Goal: Task Accomplishment & Management: Manage account settings

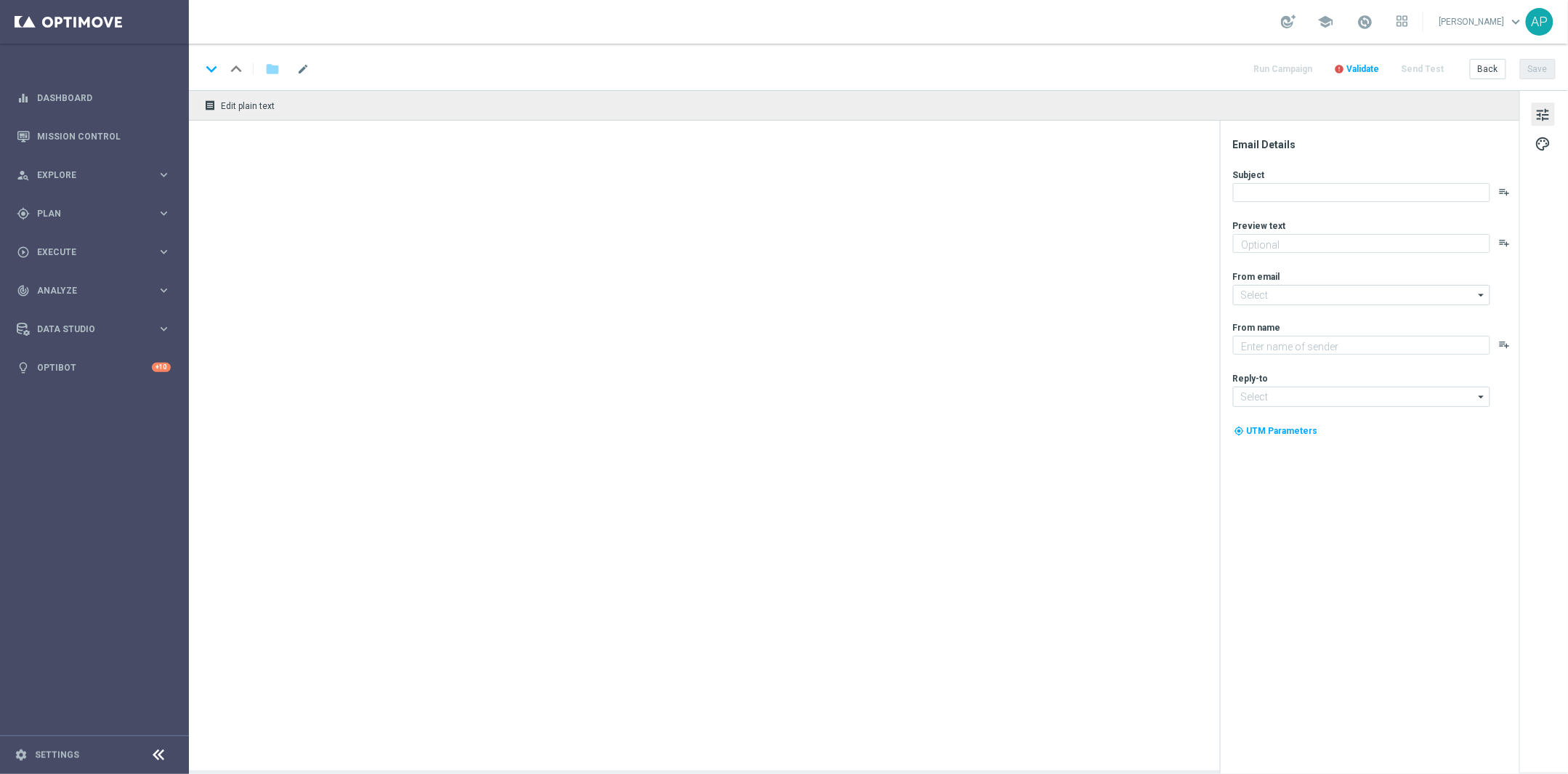
type textarea "We’ve refunded some of your tickets."
type textarea "KenoGO"
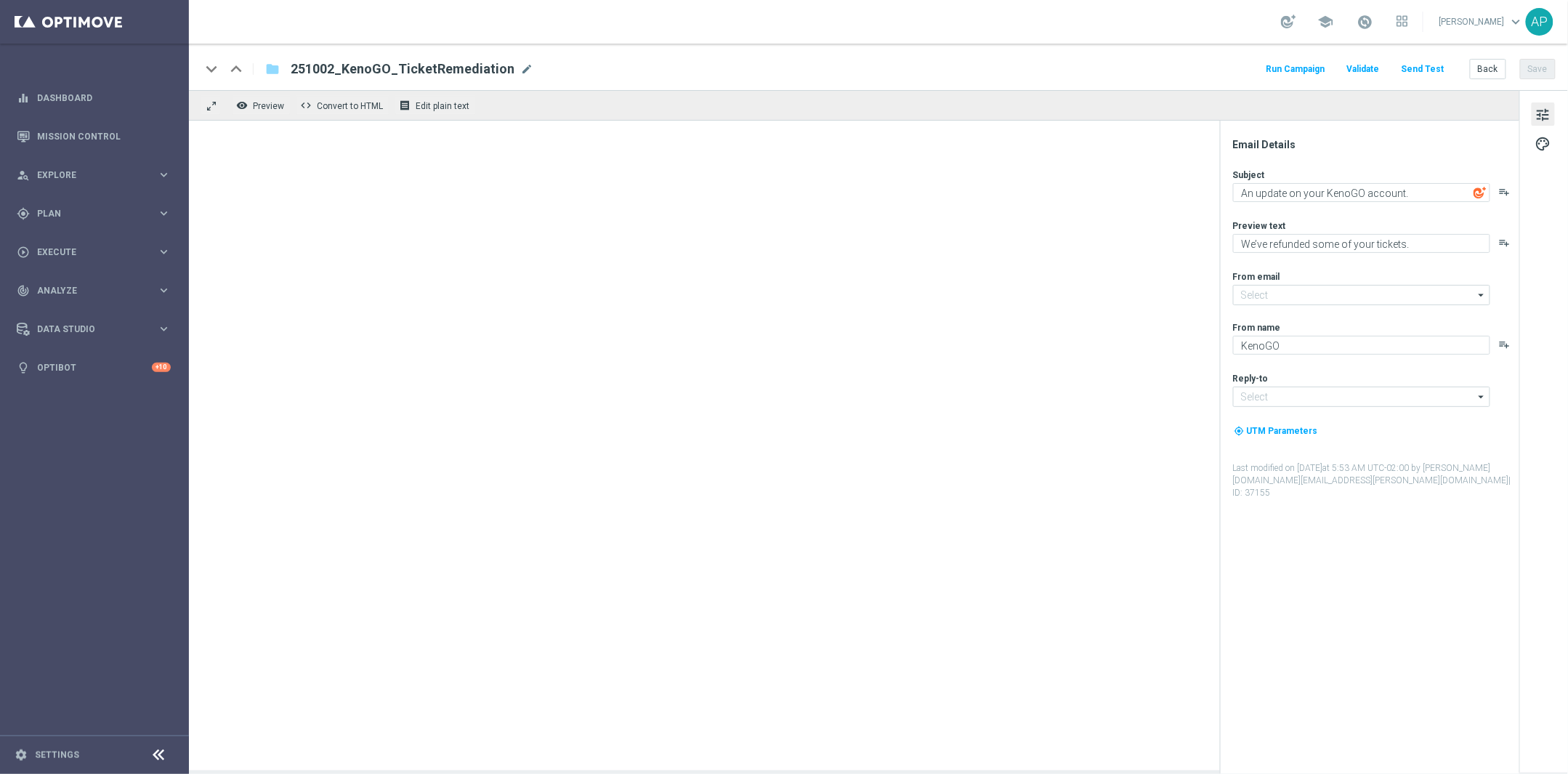
type input "mail@crm.kenogo.com.au"
type input "support@kenogo.com.au"
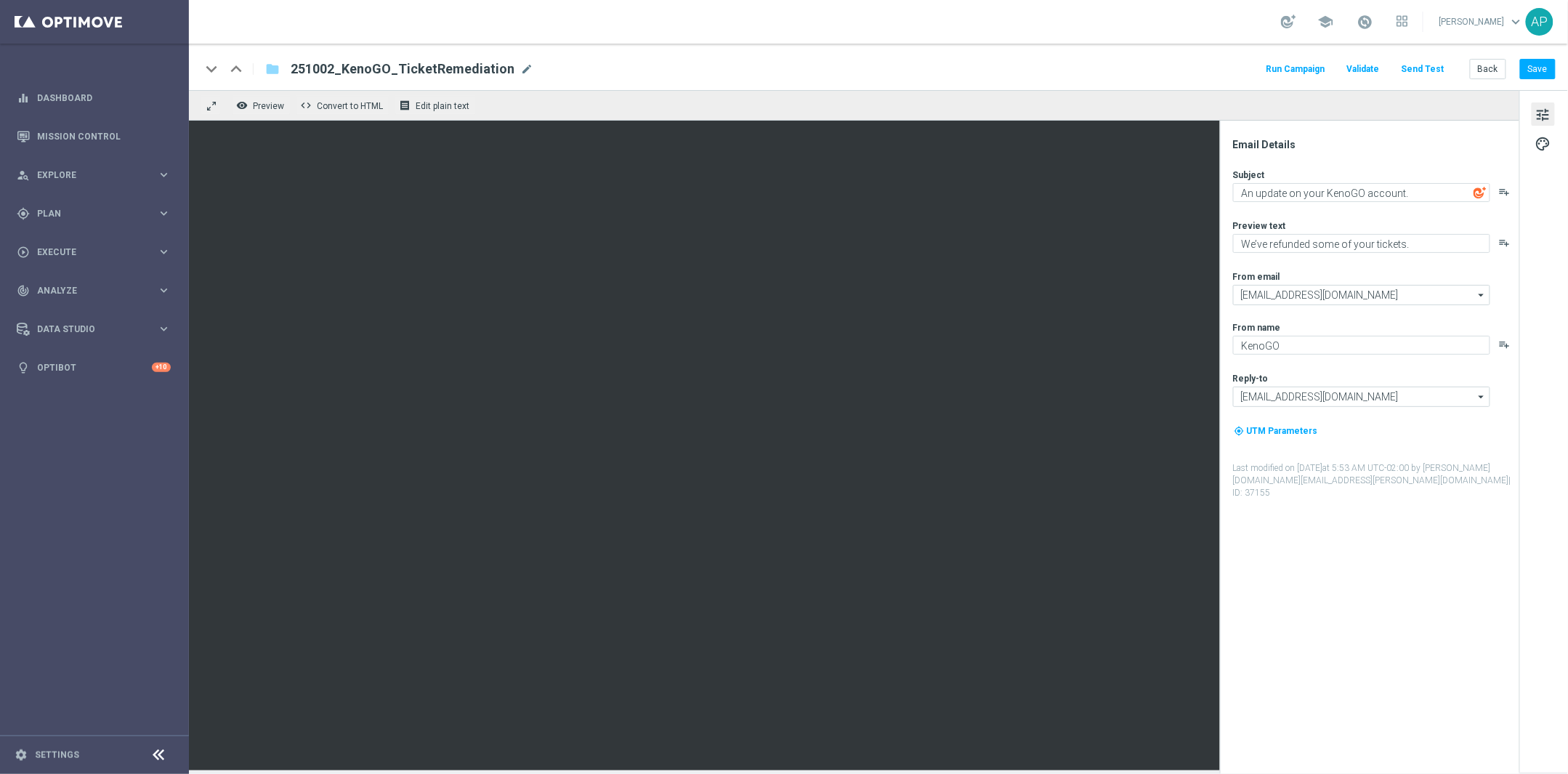
click at [596, 76] on div "keyboard_arrow_down keyboard_arrow_up folder 251002_KenoGO_TicketRemediation 25…" at bounding box center [879, 69] width 1356 height 19
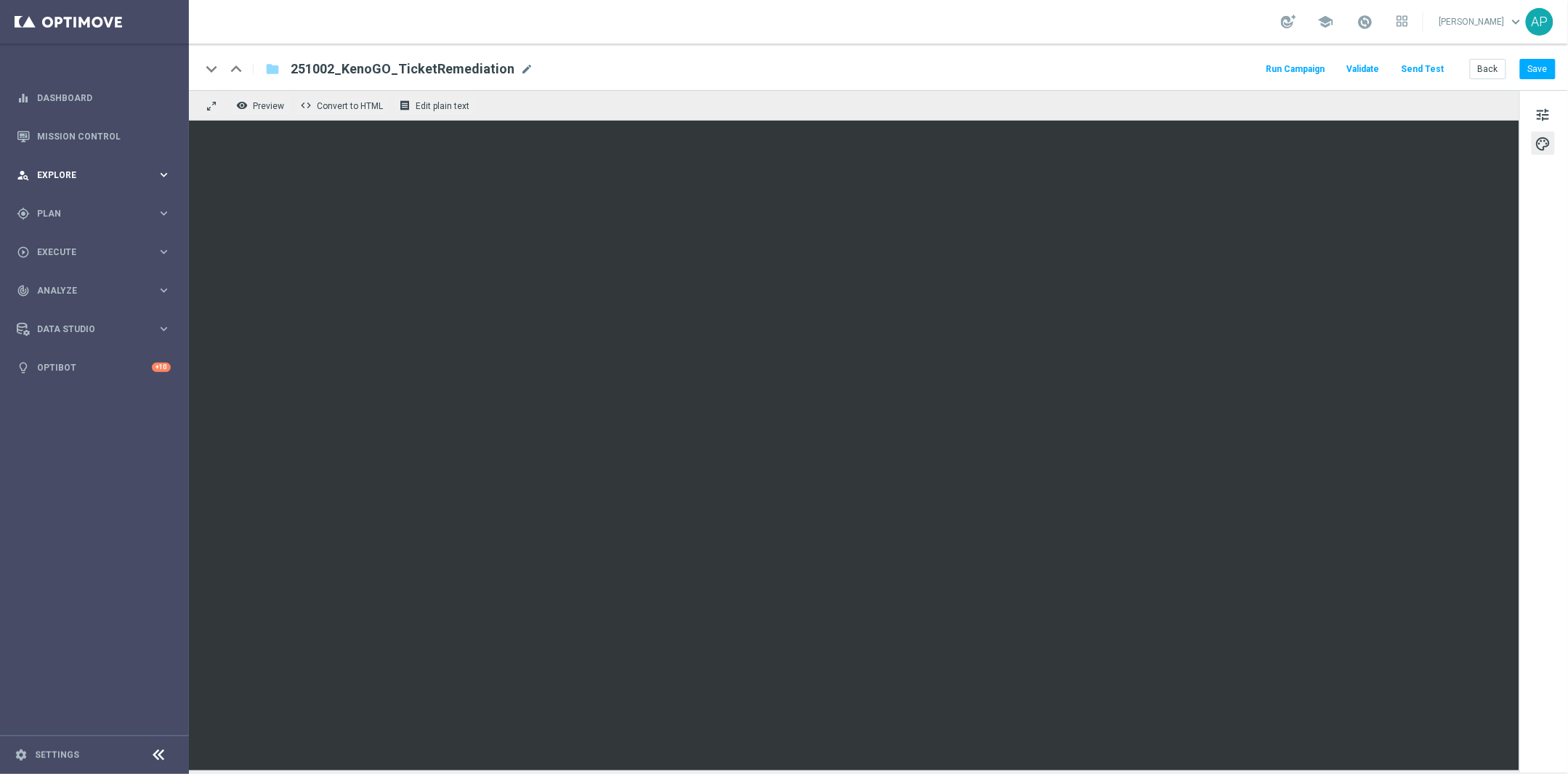
click at [94, 184] on div "person_search Explore keyboard_arrow_right" at bounding box center [94, 175] width 187 height 39
click at [97, 386] on span "Plan" at bounding box center [97, 387] width 120 height 9
click at [87, 239] on link "Target Groups" at bounding box center [94, 243] width 113 height 12
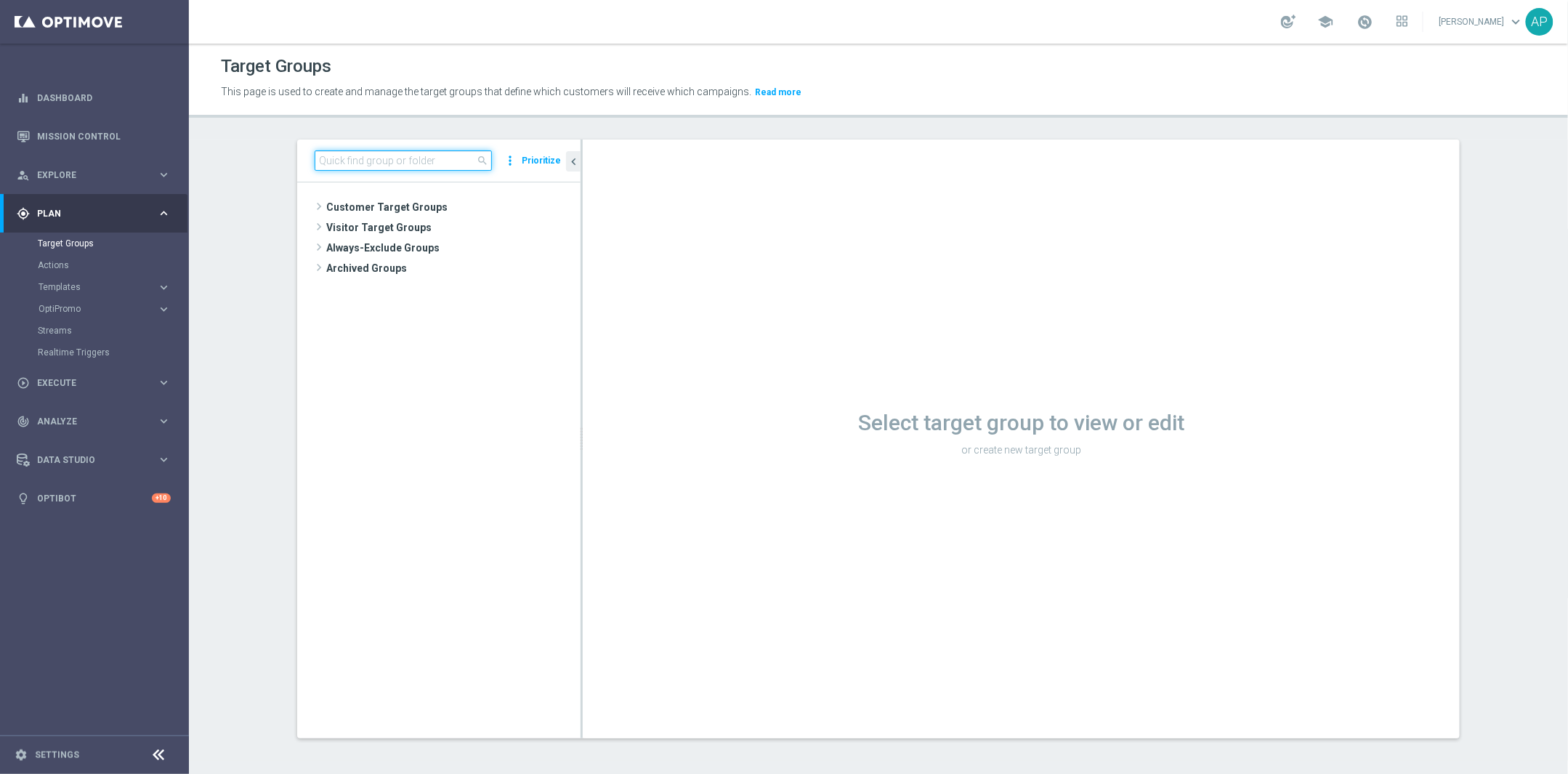
click at [364, 160] on input at bounding box center [404, 160] width 178 height 20
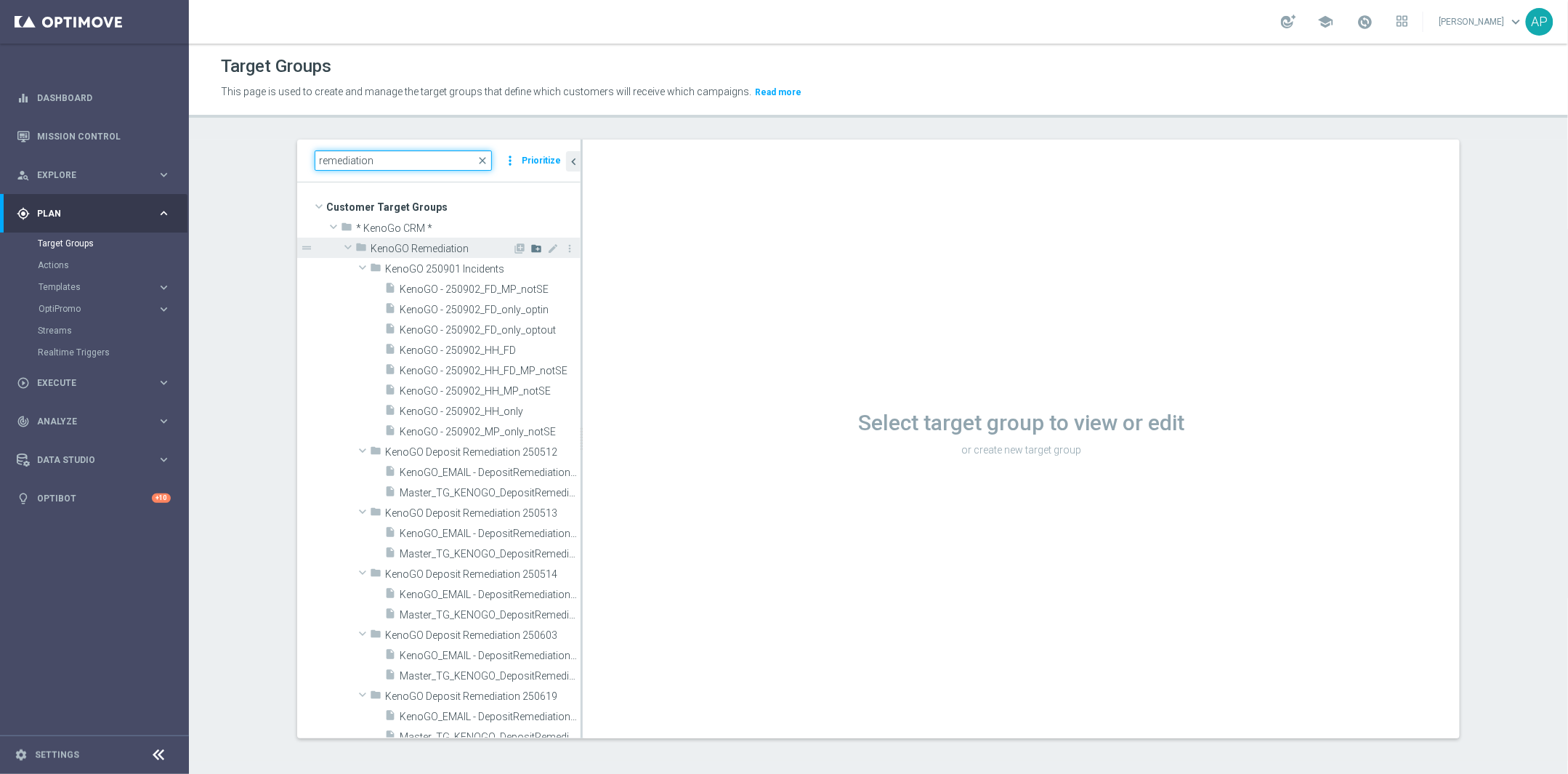
type input "remediation"
click at [530, 251] on icon "create_new_folder" at bounding box center [536, 248] width 12 height 12
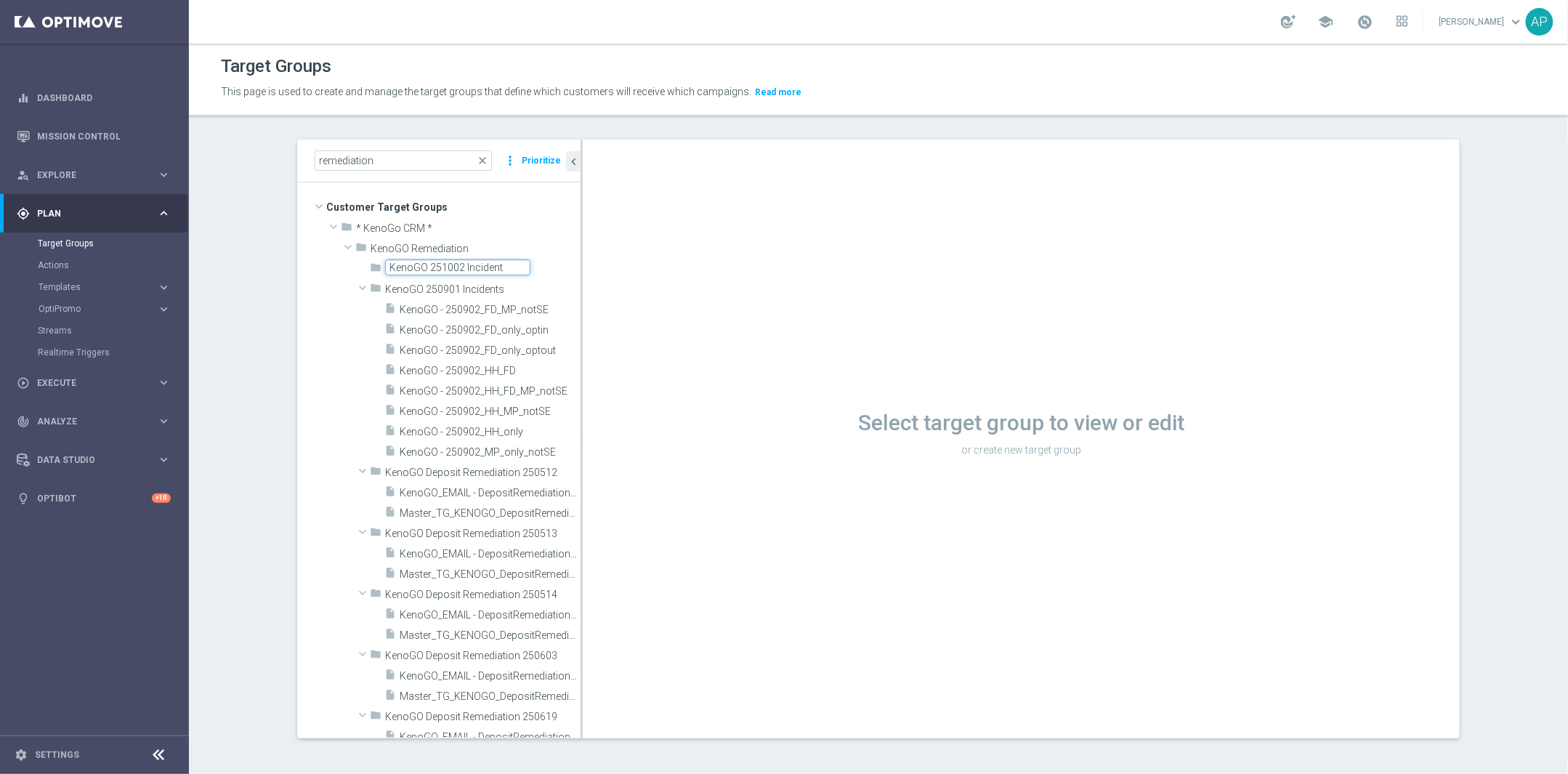
type input "KenoGO 251002 Incident"
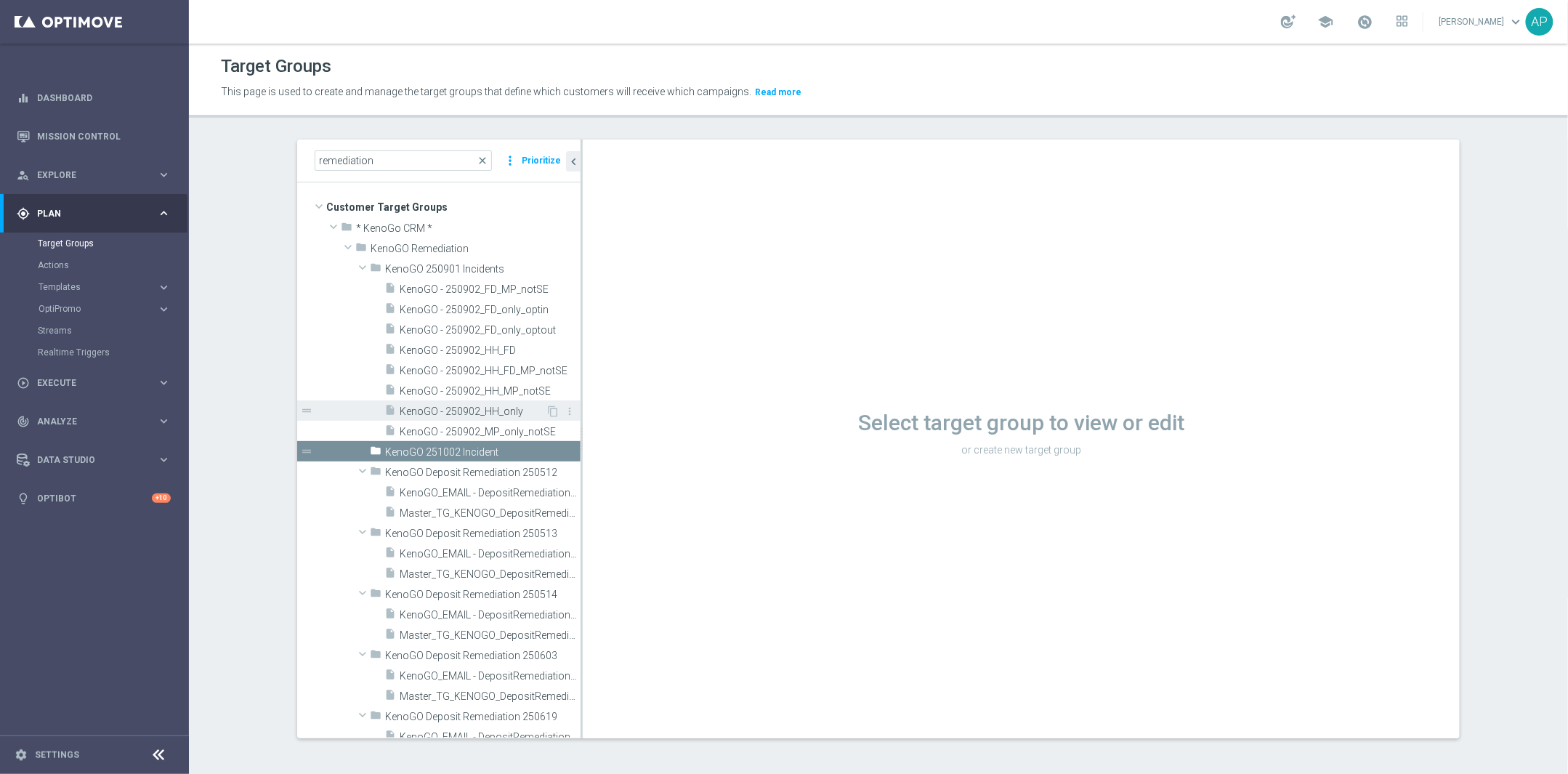
click at [503, 412] on span "KenoGO - 250902_HH_only" at bounding box center [472, 411] width 146 height 13
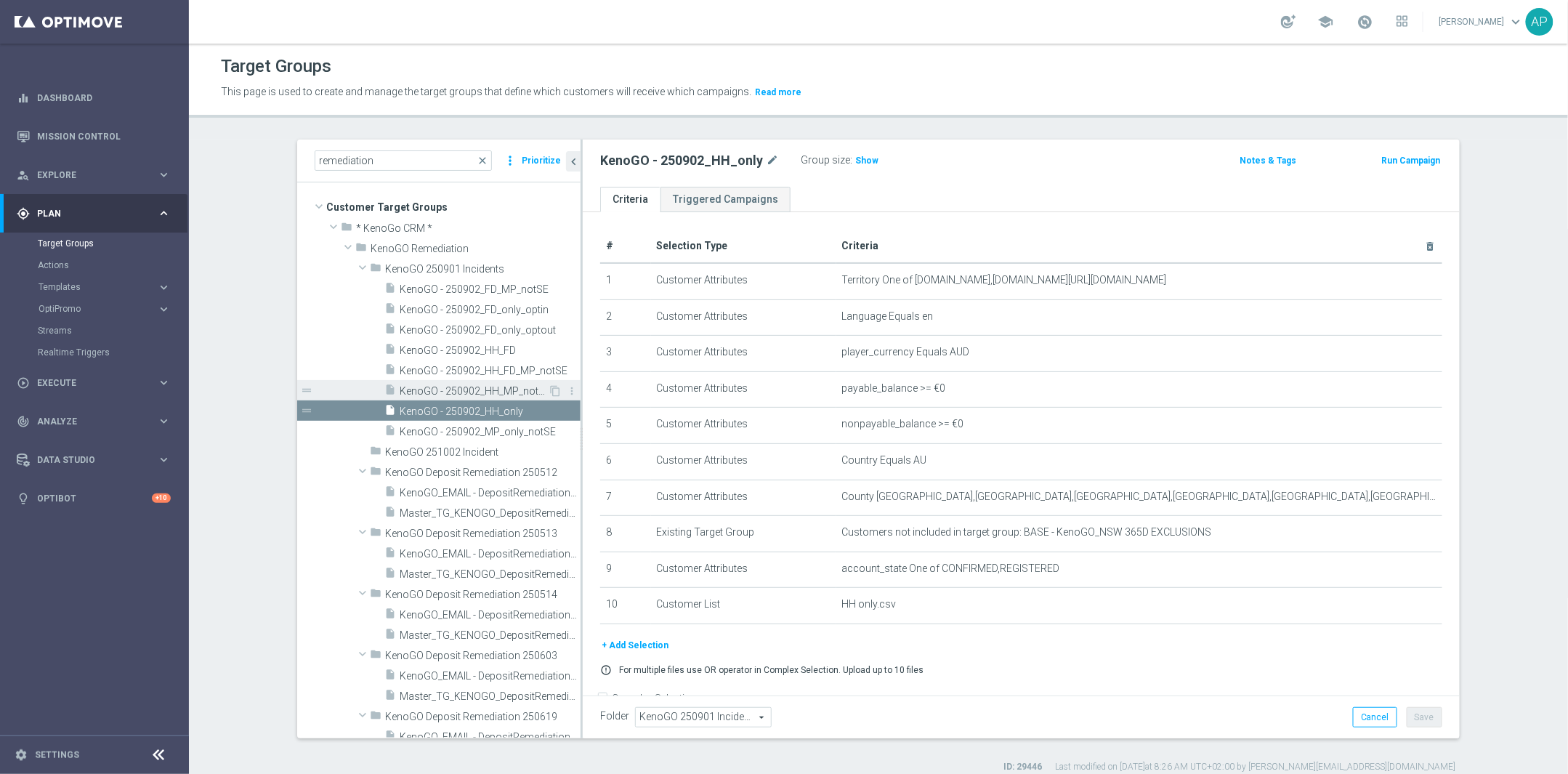
click at [459, 387] on span "KenoGO - 250902_HH_MP_notSE" at bounding box center [474, 391] width 149 height 13
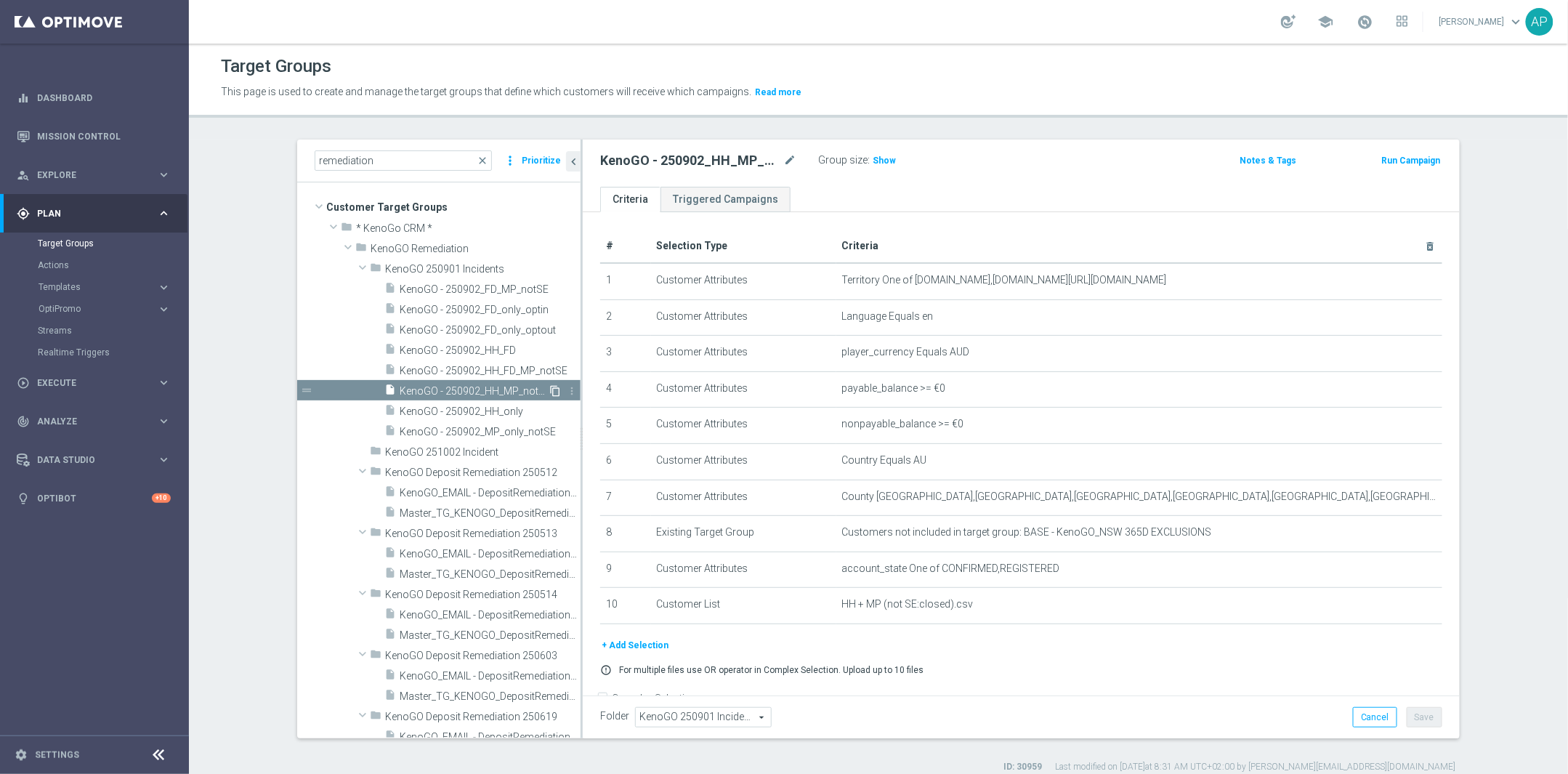
click at [549, 389] on icon "content_copy" at bounding box center [555, 391] width 12 height 12
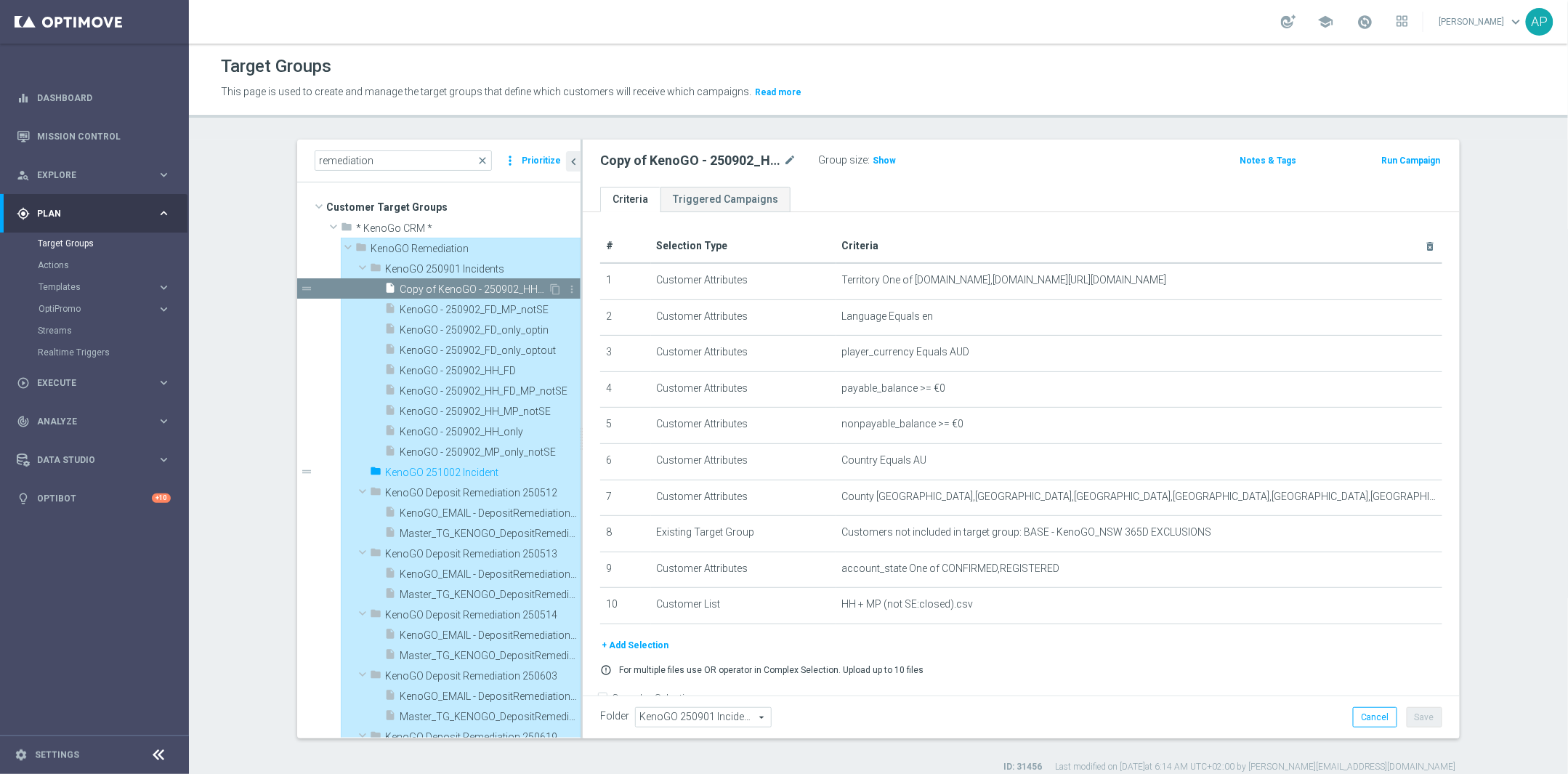
type input "KenoGO 251002 Incident"
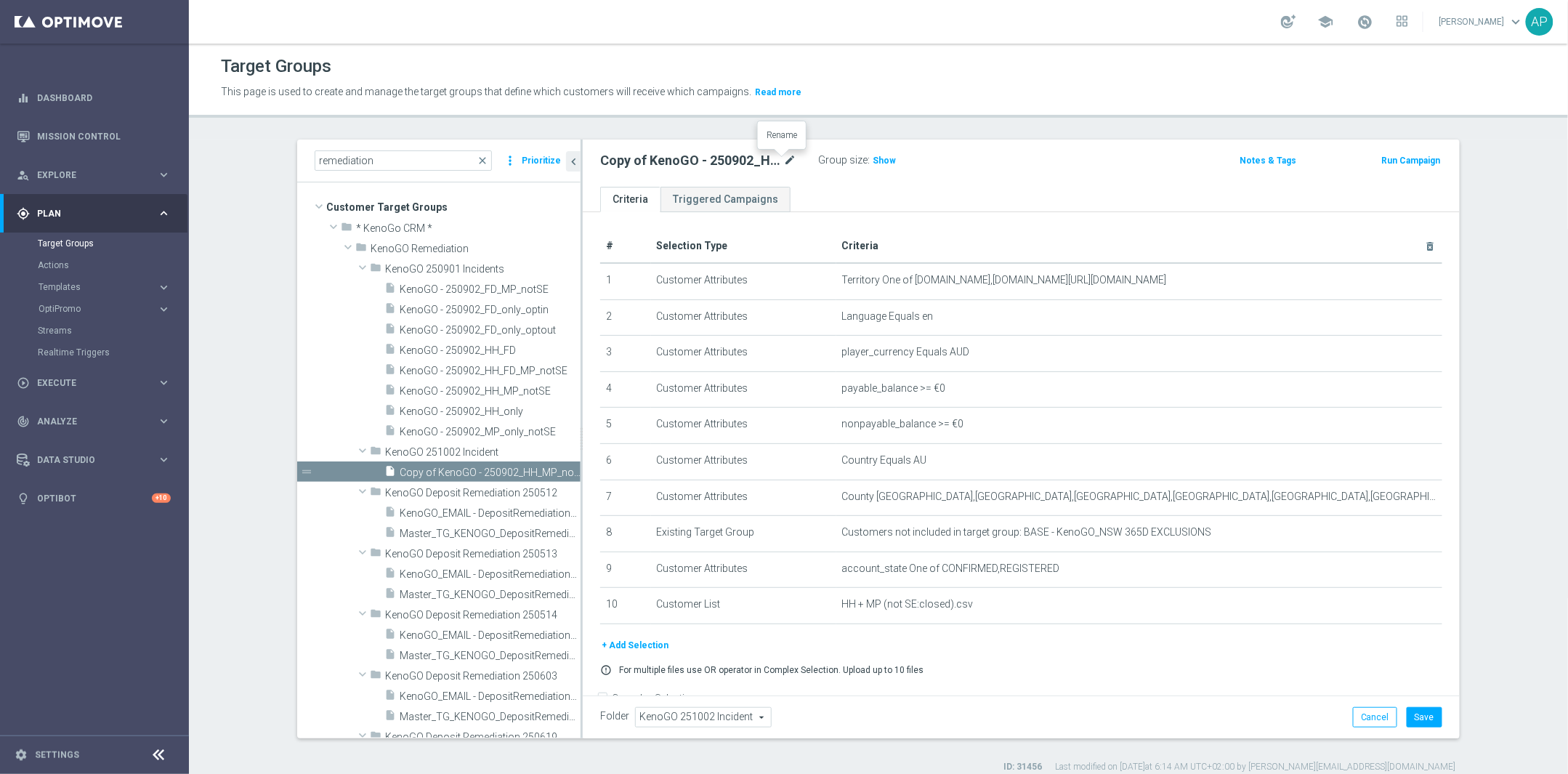
click at [785, 160] on icon "mode_edit" at bounding box center [790, 160] width 14 height 17
click at [630, 161] on input "Copy of KenoGO - 250902_HH_MP_notSE" at bounding box center [698, 161] width 196 height 20
drag, startPoint x: 633, startPoint y: 160, endPoint x: 533, endPoint y: 157, distance: 100.0
click at [533, 157] on as-split "remediation close more_vert Prioritize Customer Target Groups library_add creat…" at bounding box center [879, 439] width 1162 height 598
drag, startPoint x: 751, startPoint y: 165, endPoint x: 671, endPoint y: 163, distance: 80.0
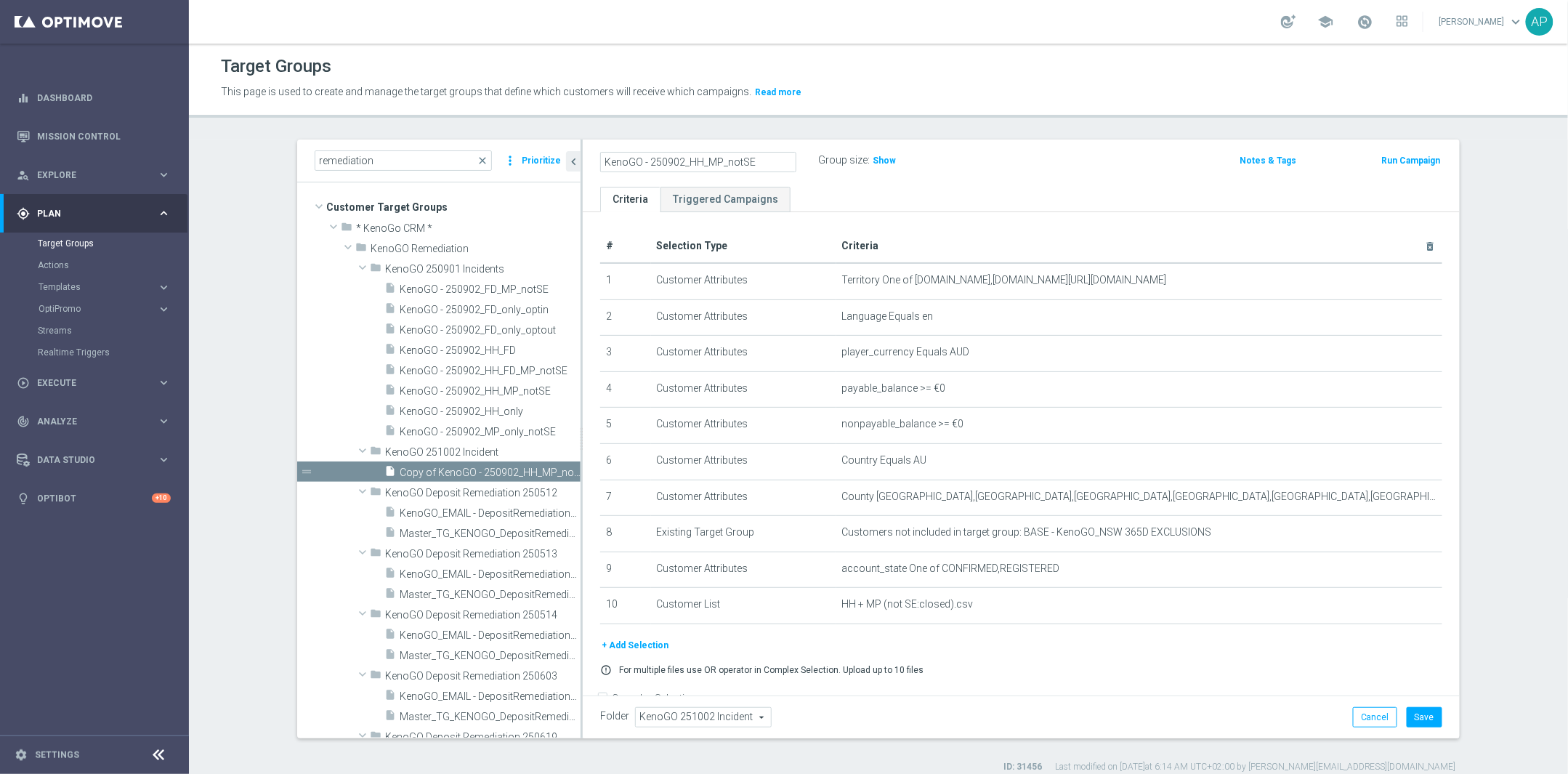
click at [671, 163] on input "KenoGO - 250902_HH_MP_notSE" at bounding box center [698, 161] width 196 height 20
click at [754, 160] on input "KenoGO - 250902_HH_MP_notSE" at bounding box center [698, 161] width 196 height 20
drag, startPoint x: 760, startPoint y: 161, endPoint x: 677, endPoint y: 163, distance: 83.0
click at [677, 163] on input "KenoGO - 250902_HH_MP_notSE" at bounding box center [698, 161] width 196 height 20
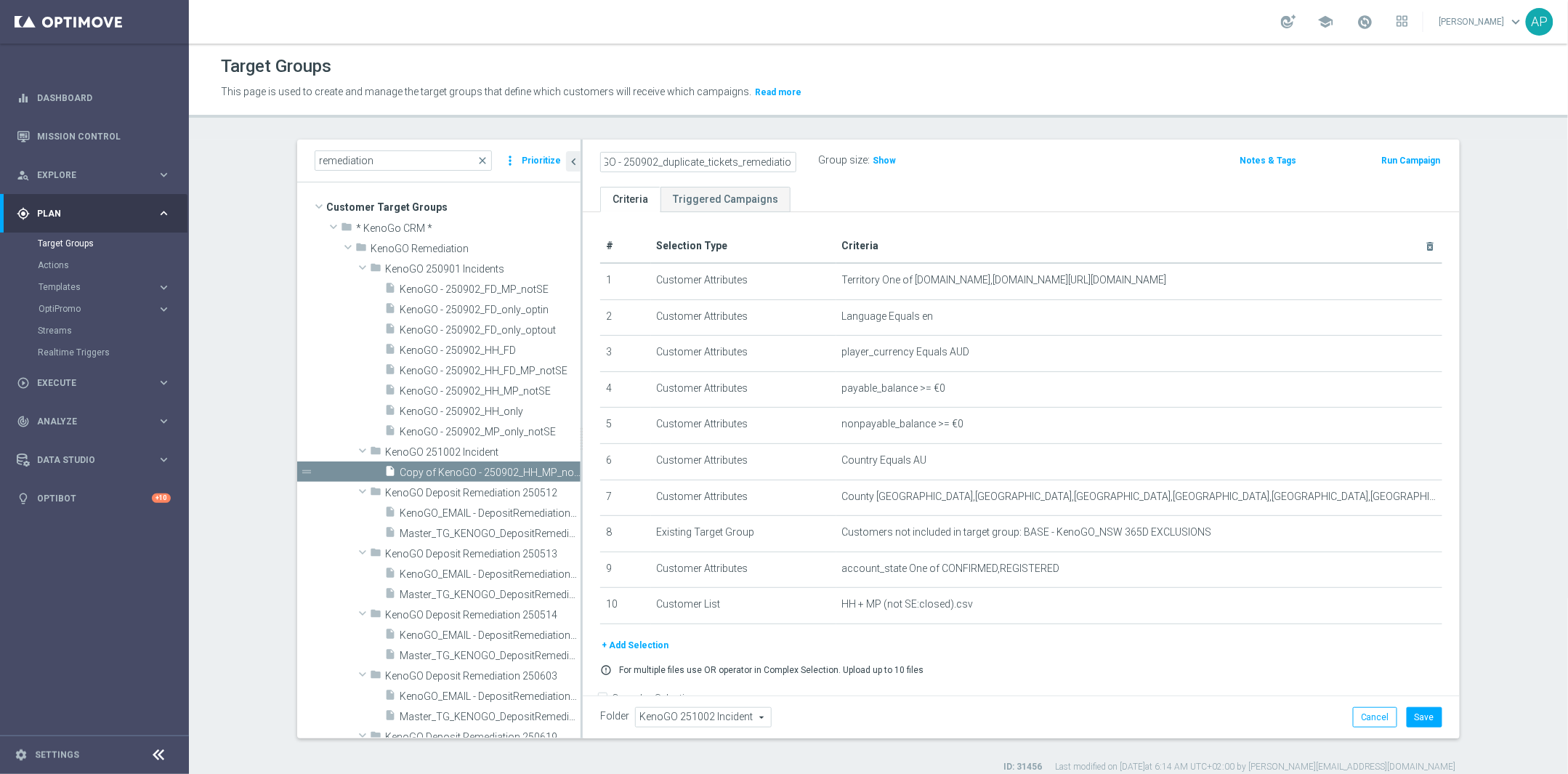
click at [638, 158] on input "KenoGO - 250902_duplicate_tickets_remediation" at bounding box center [698, 161] width 196 height 20
type input "KenoGO - 251002_duplicate_tickets_remediation"
click at [910, 175] on div "KenoGO - 251002_duplicate_tickets_remediation Group size : Show Notes & Tags Ru…" at bounding box center [1022, 163] width 877 height 47
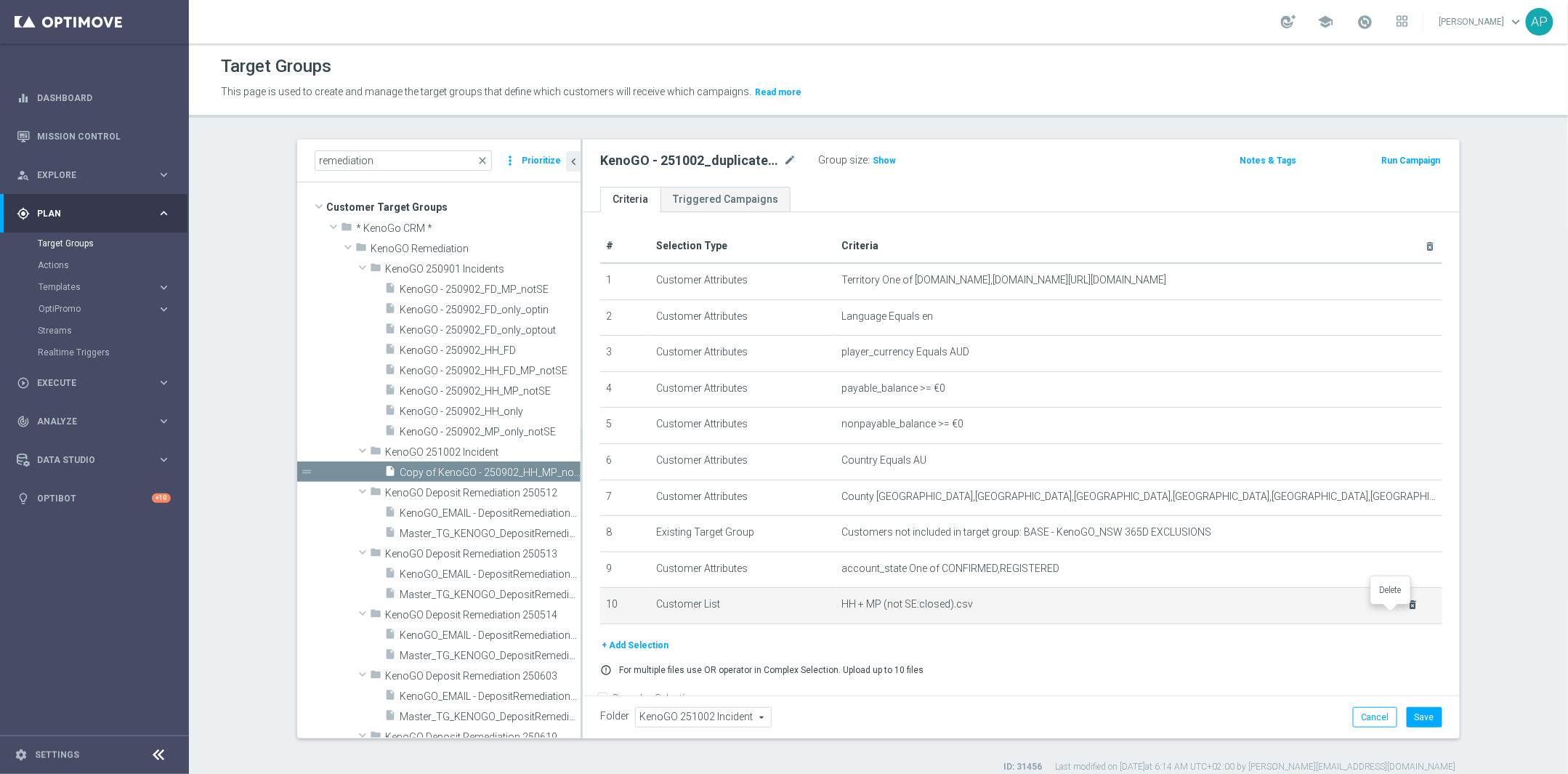
click at [1408, 610] on icon "delete_forever" at bounding box center [1414, 604] width 12 height 12
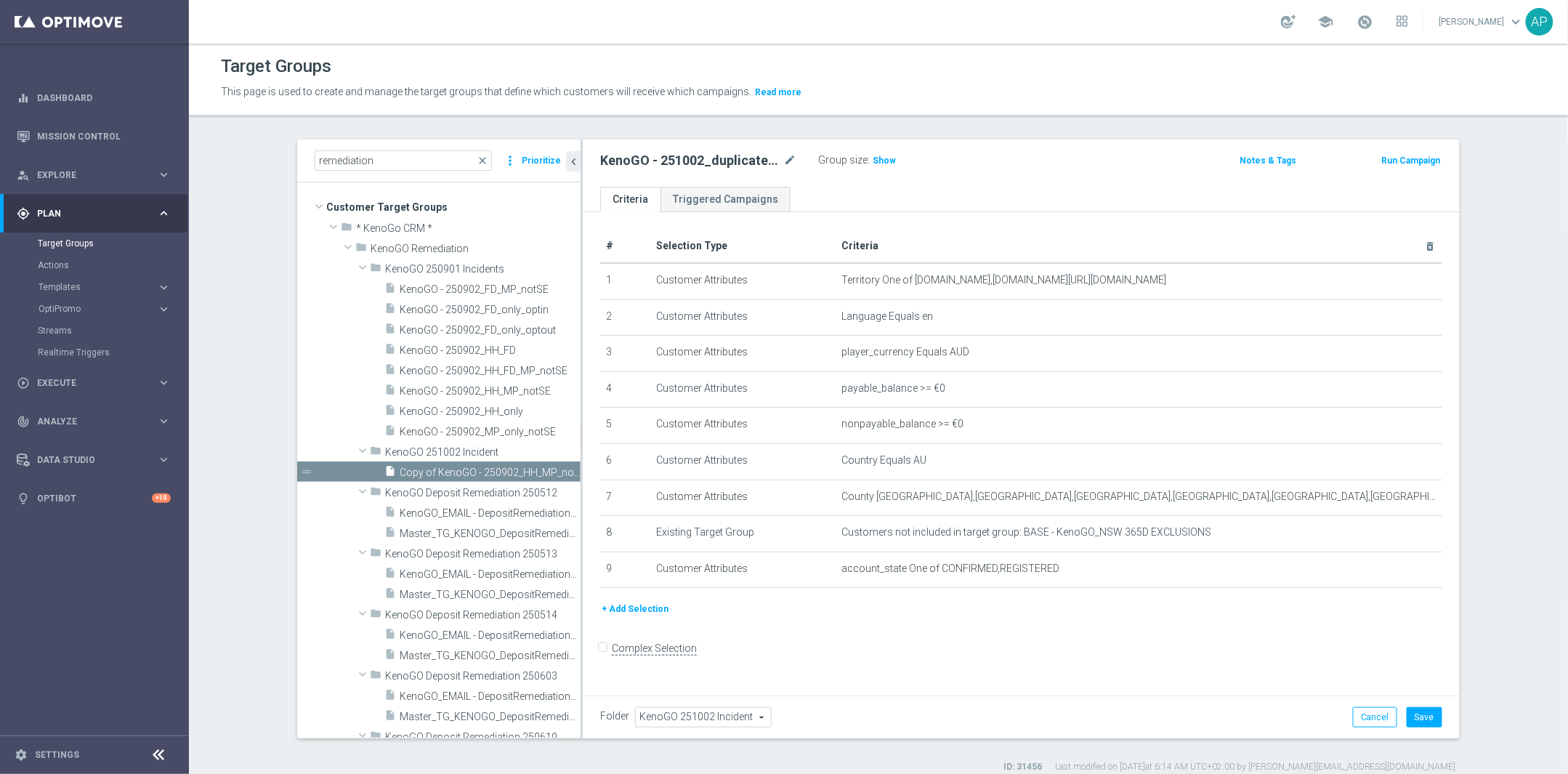
click at [619, 617] on button "+ Add Selection" at bounding box center [635, 608] width 70 height 16
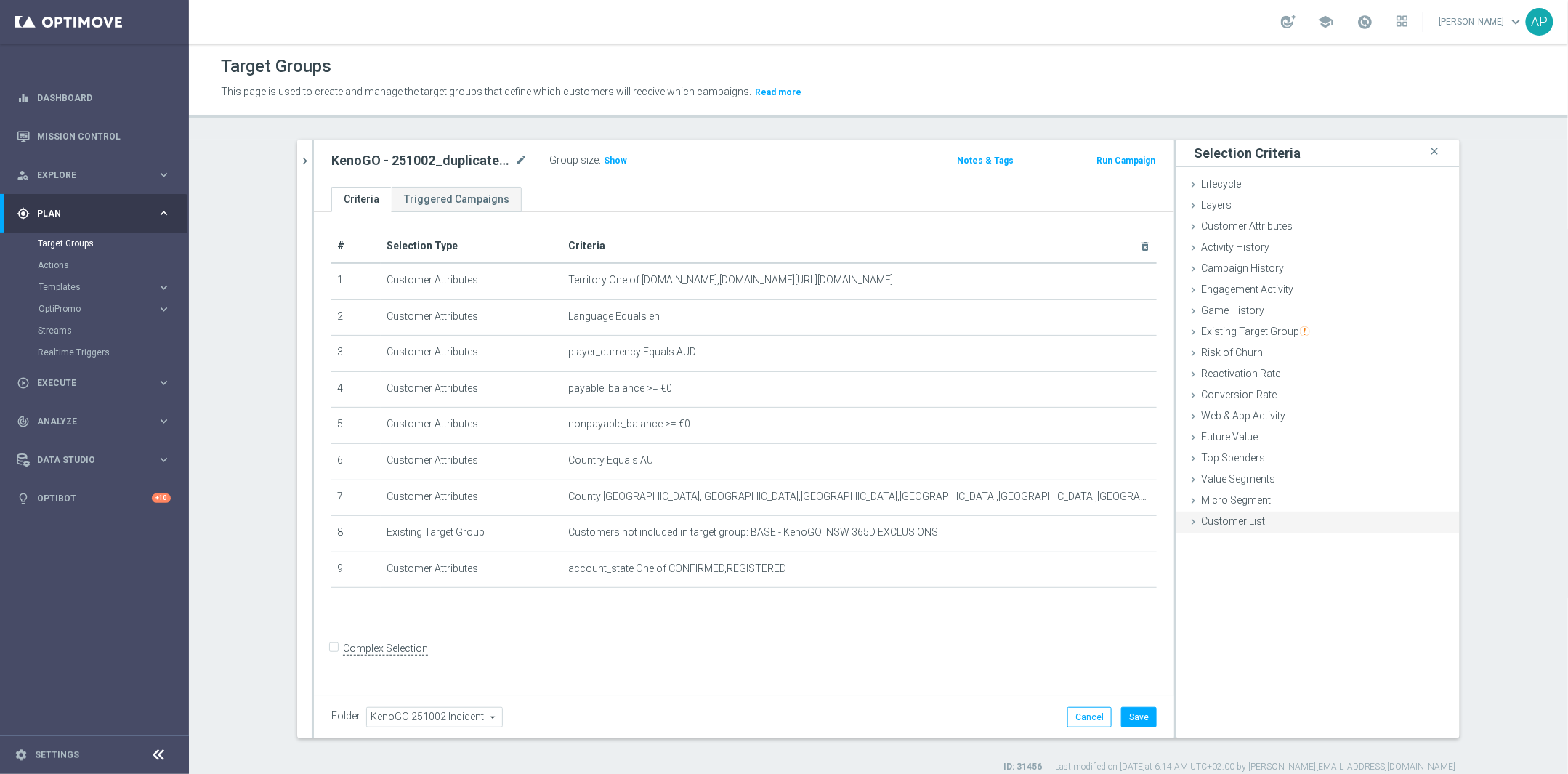
click at [1215, 514] on div "Customer List done" at bounding box center [1319, 522] width 284 height 22
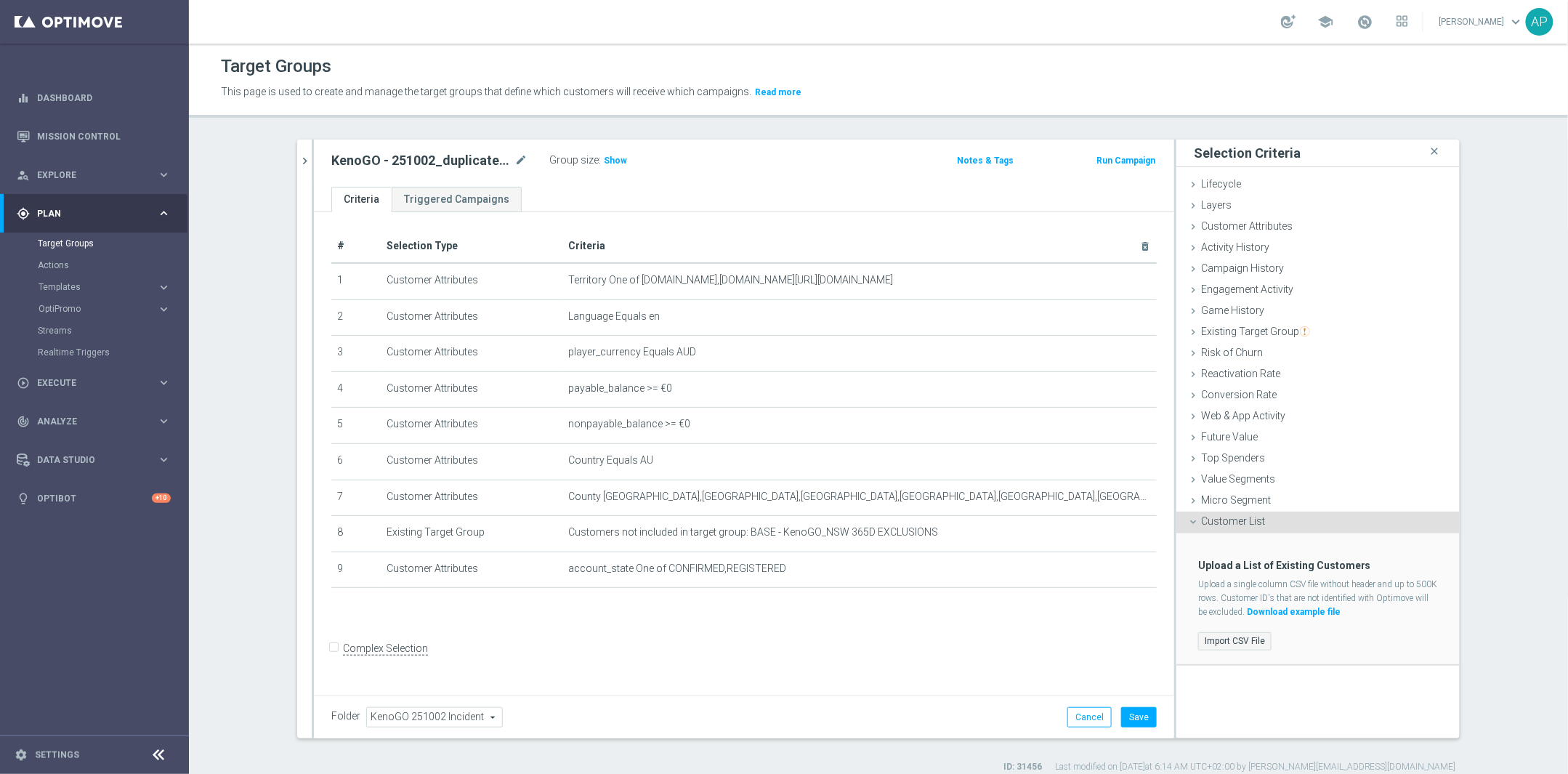
click at [1248, 642] on label "Import CSV File" at bounding box center [1235, 641] width 73 height 18
click at [0, 0] on input "Import CSV File" at bounding box center [0, 0] width 0 height 0
click at [1249, 636] on label "Import CSV File" at bounding box center [1235, 641] width 73 height 18
click at [0, 0] on input "Import CSV File" at bounding box center [0, 0] width 0 height 0
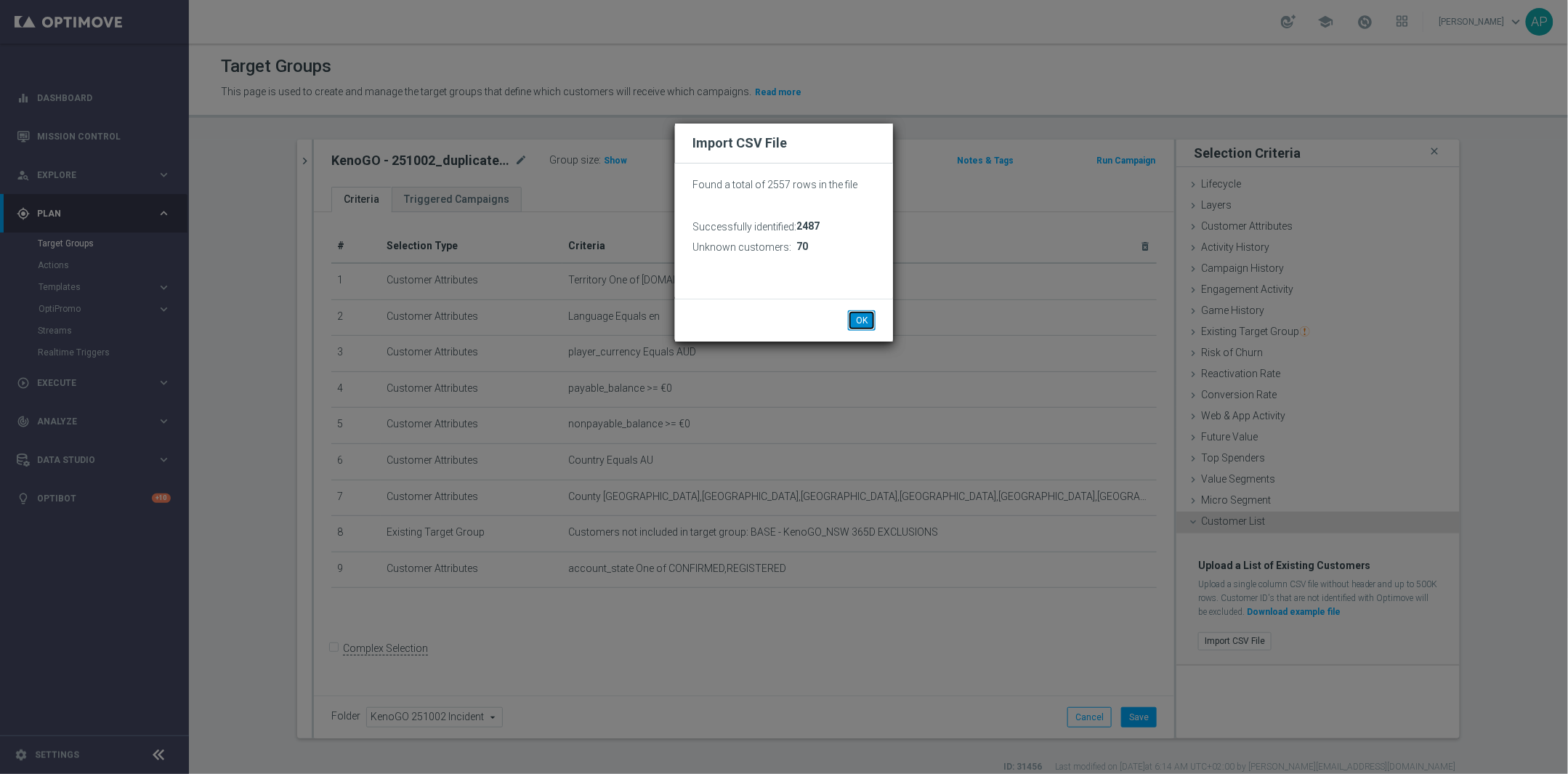
click at [863, 323] on button "OK" at bounding box center [861, 319] width 28 height 20
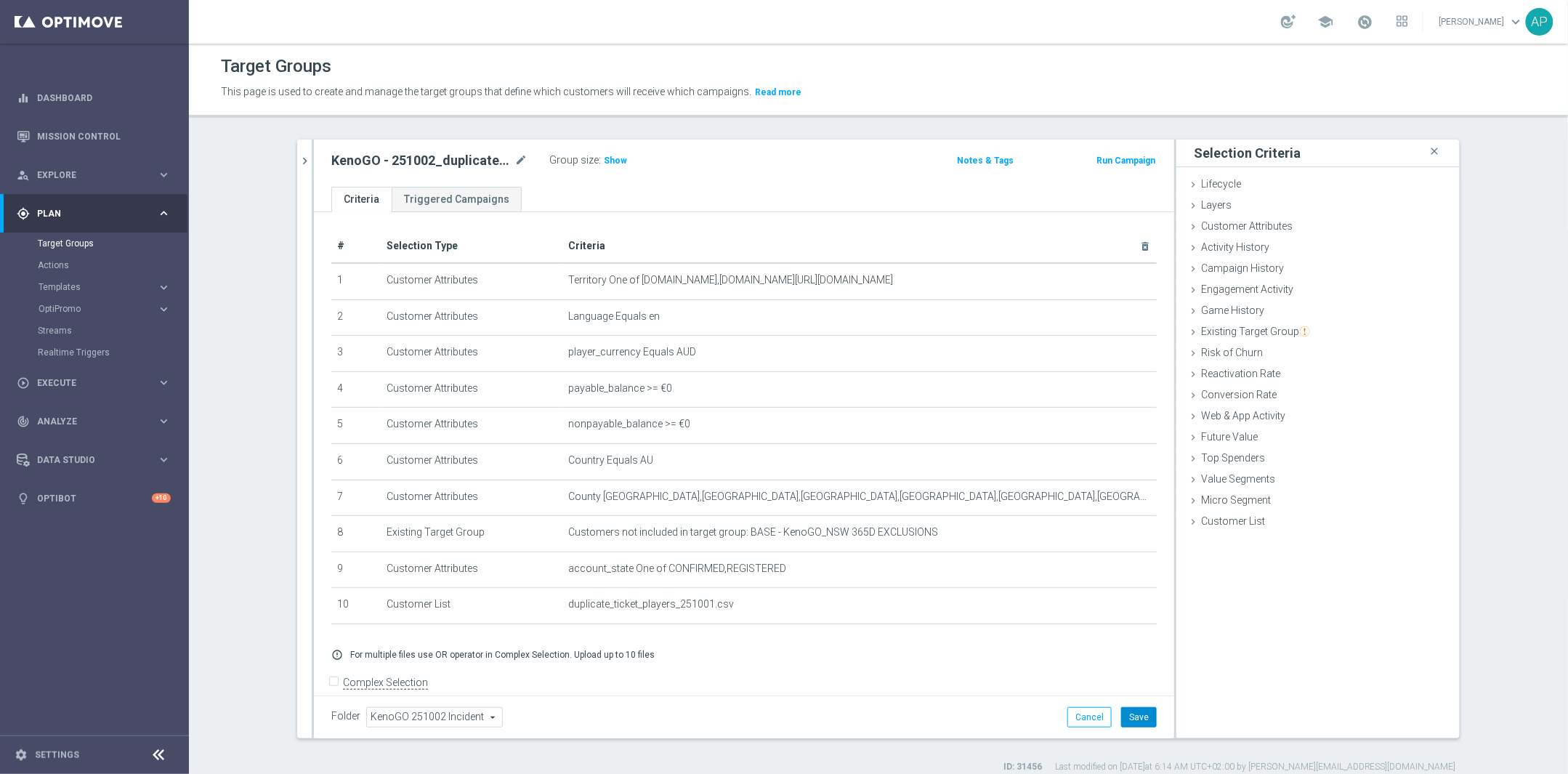
click at [1137, 721] on button "Save" at bounding box center [1138, 716] width 36 height 20
click at [639, 184] on div "KenoGO - 251002_duplicate_tickets_remediation mode_edit Group size : Show Notes…" at bounding box center [743, 439] width 860 height 598
click at [639, 183] on div "KenoGO - 251002_duplicate_tickets_remediation mode_edit Group size : Show Notes…" at bounding box center [743, 163] width 860 height 47
click at [603, 163] on span "Show" at bounding box center [615, 160] width 23 height 11
click at [609, 161] on span "2,475" at bounding box center [617, 162] width 25 height 14
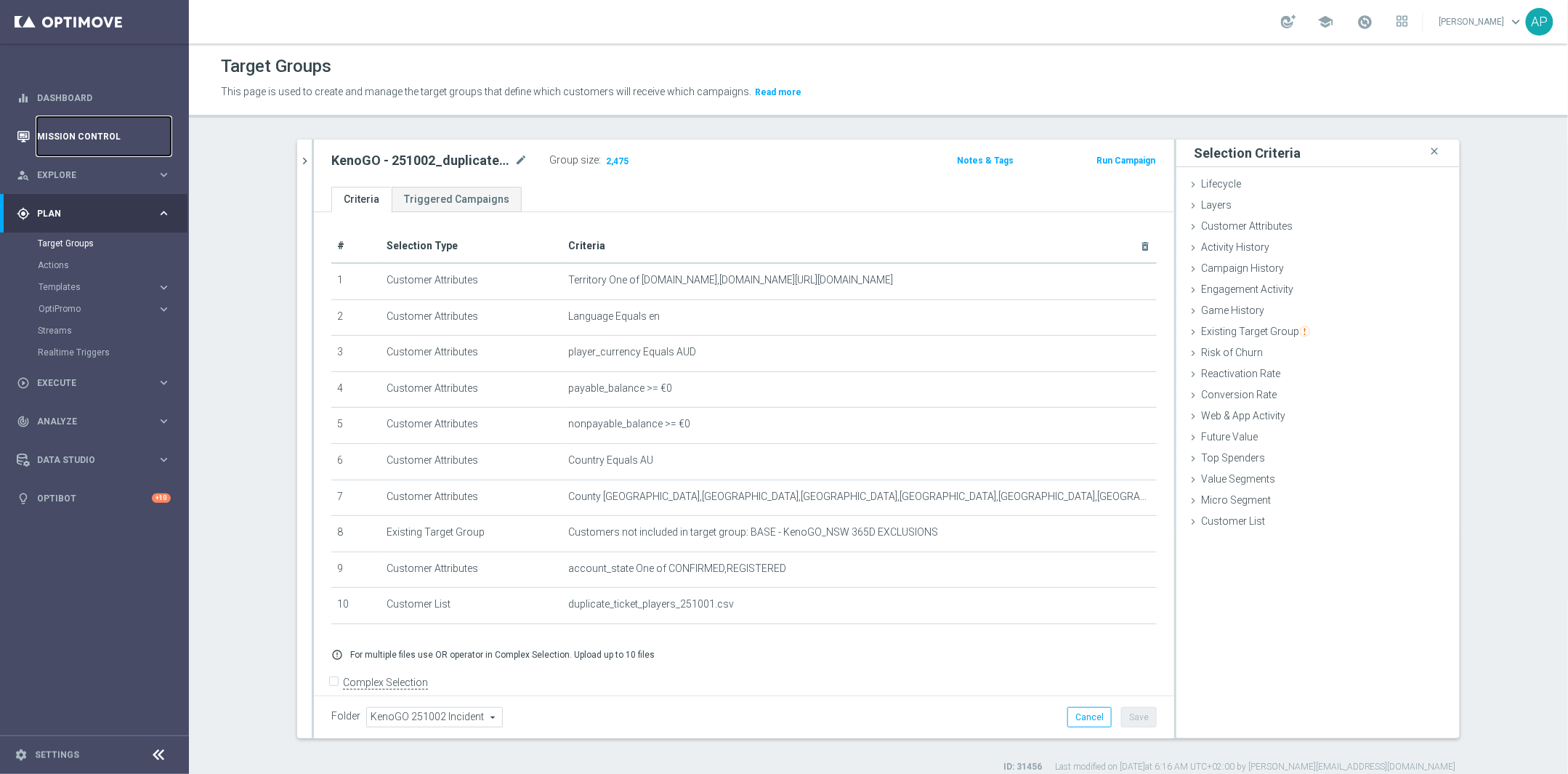
click at [103, 136] on link "Mission Control" at bounding box center [103, 136] width 133 height 39
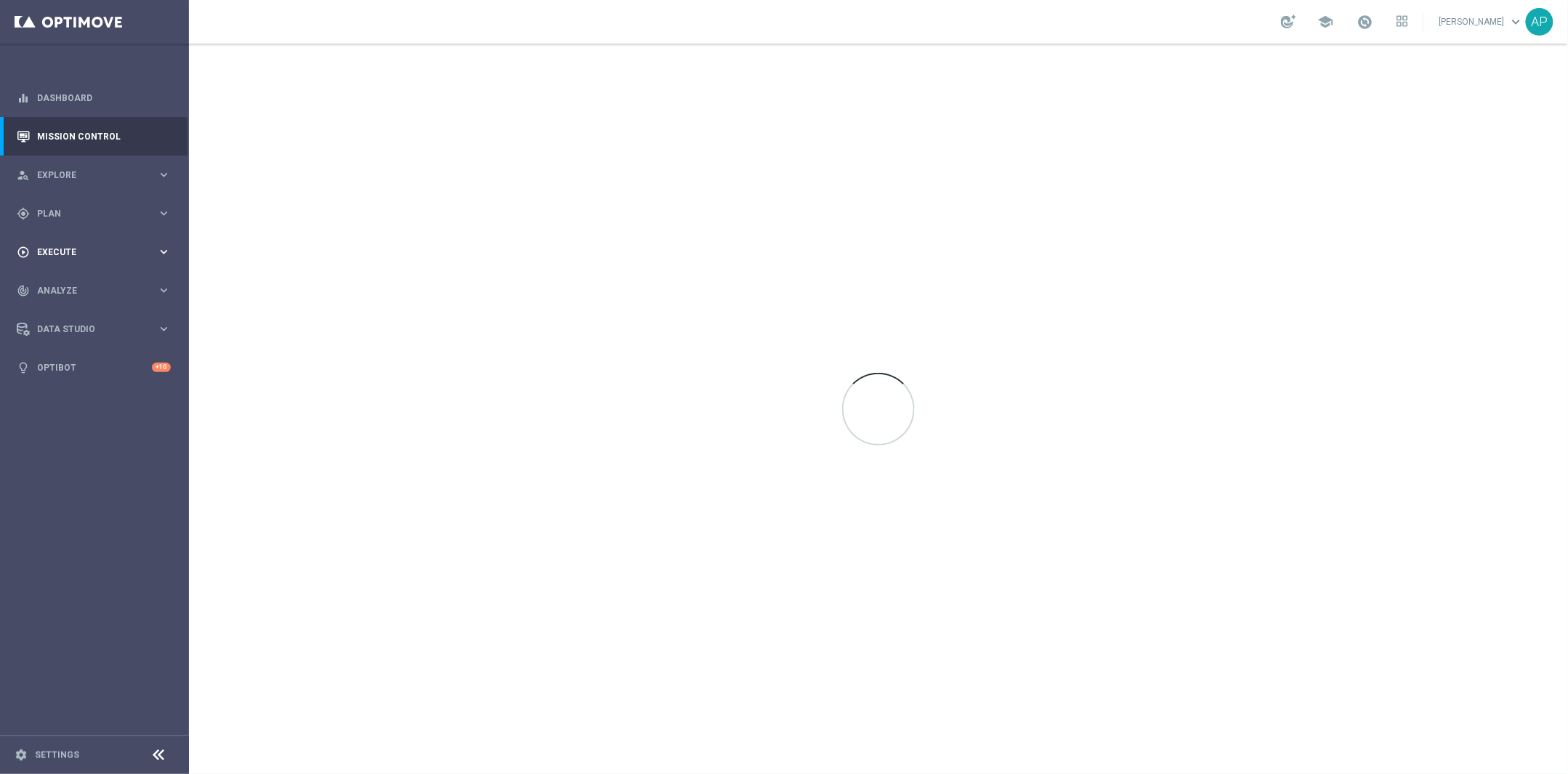
click at [98, 257] on div "play_circle_outline Execute" at bounding box center [86, 252] width 140 height 14
click at [72, 213] on span "Plan" at bounding box center [97, 213] width 120 height 9
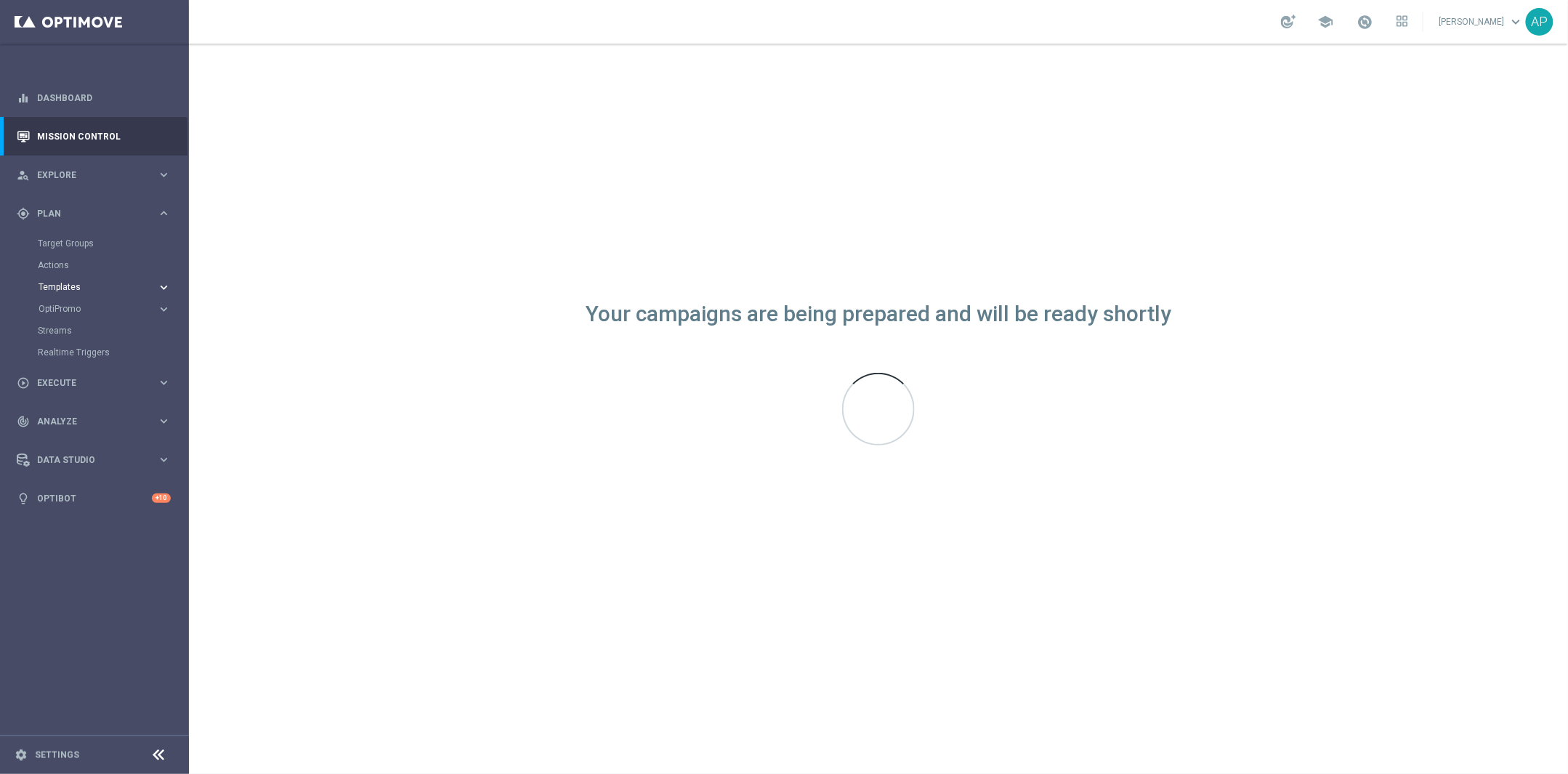
click at [70, 283] on span "Templates" at bounding box center [91, 287] width 104 height 9
click at [72, 305] on link "Optimail" at bounding box center [98, 309] width 106 height 12
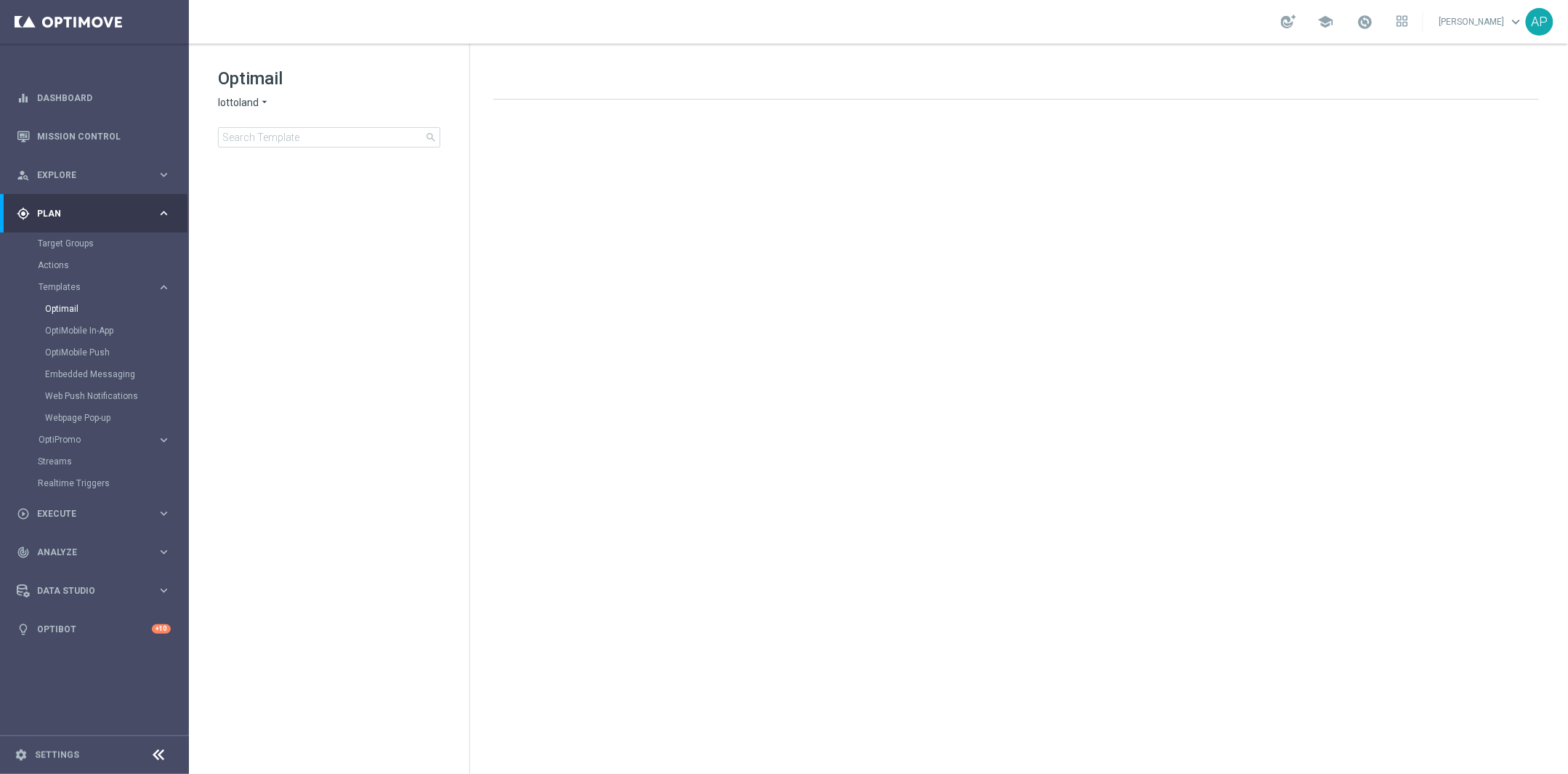
click at [259, 103] on icon "arrow_drop_down" at bounding box center [265, 102] width 12 height 14
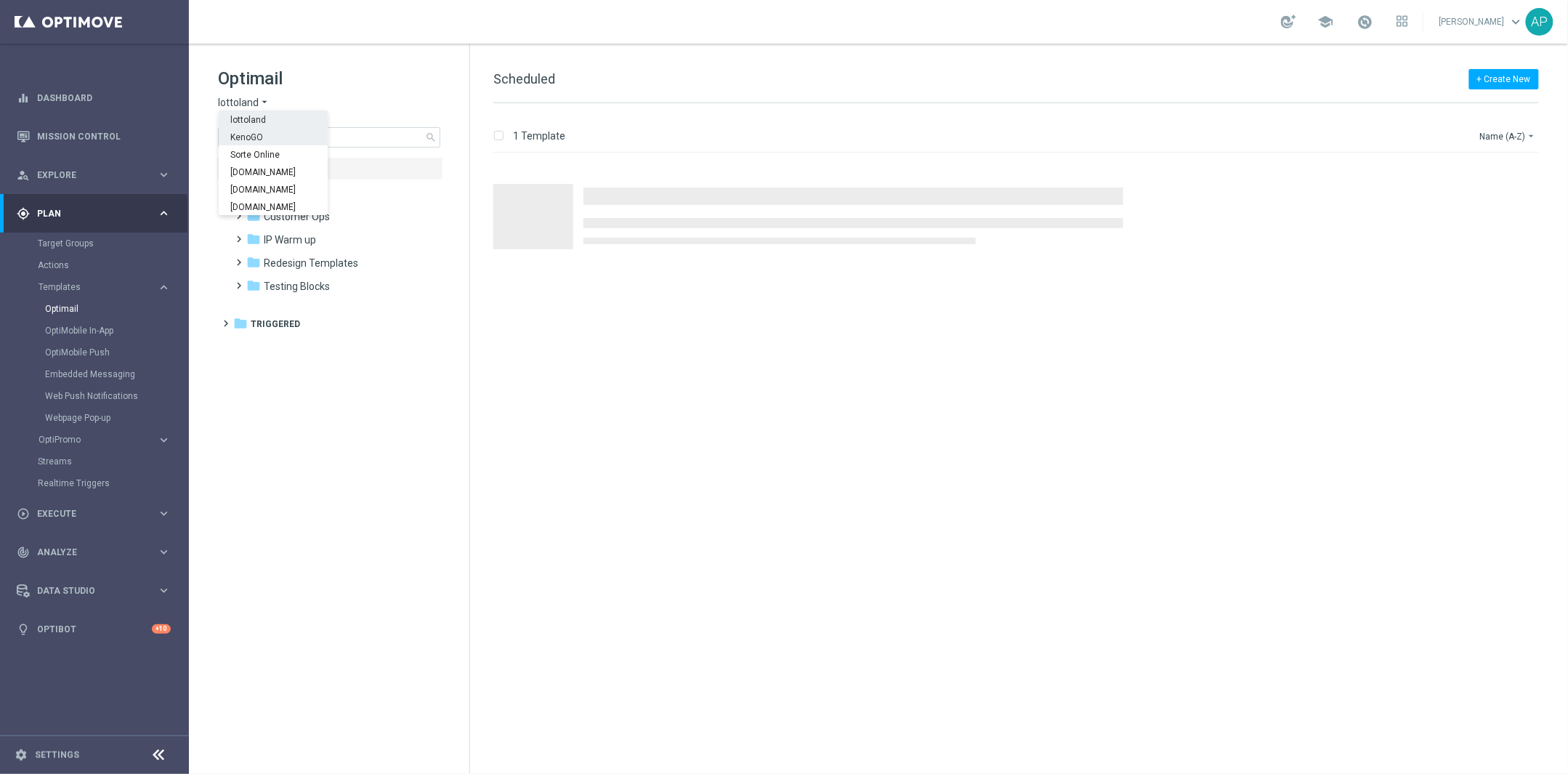
click at [0, 0] on span "KenoGO" at bounding box center [0, 0] width 0 height 0
click at [255, 137] on input at bounding box center [329, 137] width 222 height 20
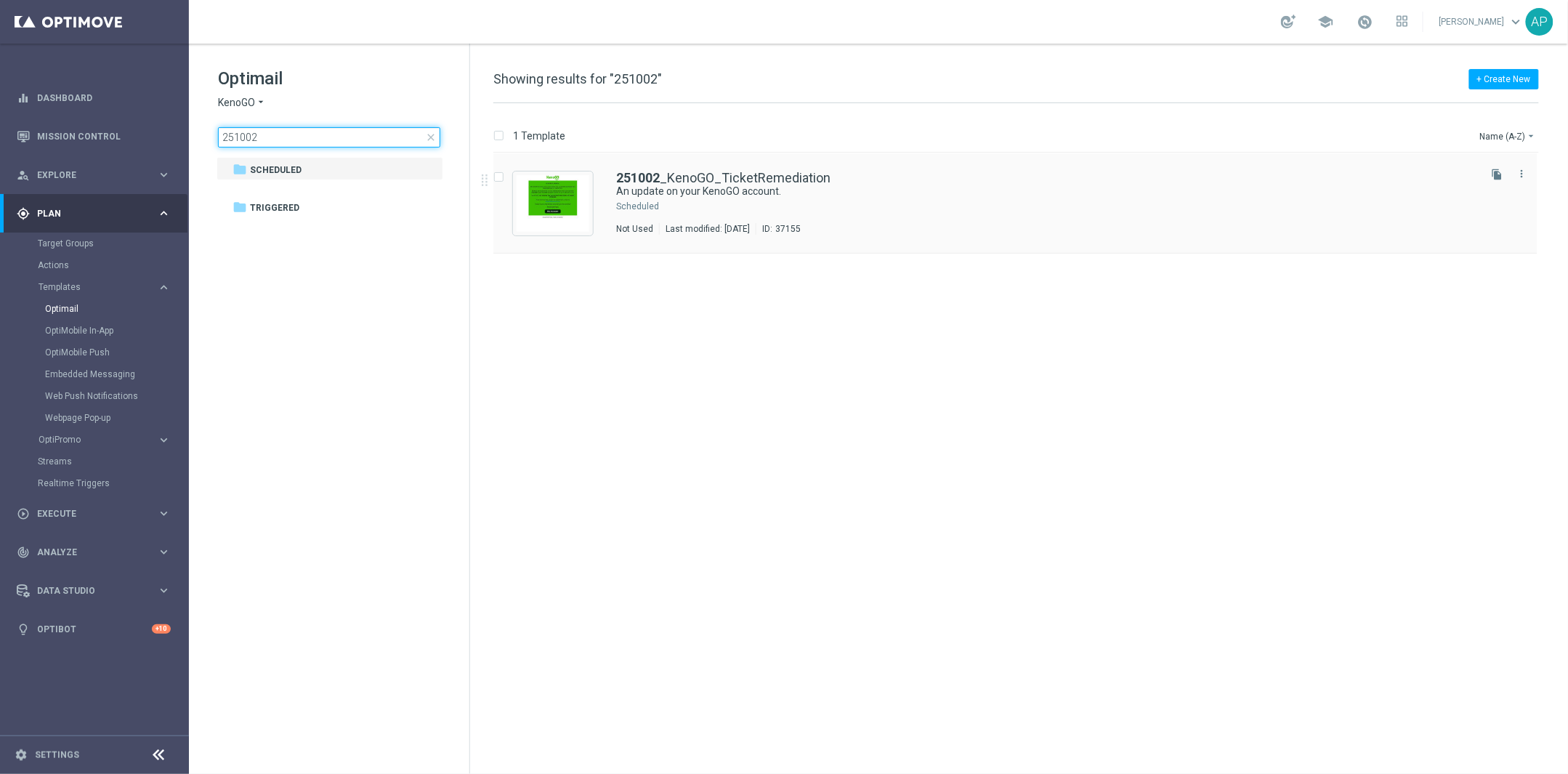
type input "251002"
click at [757, 166] on div "251002 _KenoGO_TicketRemediation An update on your KenoGO account. Scheduled No…" at bounding box center [1016, 204] width 1045 height 100
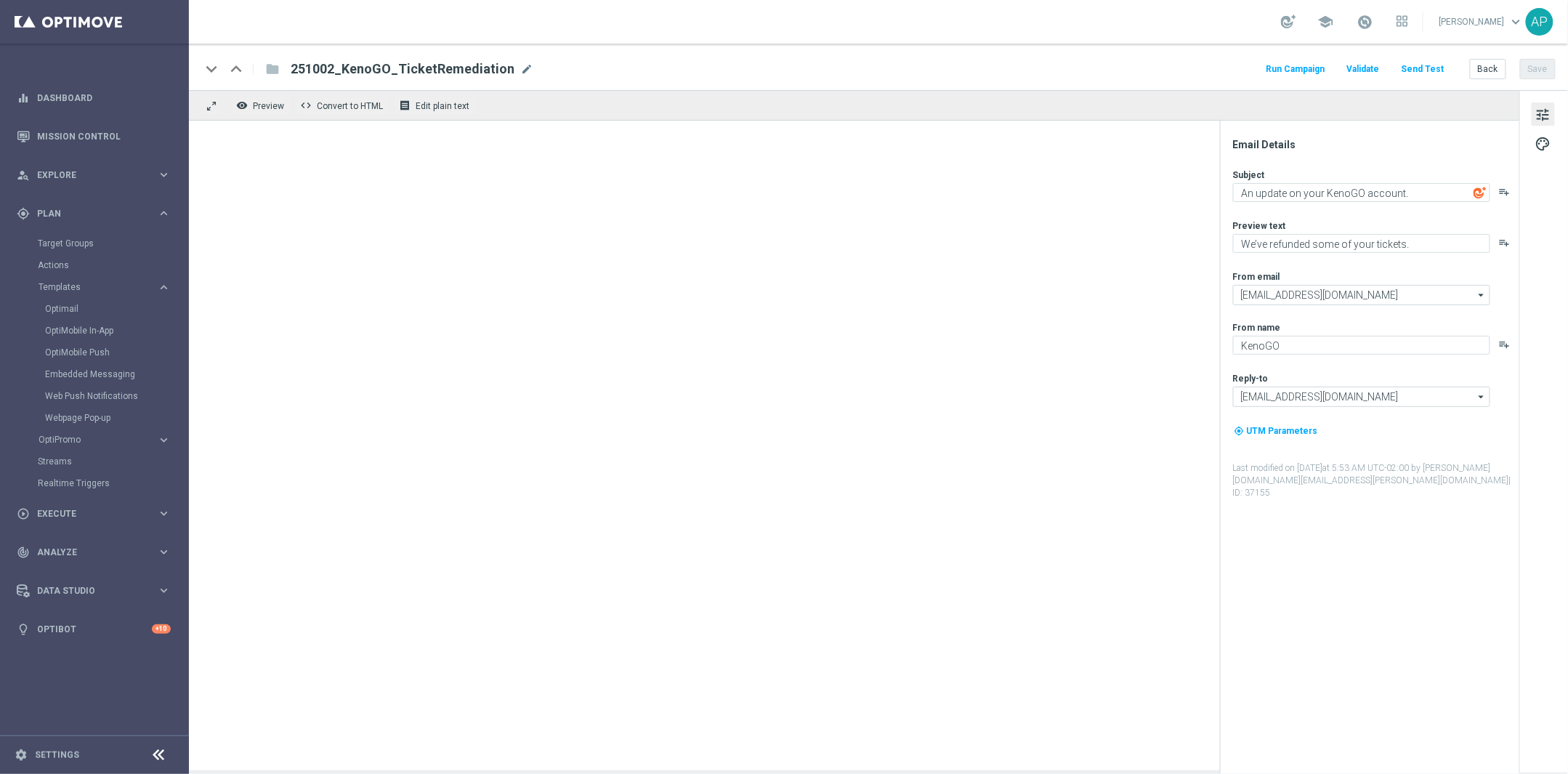
click at [1430, 70] on button "Send Test" at bounding box center [1423, 69] width 47 height 19
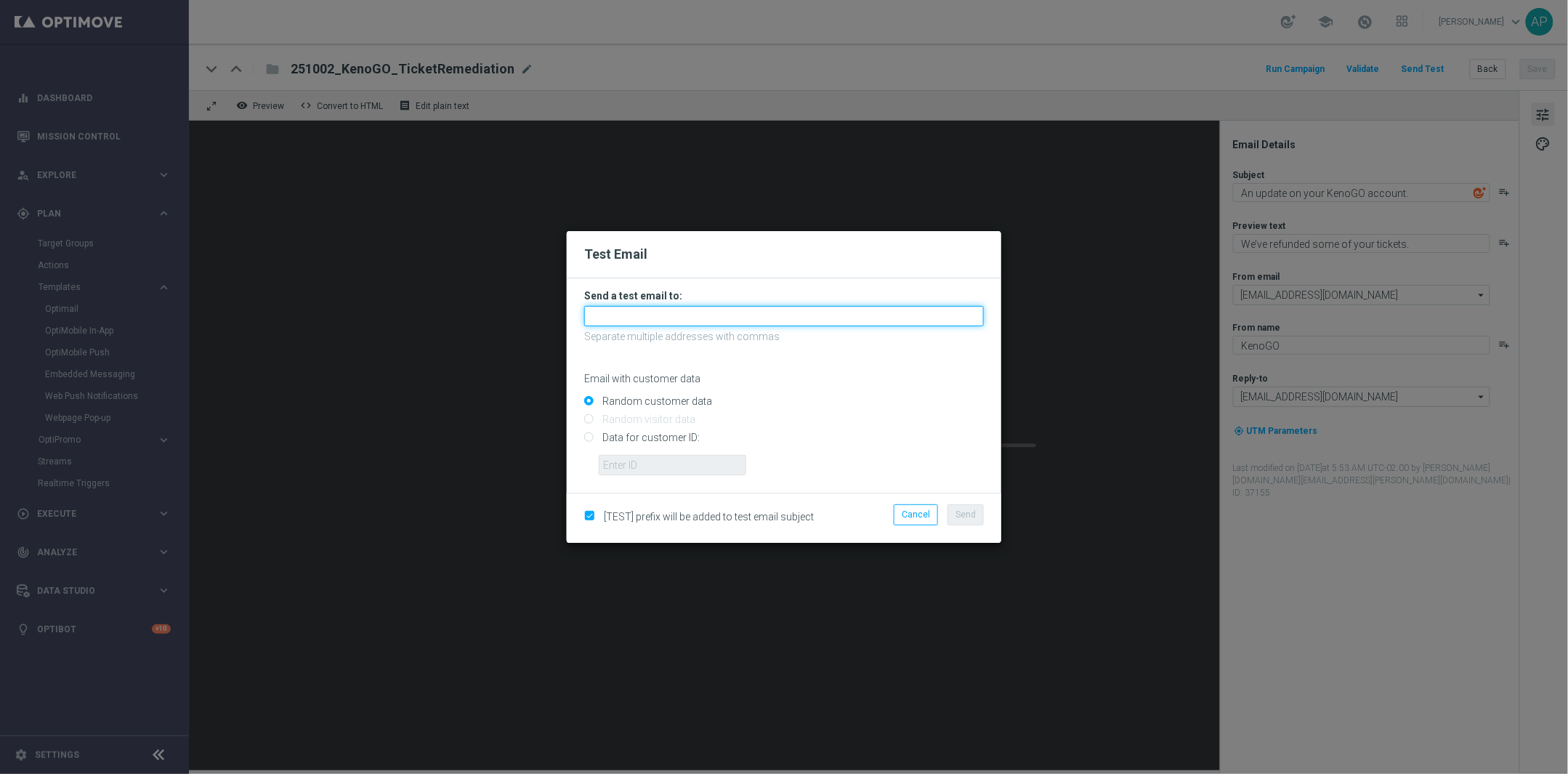
click at [693, 317] on input "text" at bounding box center [784, 316] width 400 height 20
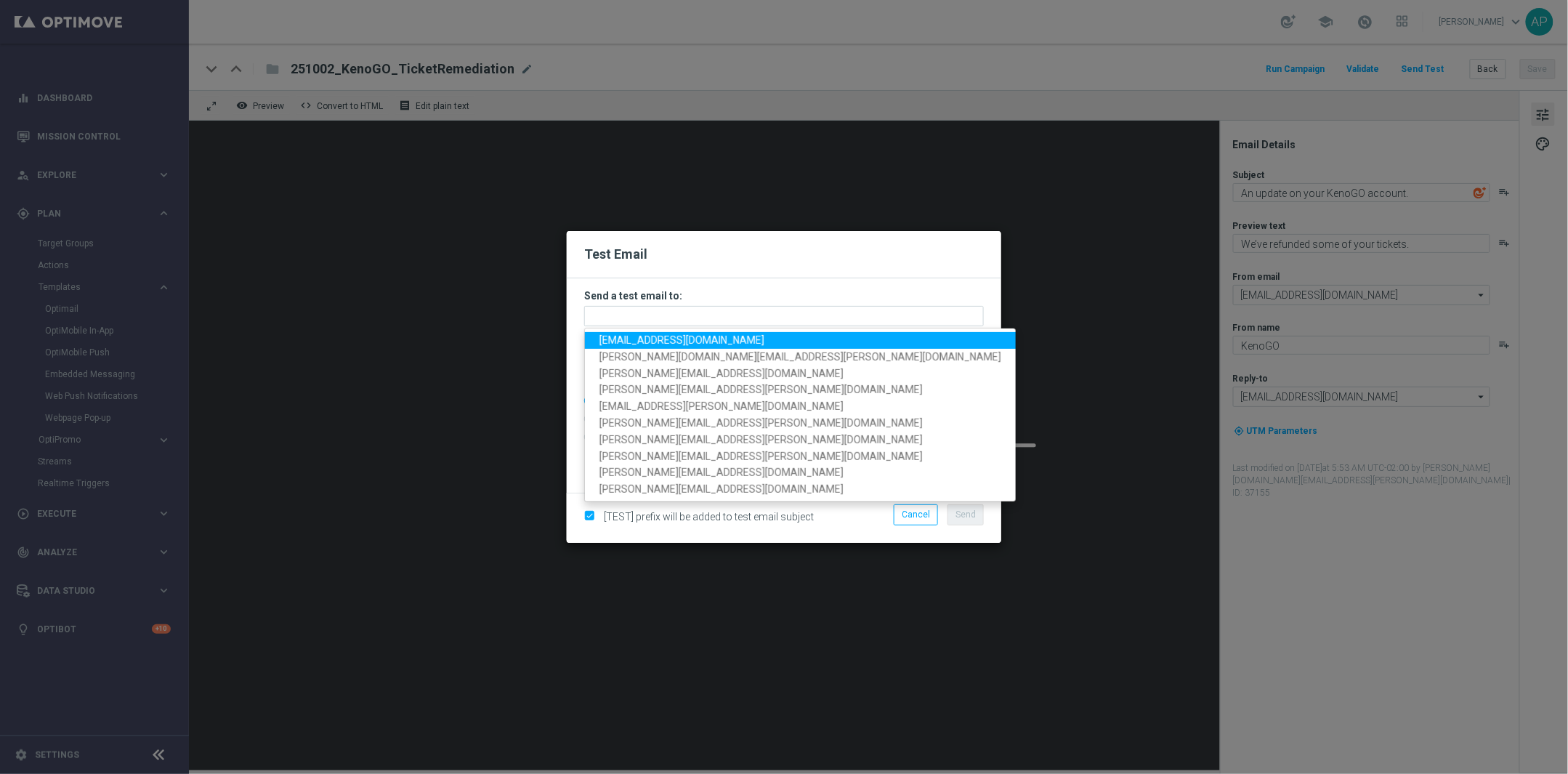
click at [603, 334] on span "adampustetto@gmail.com" at bounding box center [682, 340] width 165 height 12
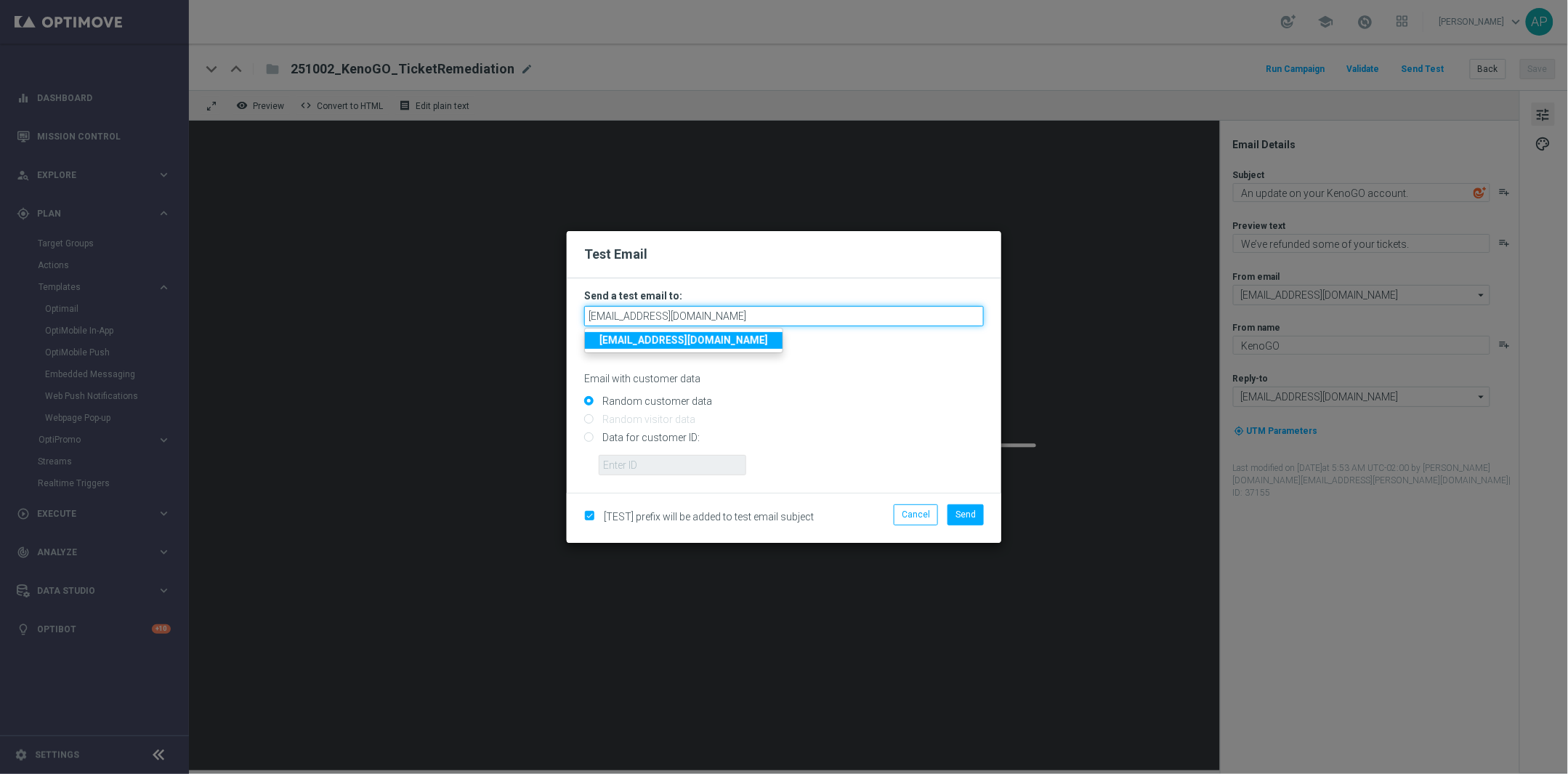
drag, startPoint x: 735, startPoint y: 320, endPoint x: 310, endPoint y: 281, distance: 426.8
click at [310, 281] on modal-container "Test Email Send a test email to: adampustetto@gmail.com adampustetto@gmail.com …" at bounding box center [784, 387] width 1568 height 774
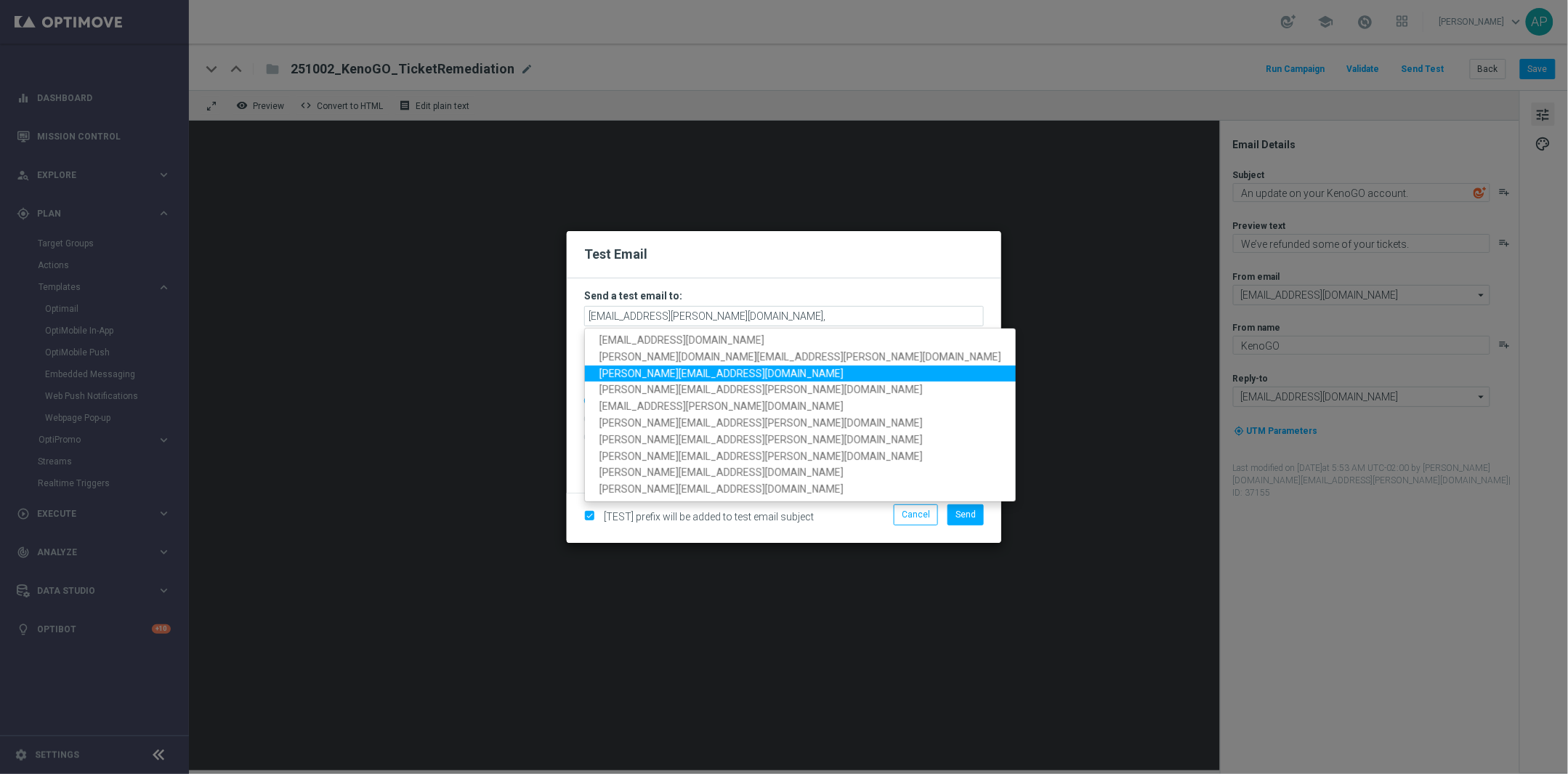
click at [742, 371] on link "adam.pustetto@lottoland.com" at bounding box center [800, 373] width 431 height 16
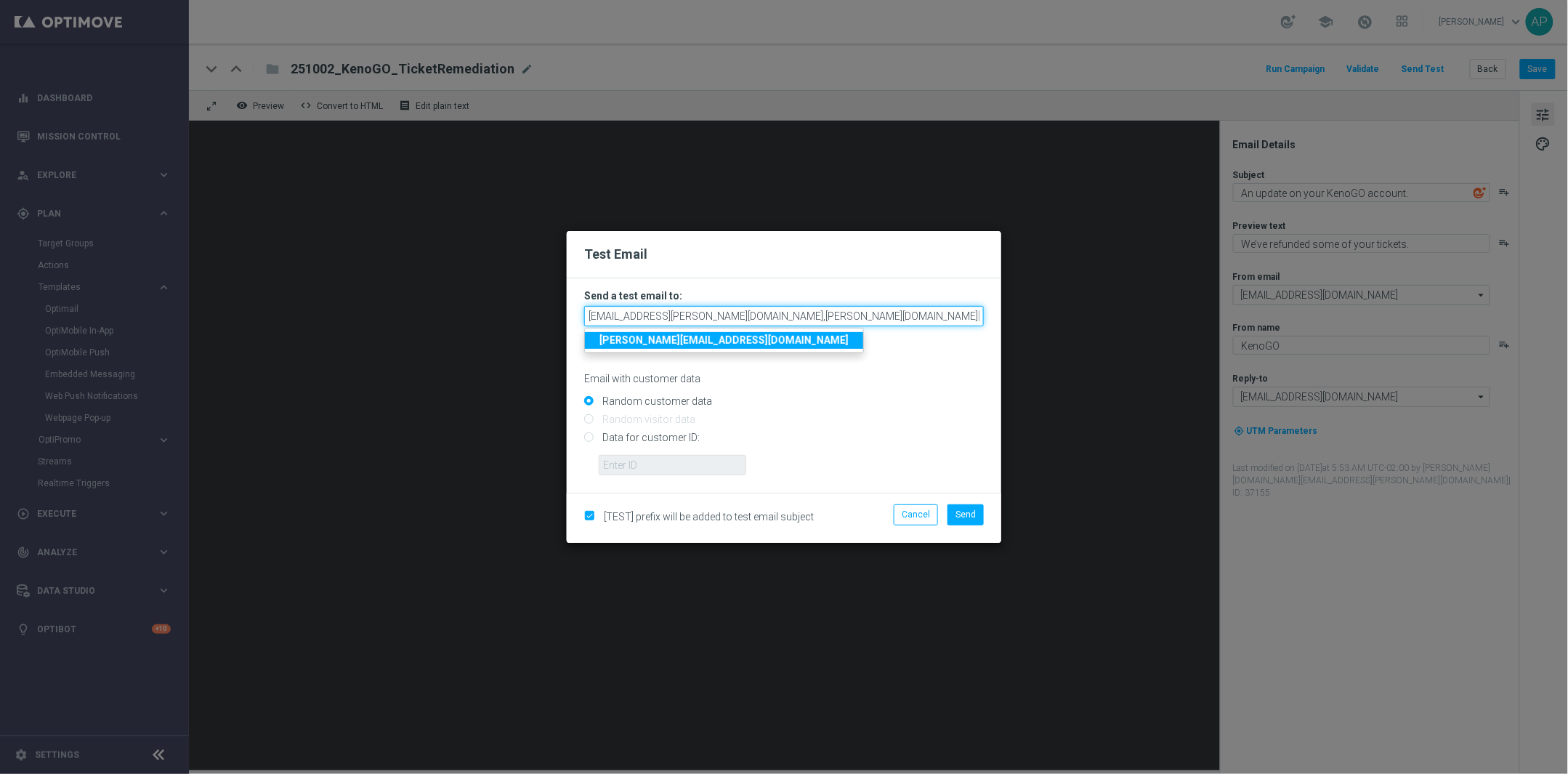
drag, startPoint x: 713, startPoint y: 317, endPoint x: 674, endPoint y: 318, distance: 39.0
click at [674, 318] on input "emma.kasbarian@lottoland.com,adam.pustetto@lottoland.com" at bounding box center [784, 316] width 400 height 20
click at [822, 322] on input "emma.kasbarian@kenogo.com,adam.pustetto@lottoland.com" at bounding box center [784, 316] width 400 height 20
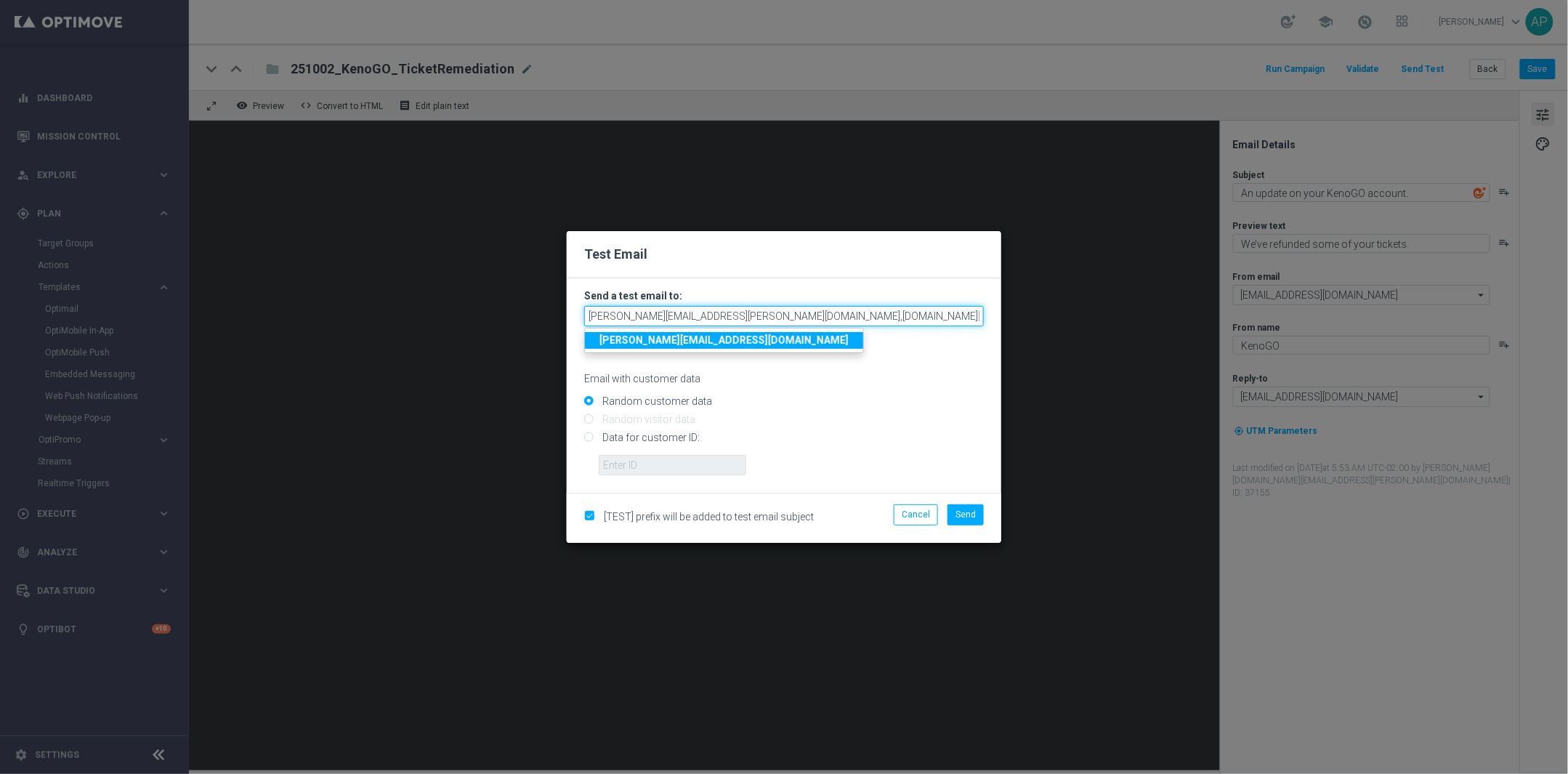
click at [833, 318] on input "emma.kasbarian@kenogo.com,adam.pustetto@lottoland.com" at bounding box center [784, 316] width 400 height 20
drag, startPoint x: 842, startPoint y: 316, endPoint x: 812, endPoint y: 311, distance: 30.4
click at [812, 311] on input "emma.kasbarian@kenogo.com,adam.pustetto@lottoland.com" at bounding box center [784, 316] width 400 height 20
type input "emma.kasbarian@kenogo.com,adam.pustetto@kenogo.com"
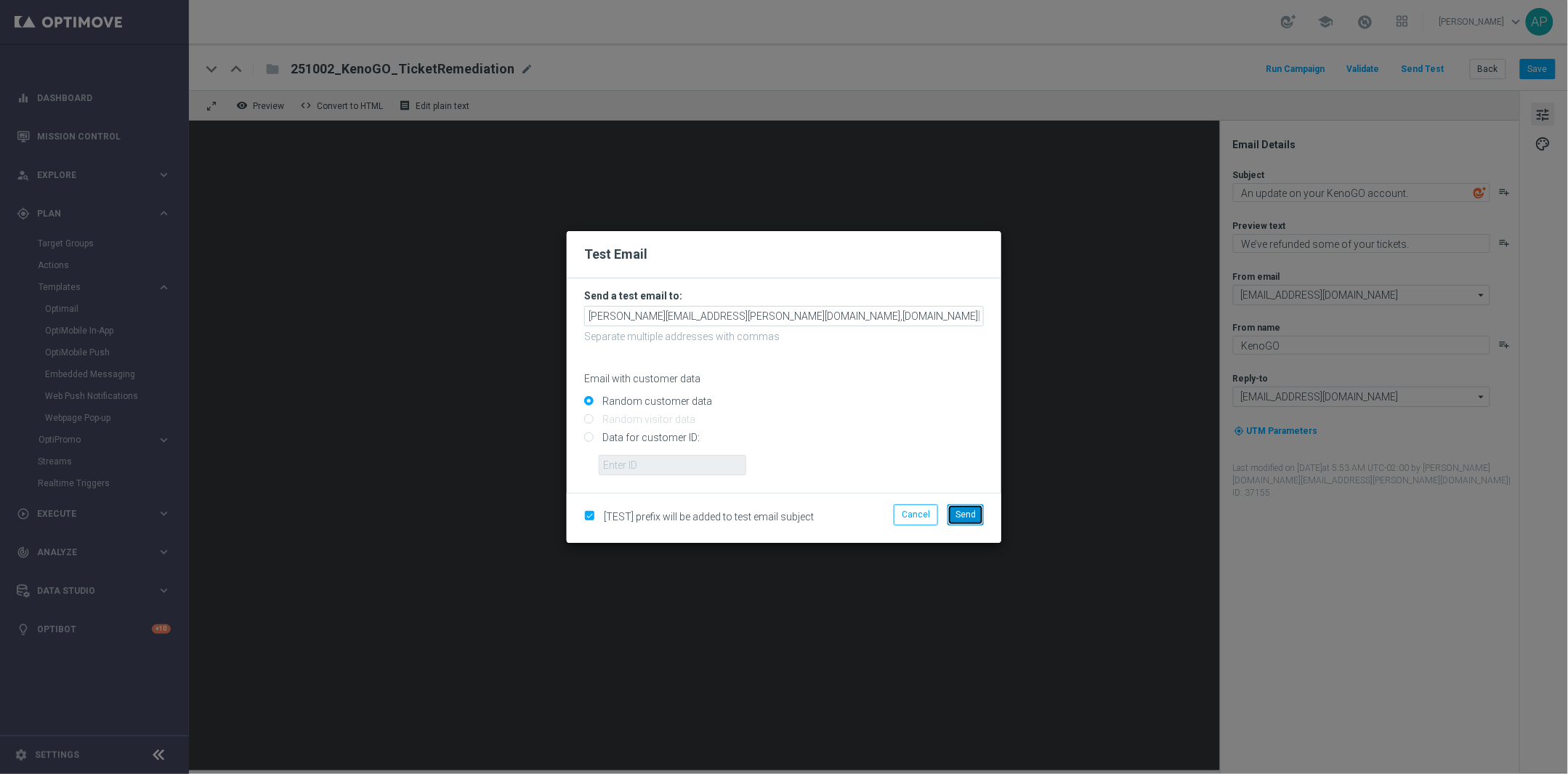
click at [956, 515] on span "Send" at bounding box center [966, 514] width 20 height 11
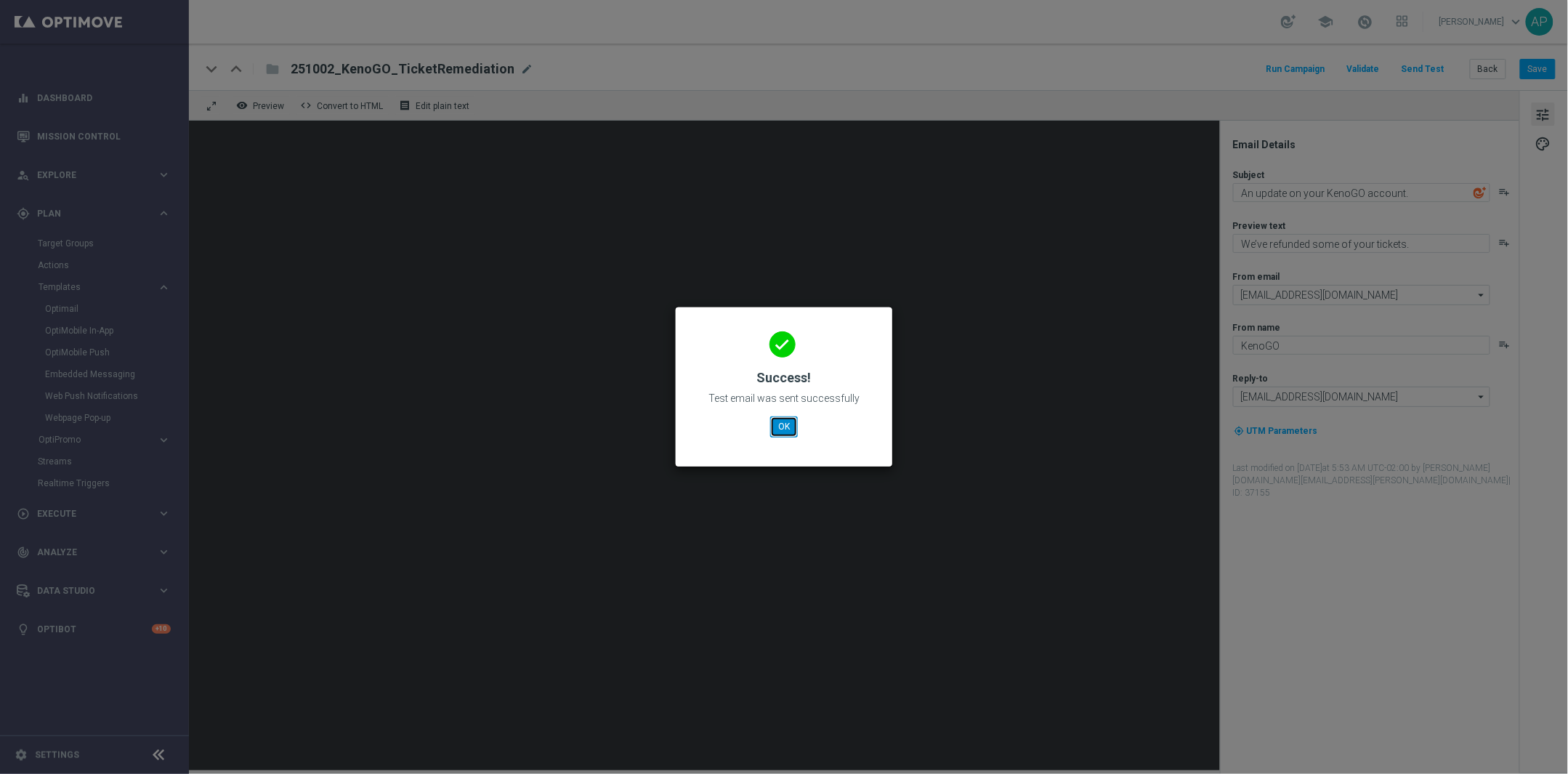
click at [776, 432] on button "OK" at bounding box center [784, 426] width 28 height 20
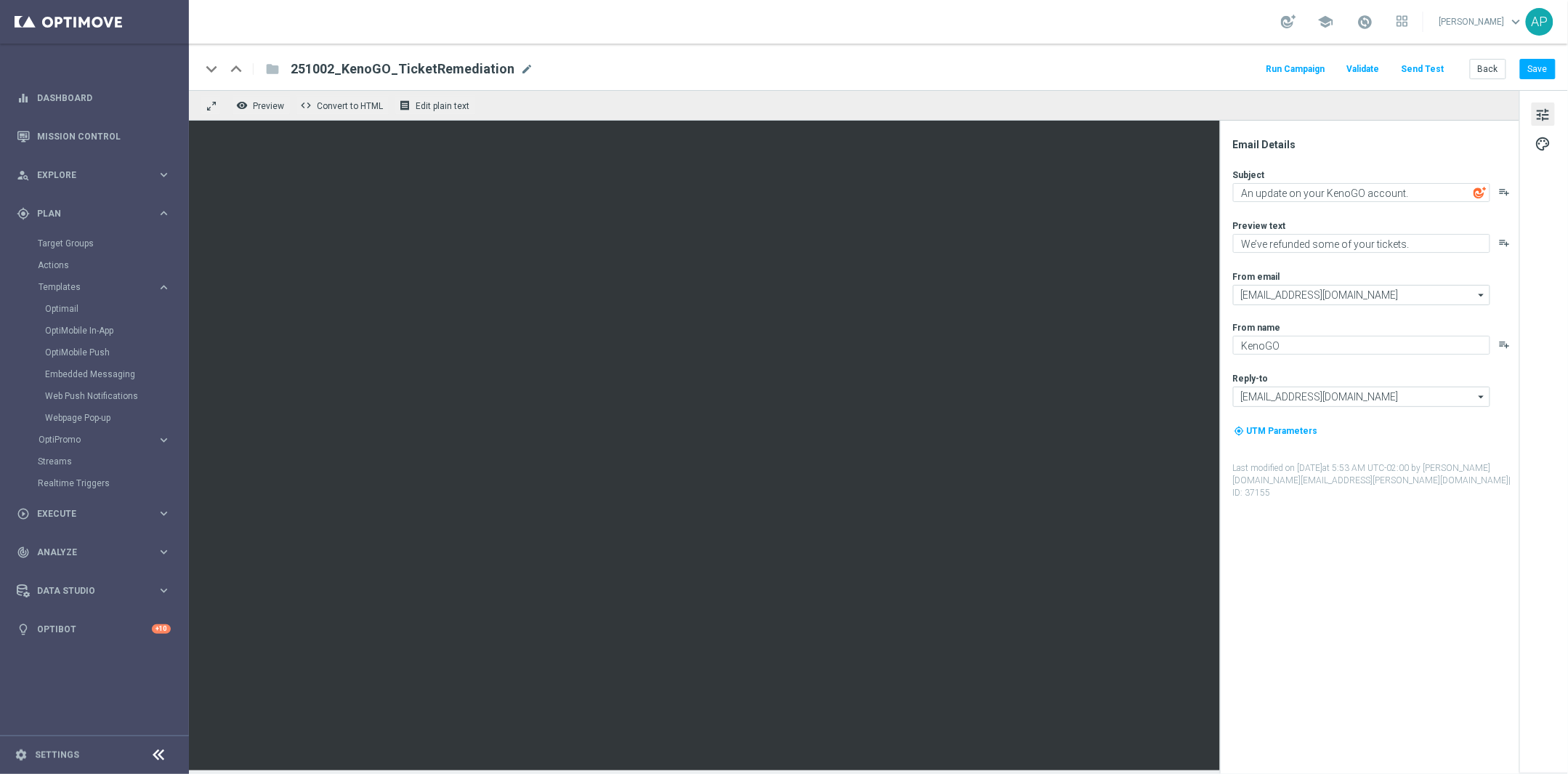
click at [1414, 65] on button "Send Test" at bounding box center [1423, 69] width 47 height 19
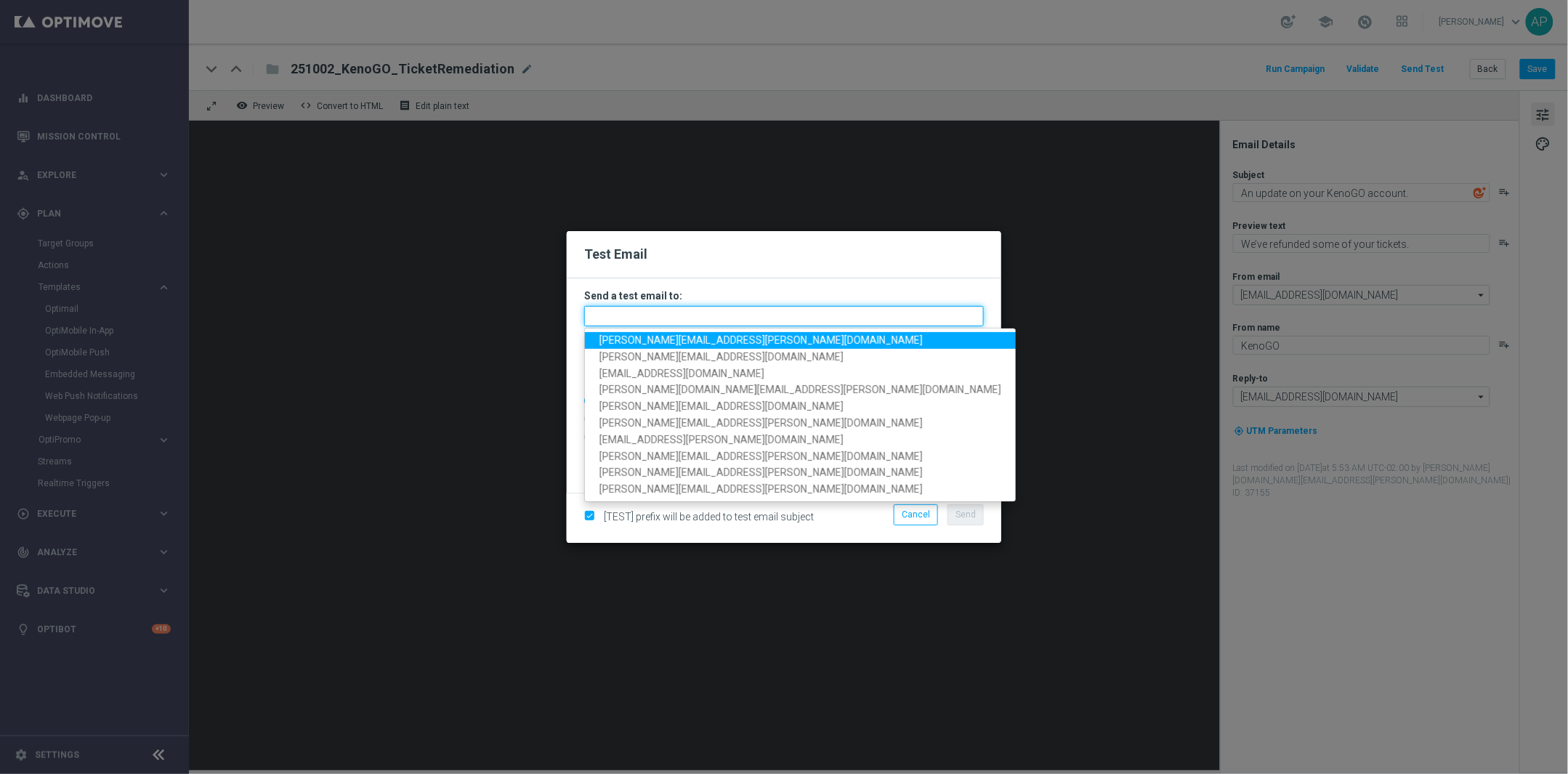
click at [660, 314] on input "text" at bounding box center [784, 316] width 400 height 20
click at [627, 341] on span "emma.kasbarian@kenogo.com" at bounding box center [761, 340] width 323 height 12
type input "emma.kasbarian@kenogo.com"
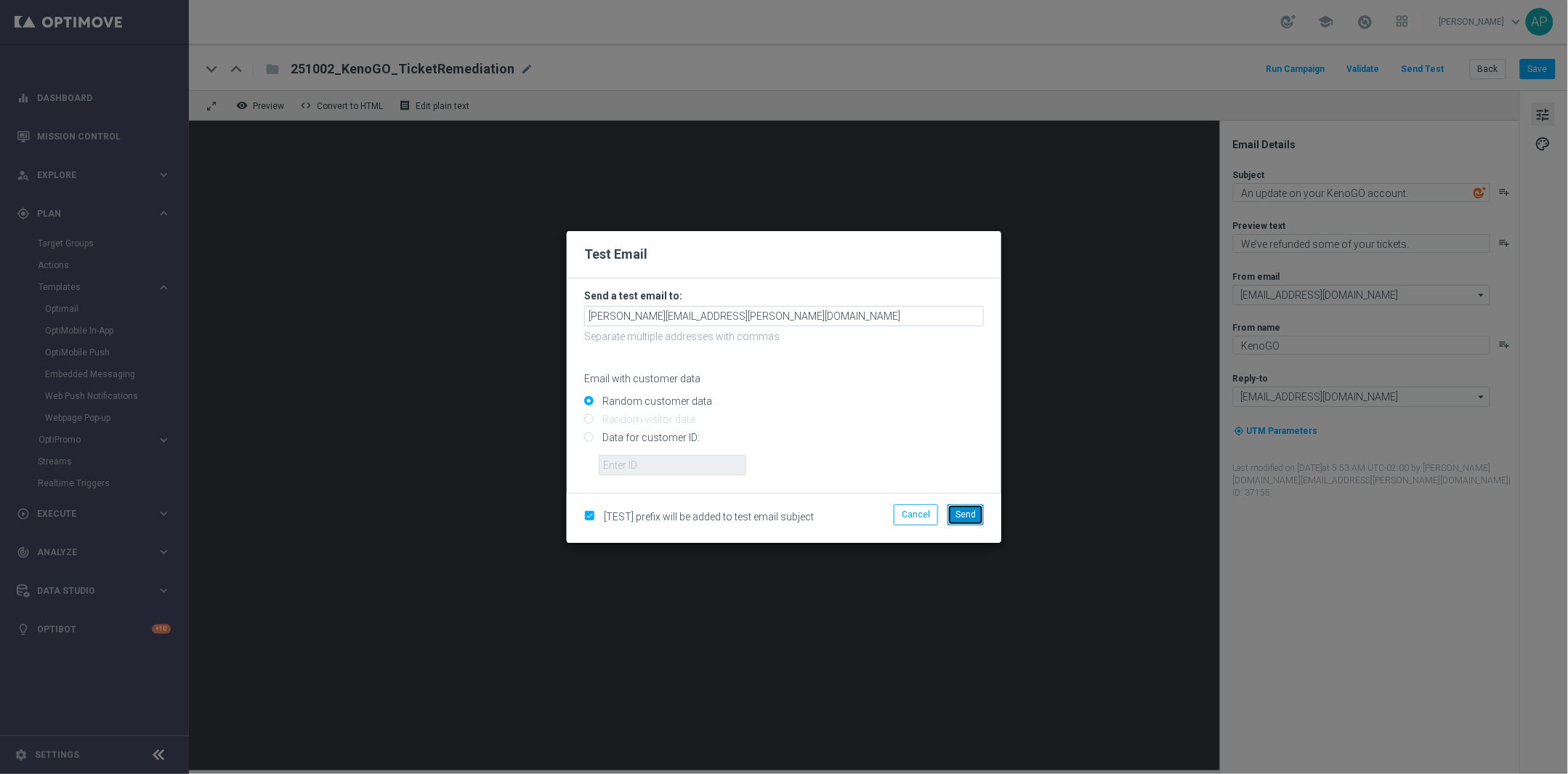
click at [965, 517] on span "Send" at bounding box center [966, 514] width 20 height 11
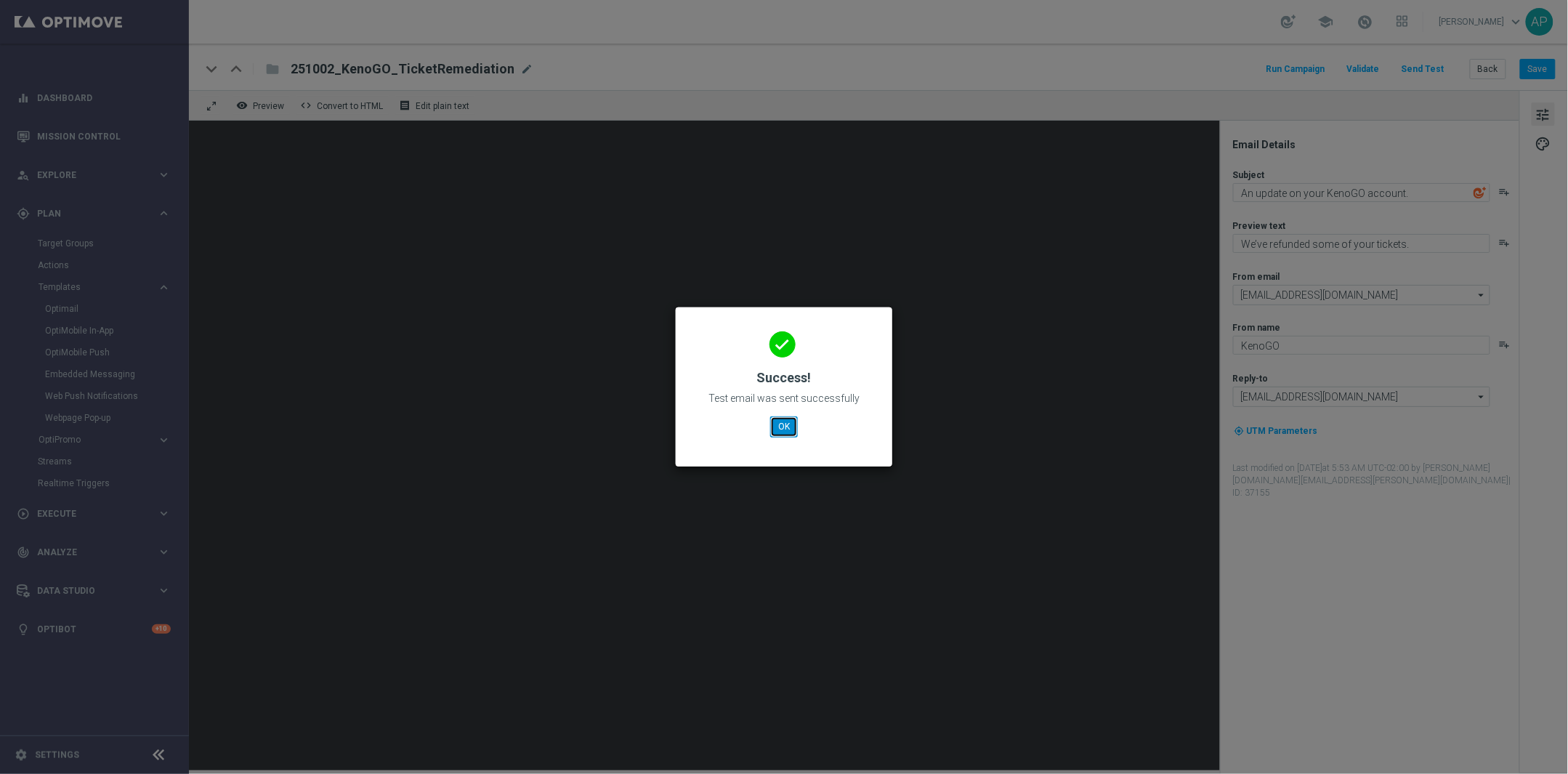
click at [787, 425] on button "OK" at bounding box center [784, 426] width 28 height 20
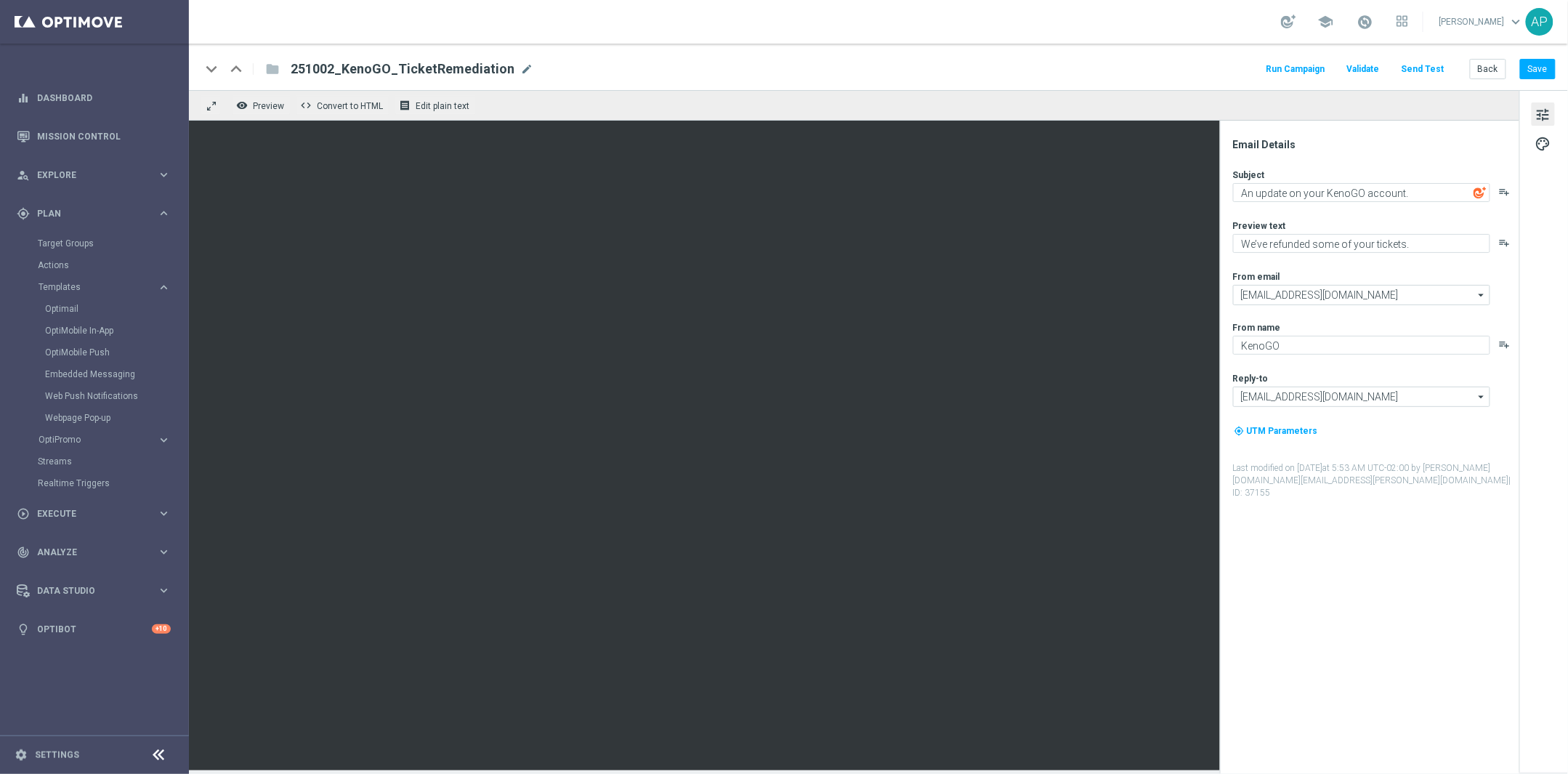
click at [1433, 66] on button "Send Test" at bounding box center [1423, 69] width 47 height 19
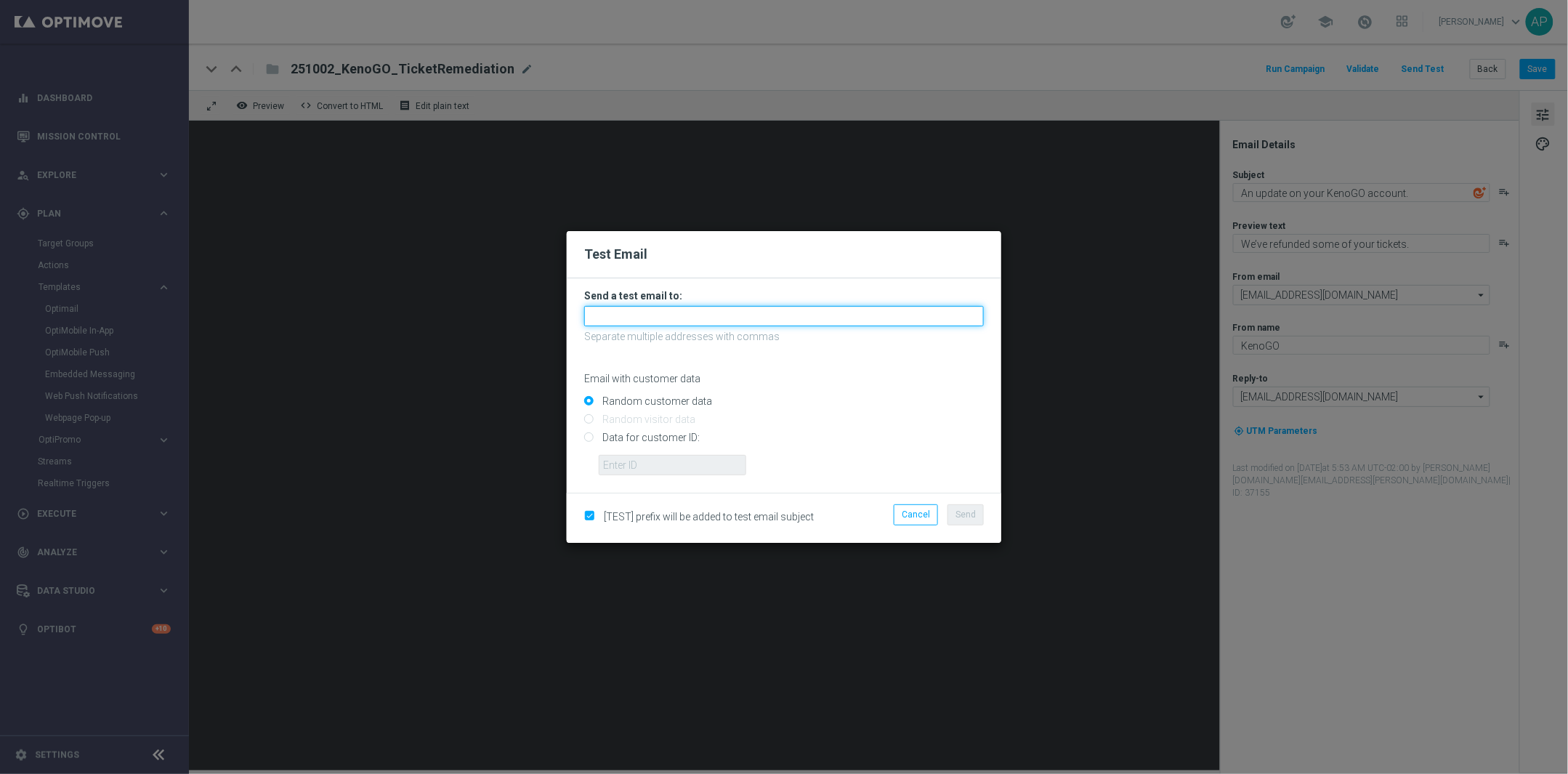
click at [685, 318] on input "text" at bounding box center [784, 316] width 400 height 20
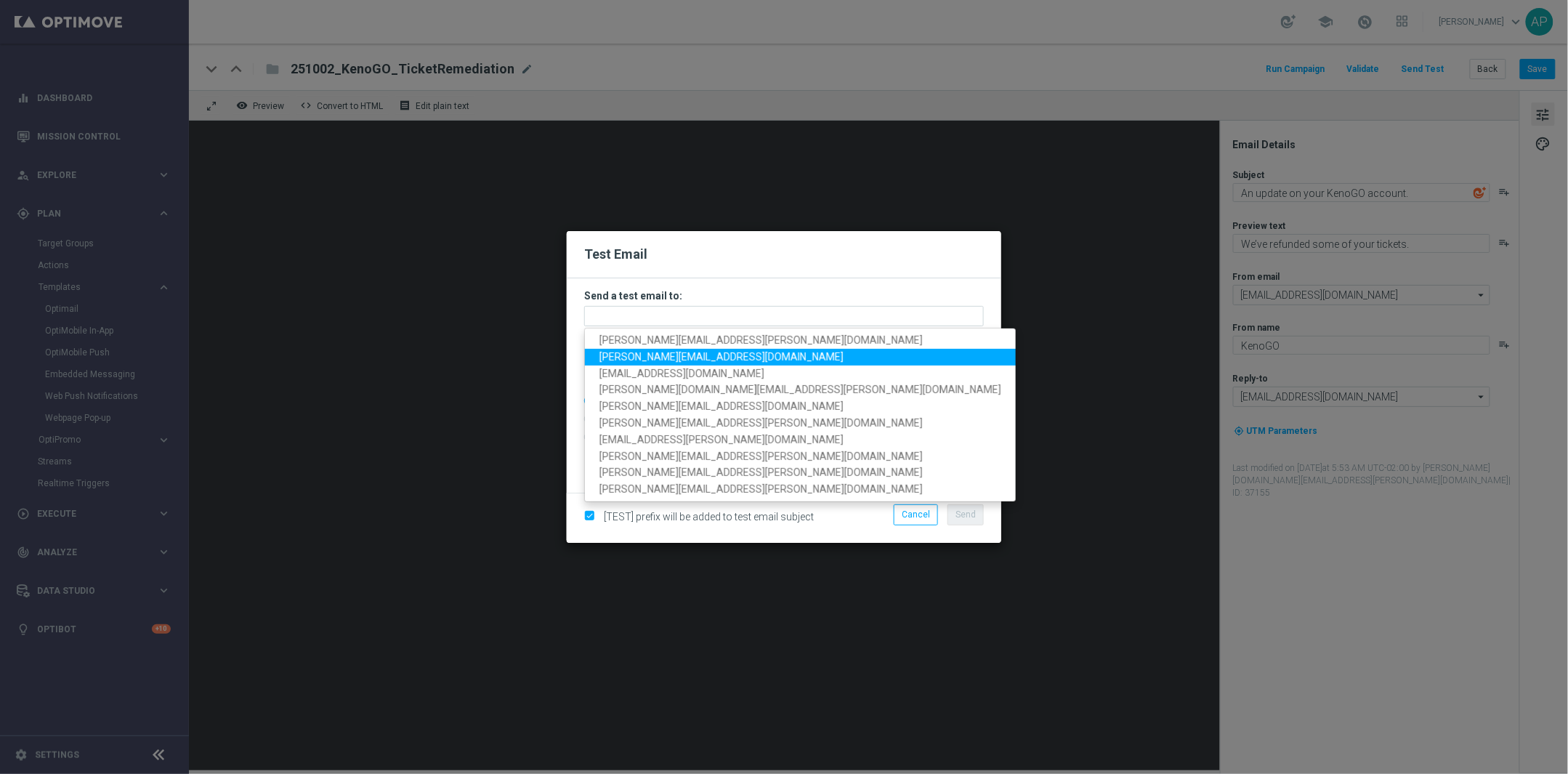
click at [659, 360] on span "adam.pustetto@kenogo.com" at bounding box center [721, 357] width 244 height 12
type input "adam.pustetto@kenogo.com"
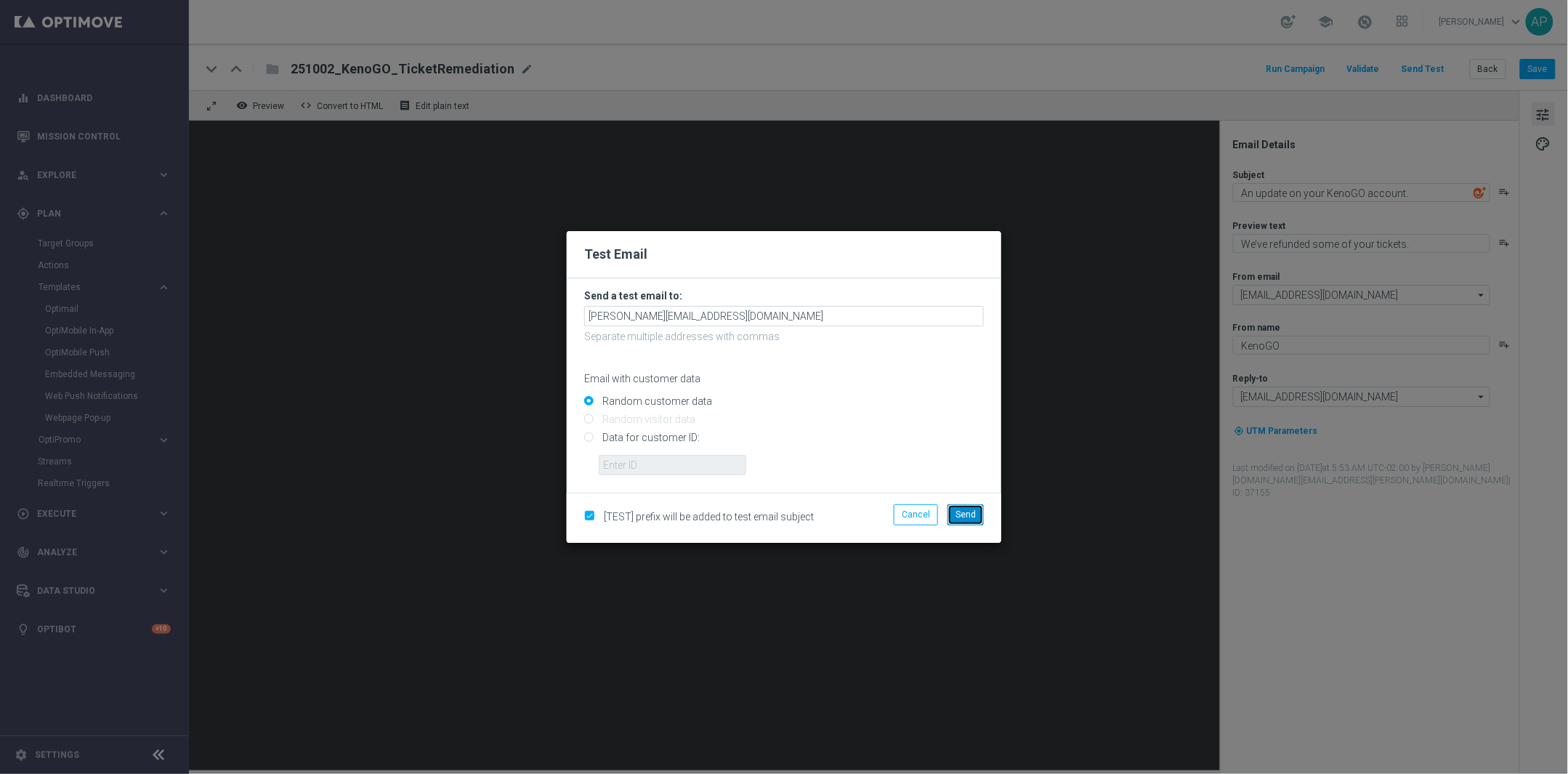
click at [956, 510] on span "Send" at bounding box center [966, 514] width 20 height 11
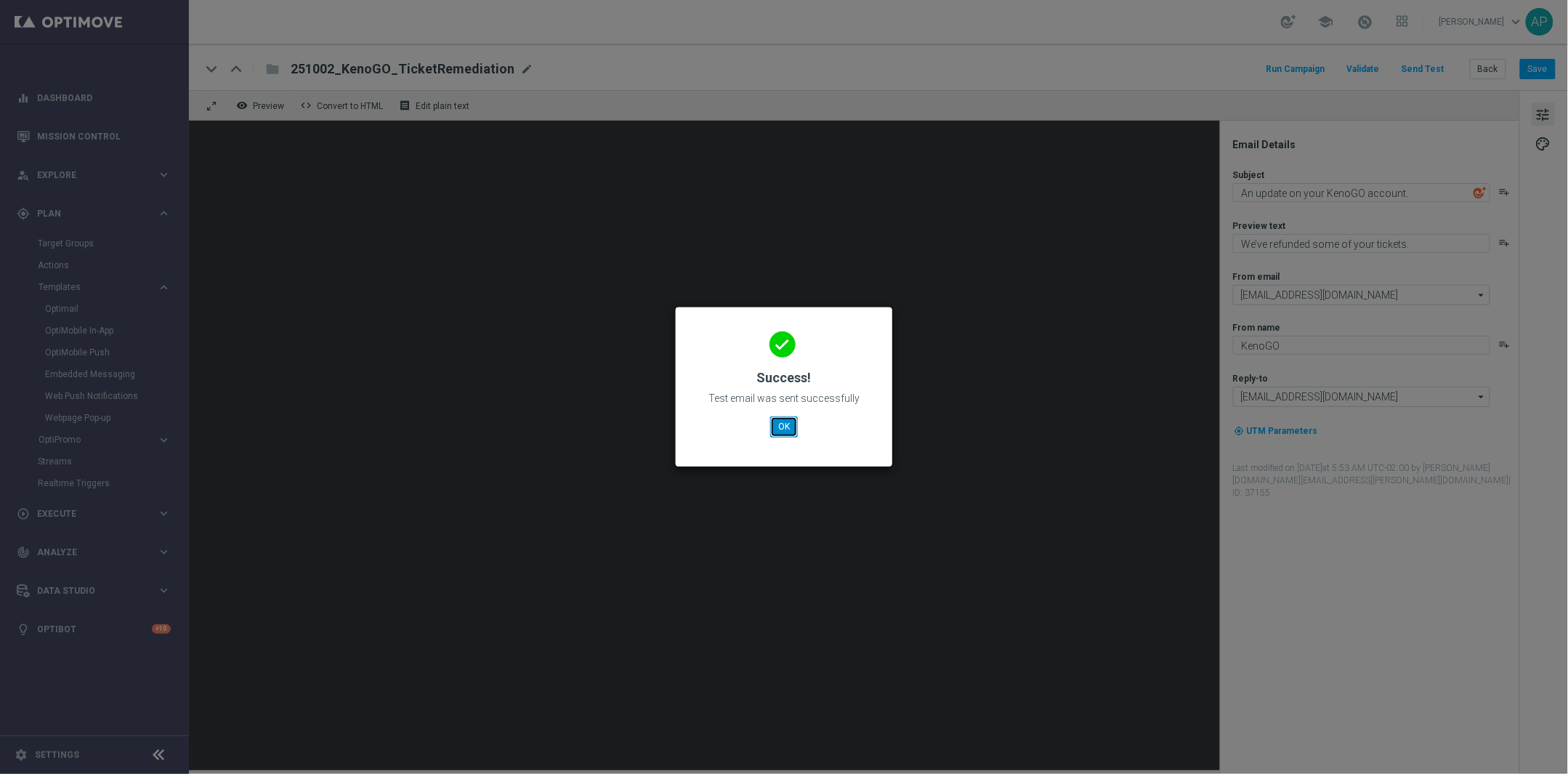
click at [789, 428] on button "OK" at bounding box center [784, 426] width 28 height 20
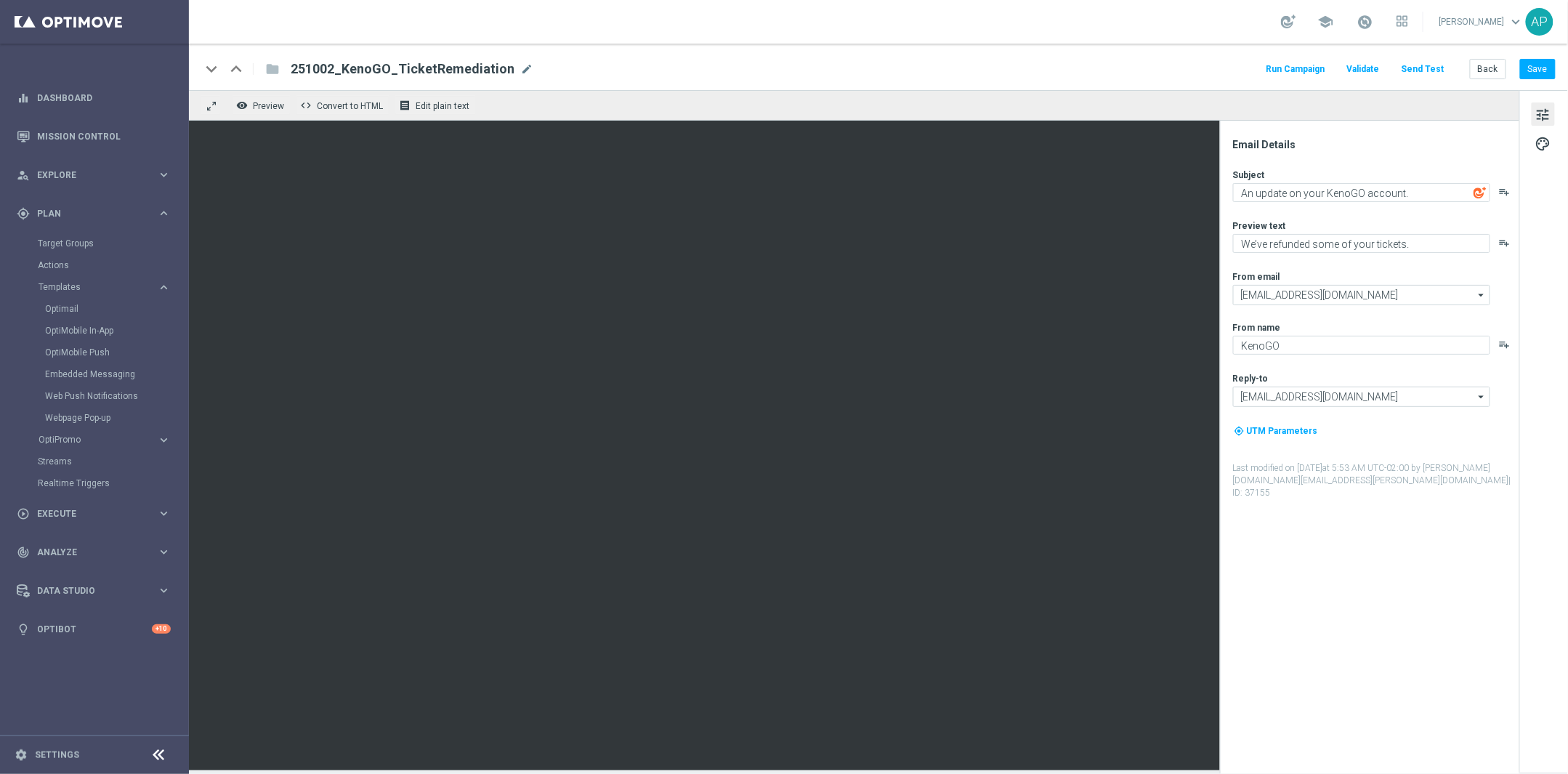
click at [1427, 66] on button "Send Test" at bounding box center [1423, 69] width 47 height 19
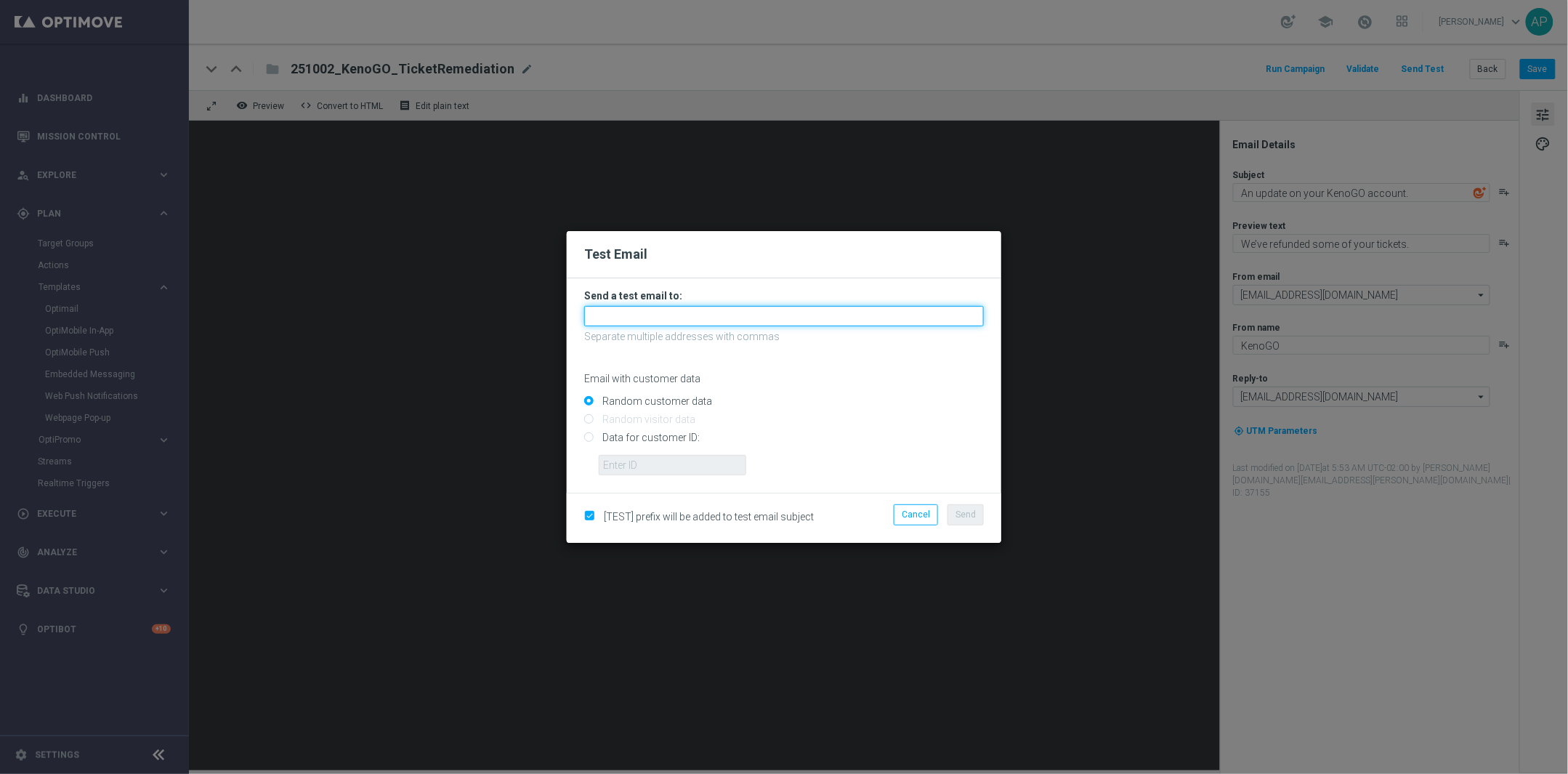
click at [694, 318] on input "text" at bounding box center [784, 316] width 400 height 20
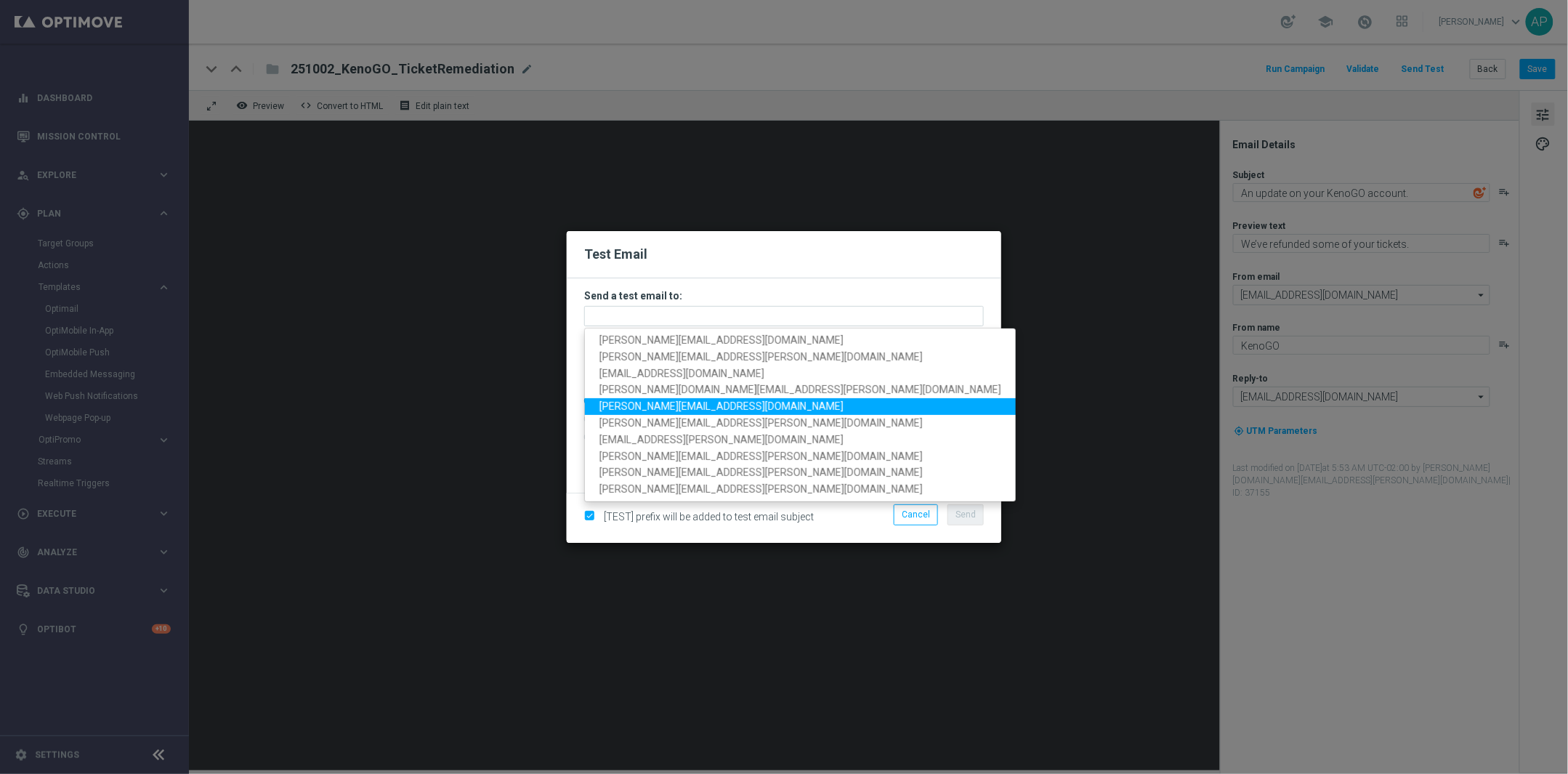
click at [707, 404] on span "adam.pustetto@lottoland.com" at bounding box center [721, 406] width 244 height 12
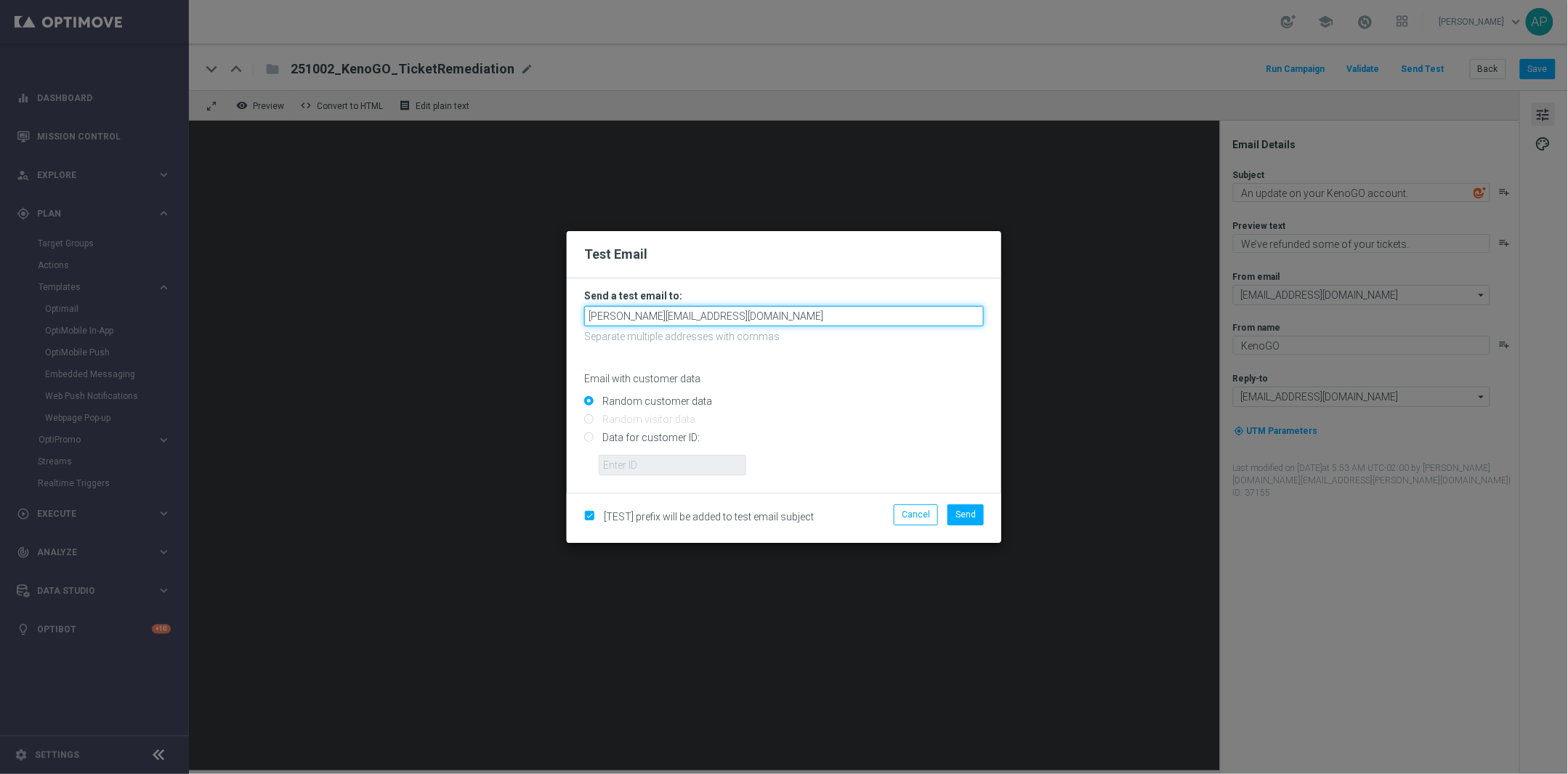
click at [746, 312] on input "adam.pustetto@lottoland.com" at bounding box center [784, 316] width 400 height 20
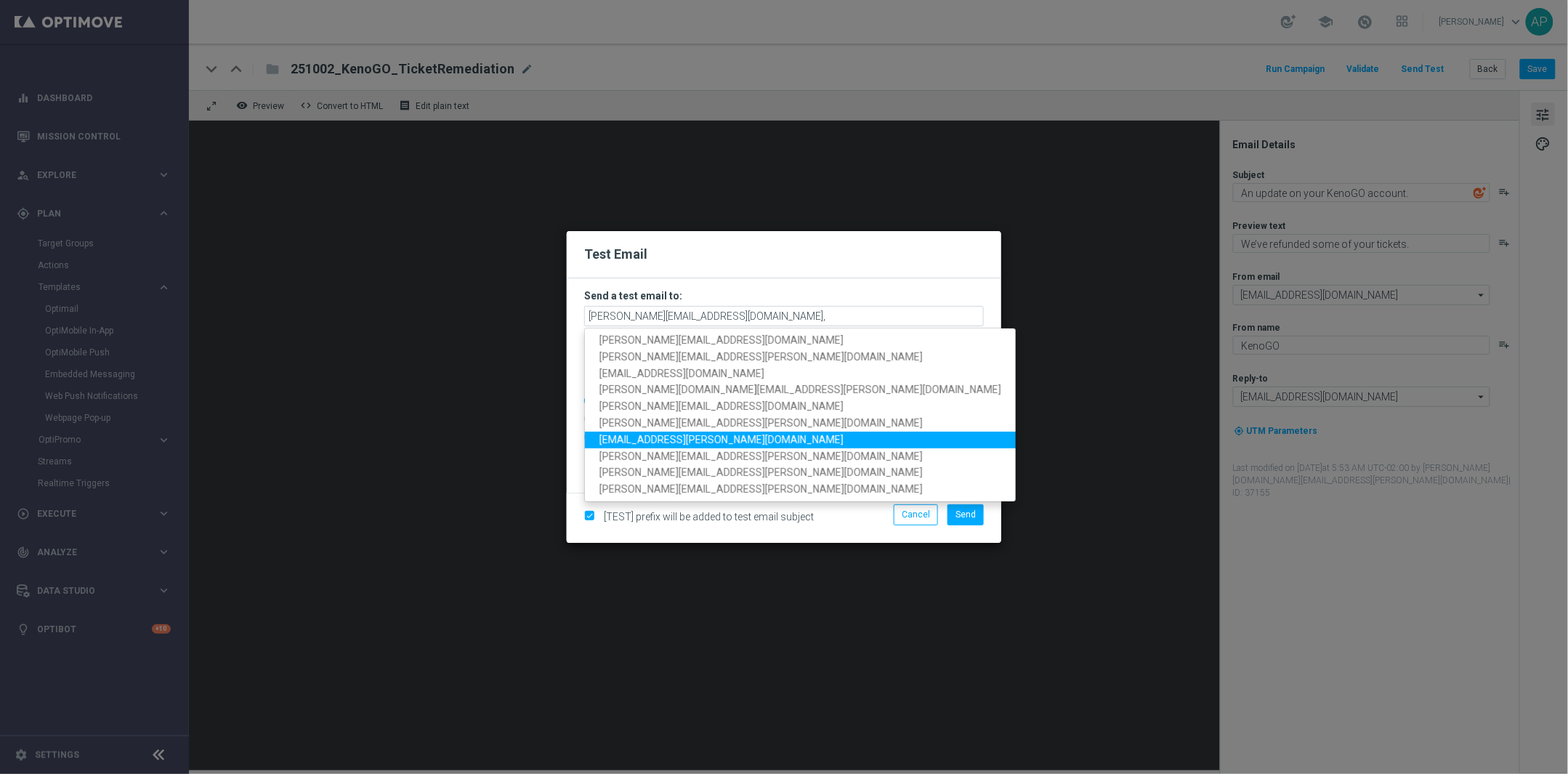
click at [685, 431] on link "emma.kasbarian@lottoland.com" at bounding box center [800, 439] width 431 height 16
type input "adam.pustetto@lottoland.com,emma.kasbarian@lottoland.com"
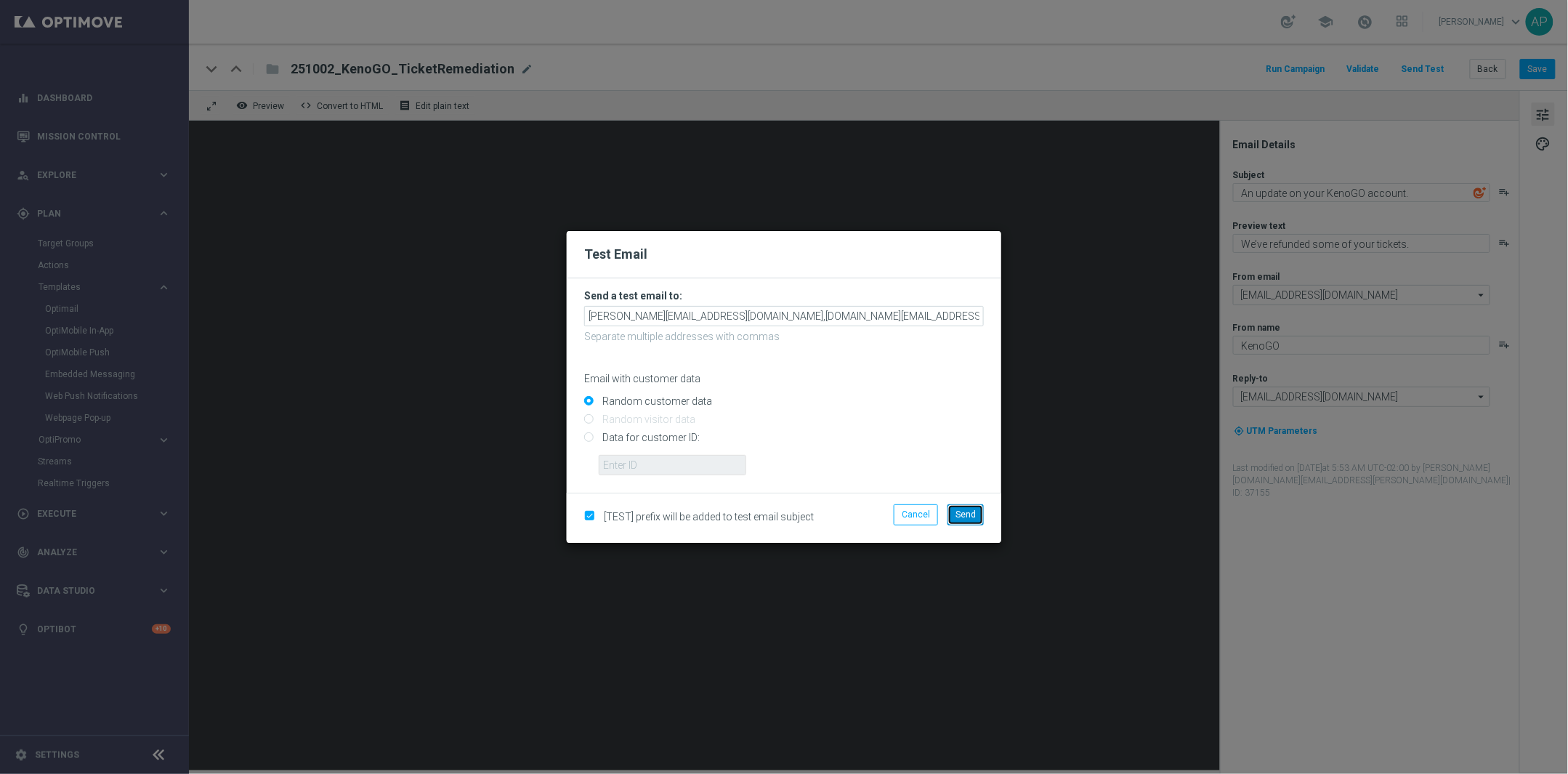
click at [968, 516] on span "Send" at bounding box center [966, 514] width 20 height 11
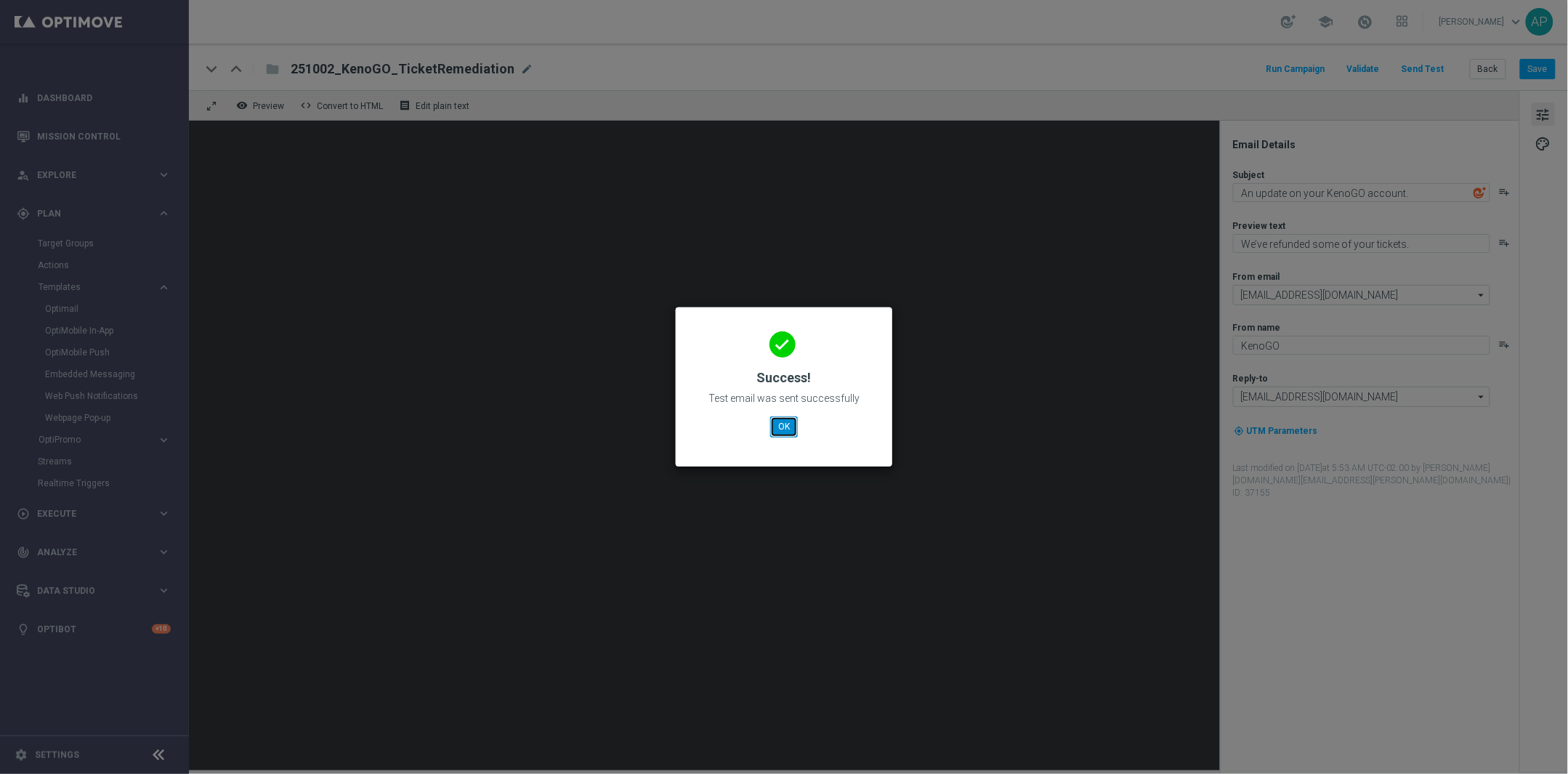
click at [774, 425] on button "OK" at bounding box center [784, 426] width 28 height 20
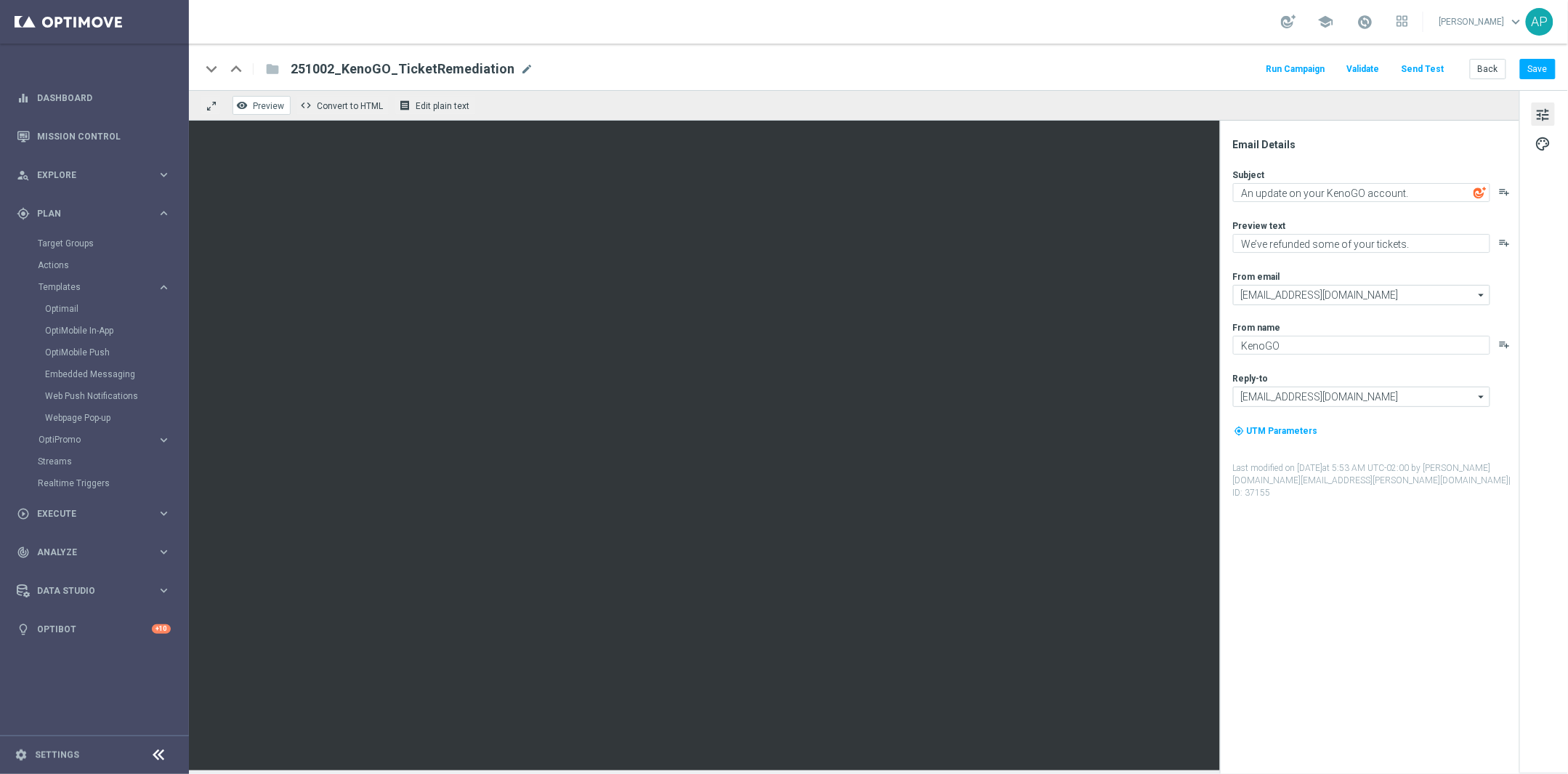
click at [271, 101] on span "Preview" at bounding box center [268, 106] width 31 height 11
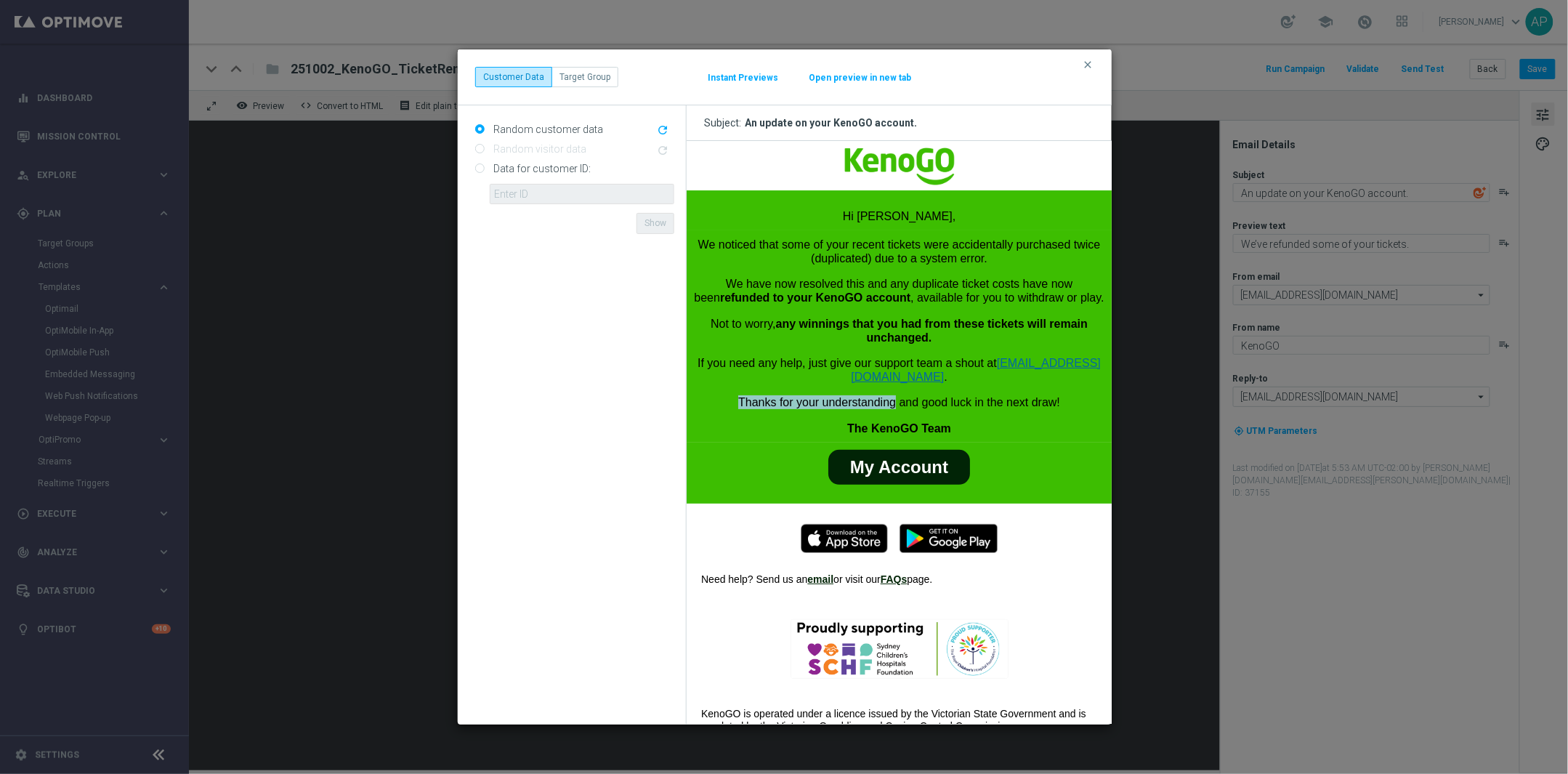
drag, startPoint x: 884, startPoint y: 403, endPoint x: 724, endPoint y: 400, distance: 160.0
click at [724, 400] on p "Thanks for your understanding and good luck in the next draw!" at bounding box center [898, 401] width 410 height 14
click at [1084, 64] on icon "clear" at bounding box center [1088, 65] width 12 height 12
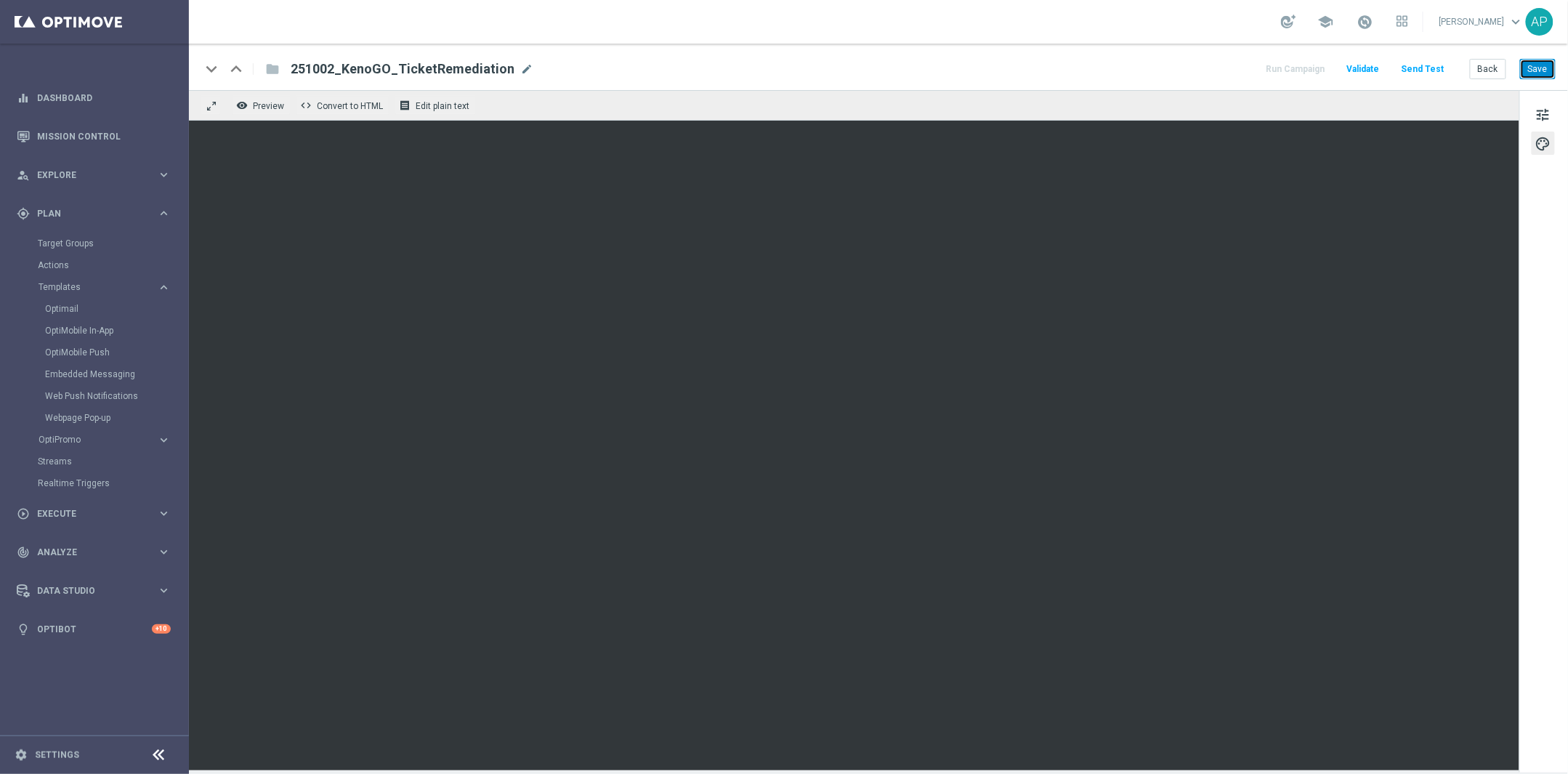
click at [1532, 66] on button "Save" at bounding box center [1538, 69] width 36 height 20
click at [128, 171] on span "Explore" at bounding box center [97, 175] width 120 height 9
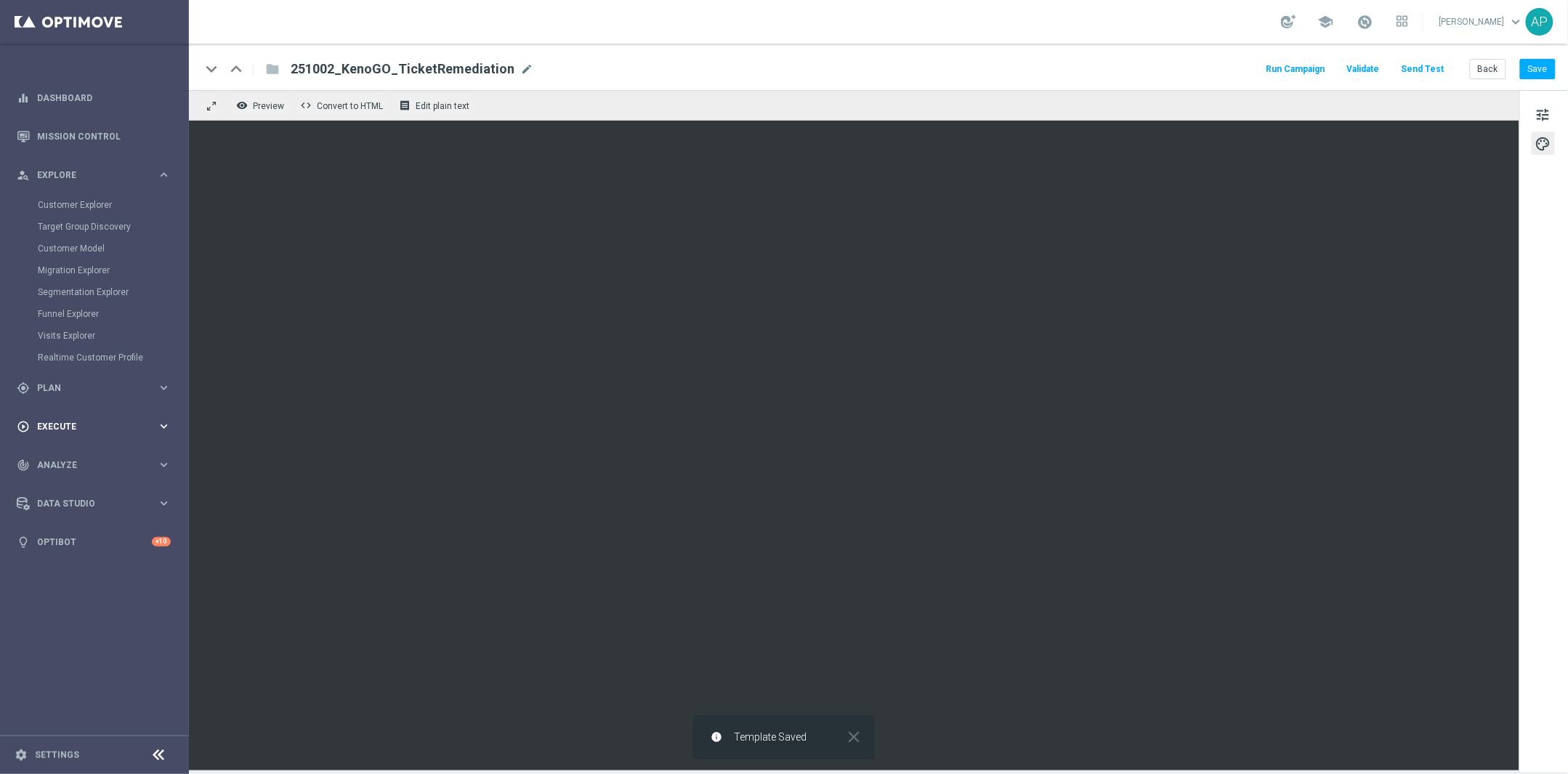
click at [72, 422] on span "Execute" at bounding box center [97, 426] width 120 height 9
click at [82, 277] on link "Campaign Builder" at bounding box center [94, 282] width 113 height 12
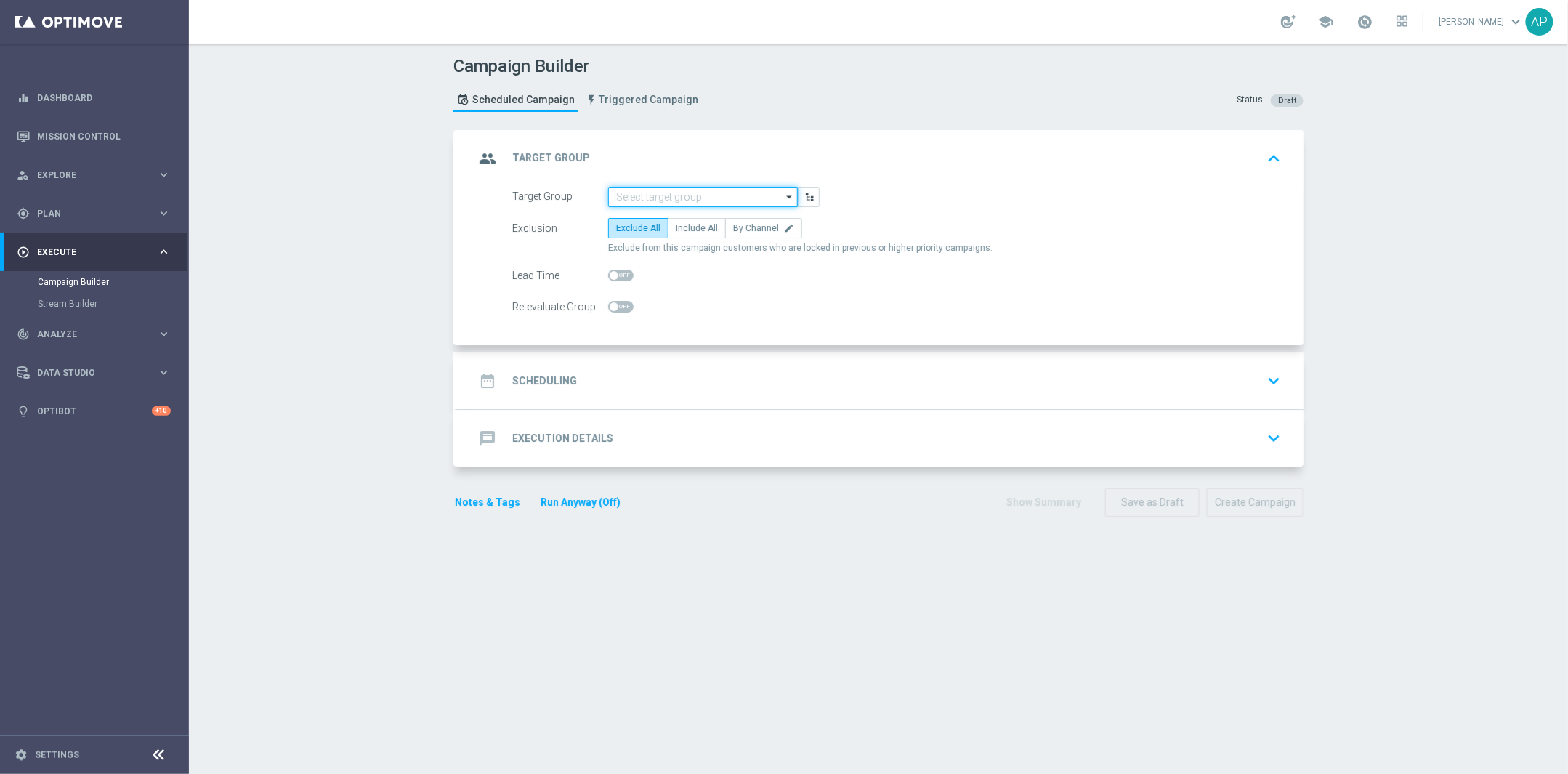
click at [752, 186] on input at bounding box center [703, 196] width 189 height 20
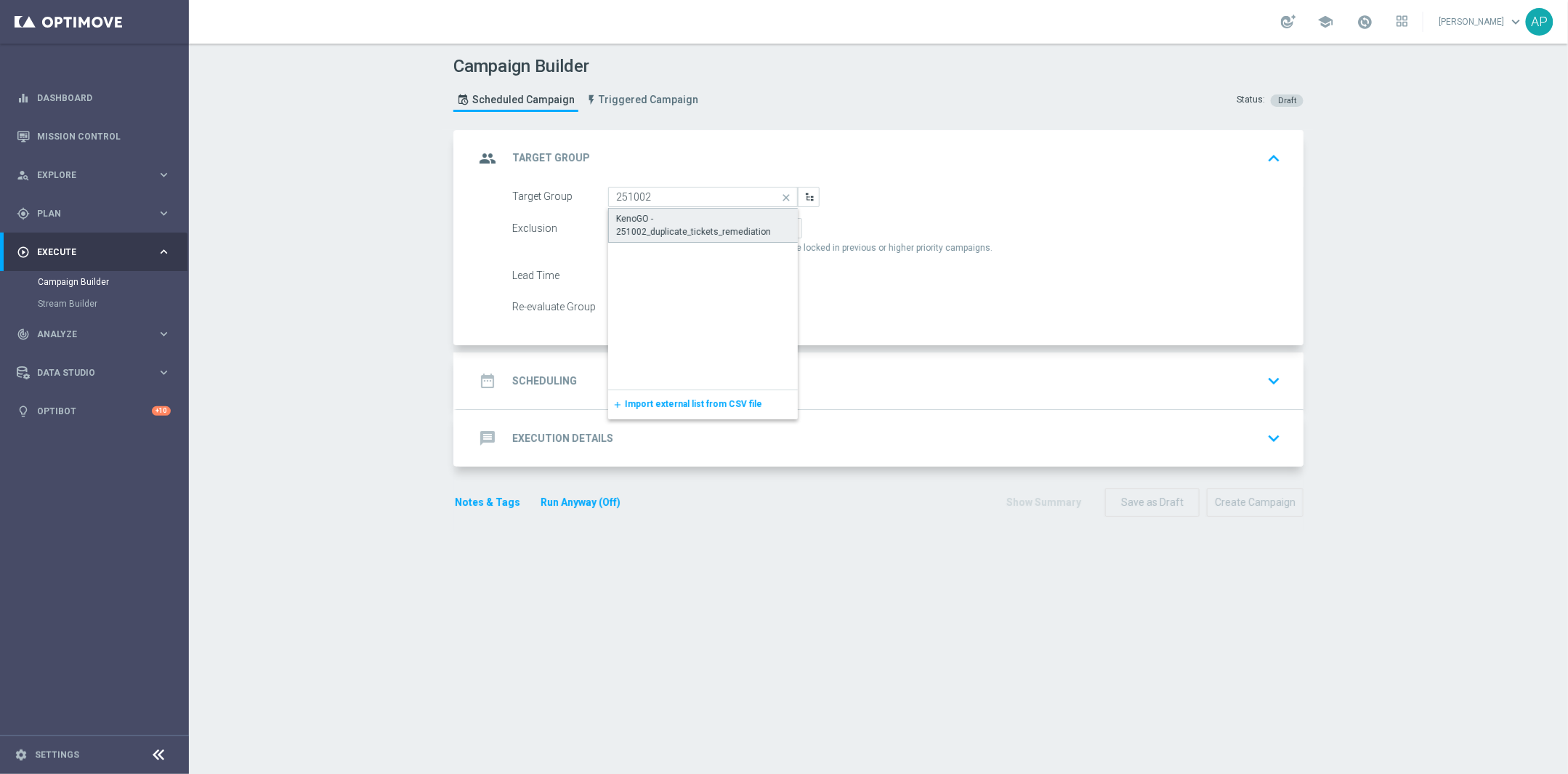
click at [622, 228] on div "KenoGO - 251002_duplicate_tickets_remediation" at bounding box center [703, 225] width 175 height 26
type input "KenoGO - 251002_duplicate_tickets_remediation"
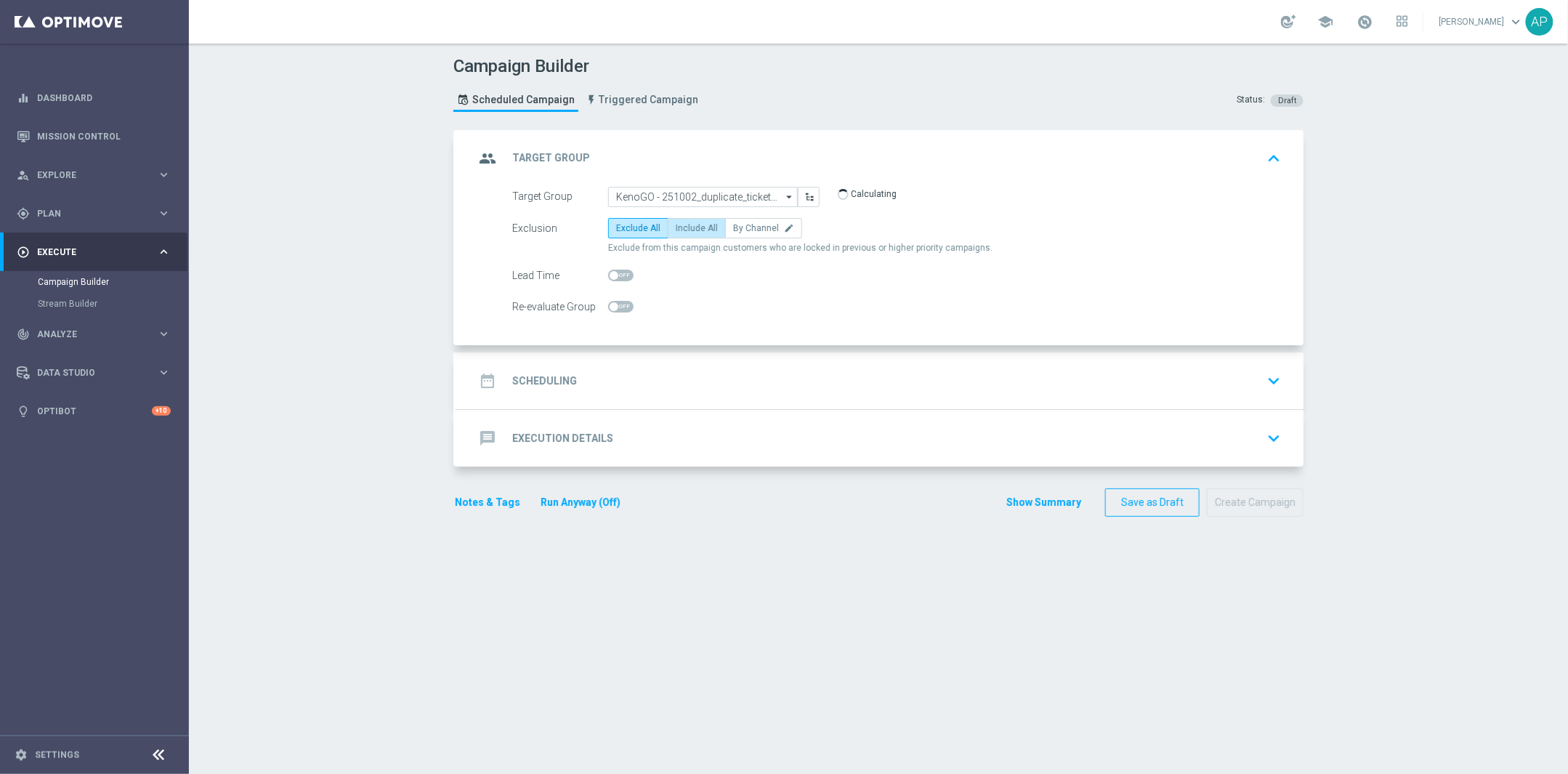
click at [703, 228] on span "Include All" at bounding box center [697, 228] width 42 height 11
click at [686, 228] on input "Include All" at bounding box center [681, 231] width 10 height 10
radio input "true"
click at [597, 370] on div "date_range Scheduling keyboard_arrow_down" at bounding box center [880, 380] width 812 height 28
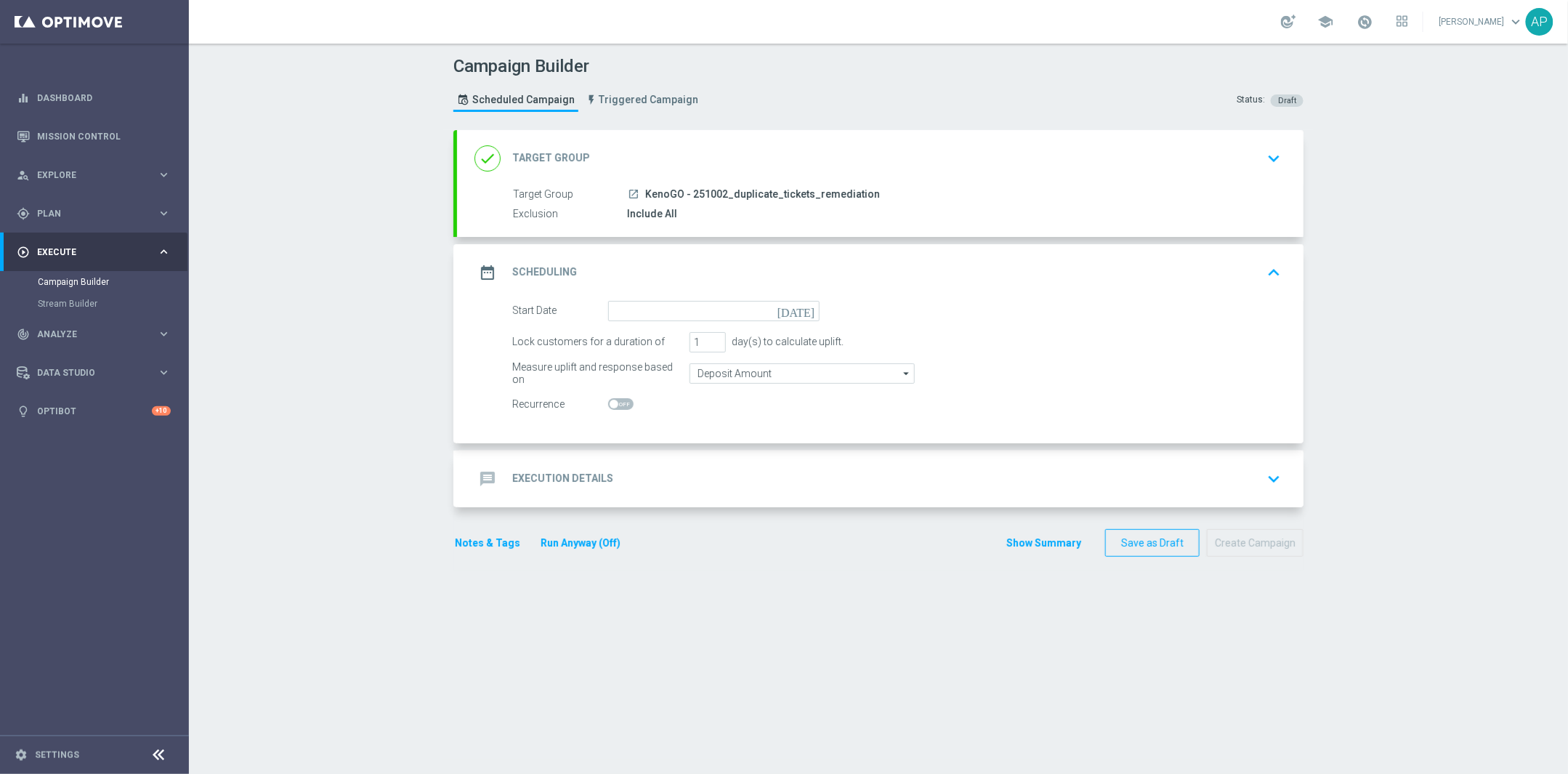
click at [722, 134] on div "done Target Group keyboard_arrow_down" at bounding box center [880, 158] width 847 height 57
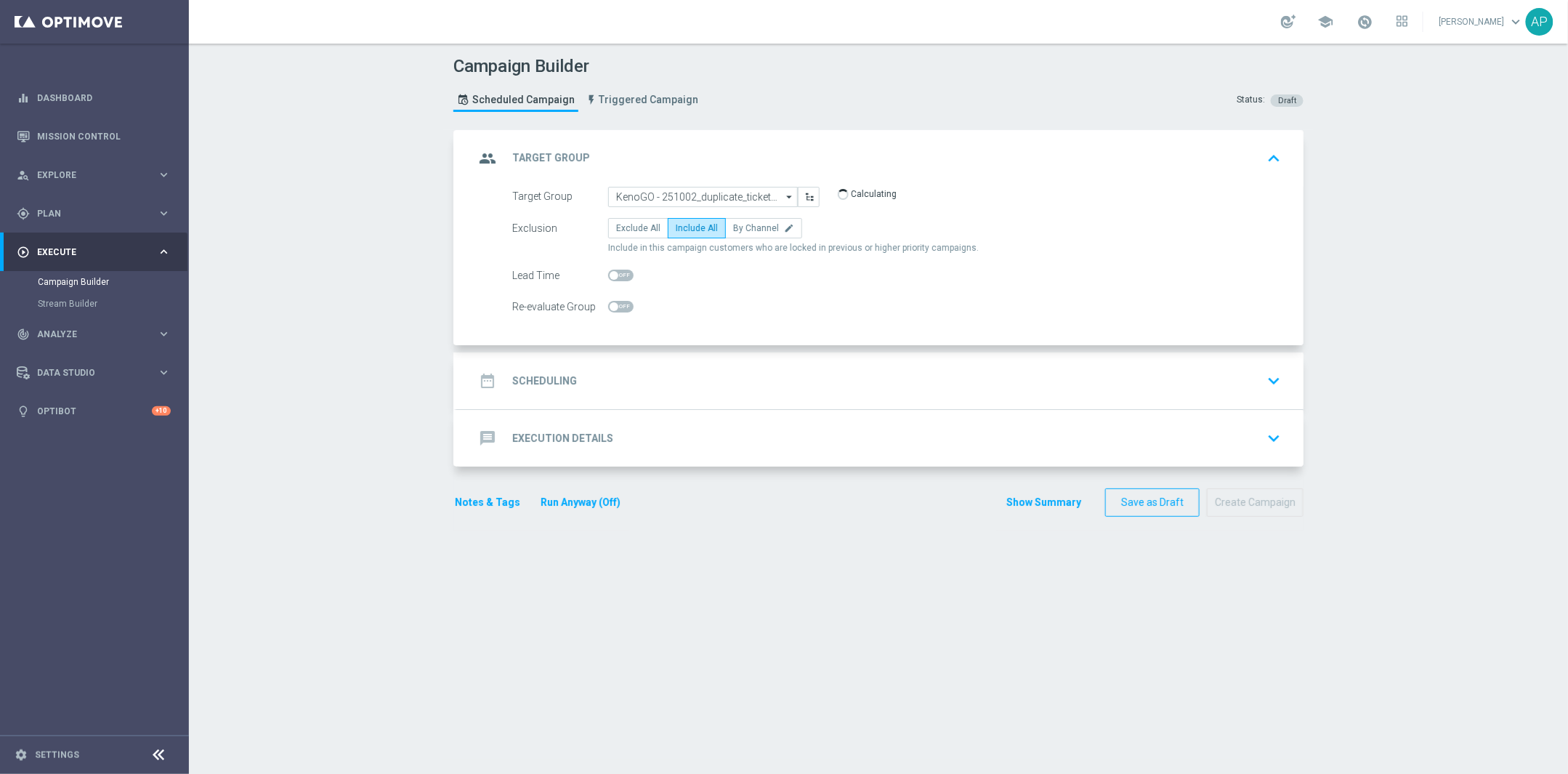
click at [617, 389] on div "date_range Scheduling keyboard_arrow_down" at bounding box center [880, 380] width 812 height 28
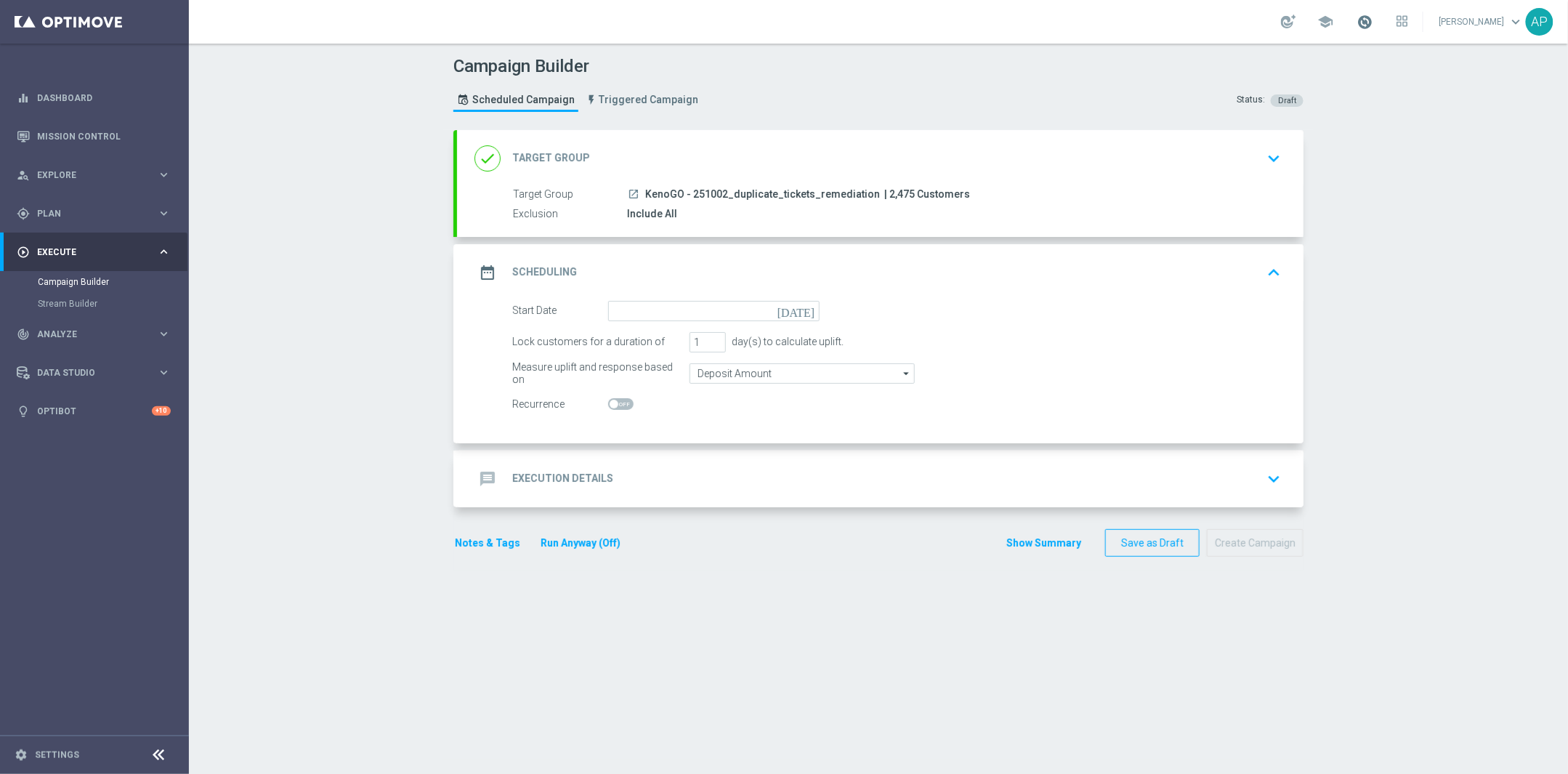
click at [1374, 23] on span at bounding box center [1365, 21] width 16 height 16
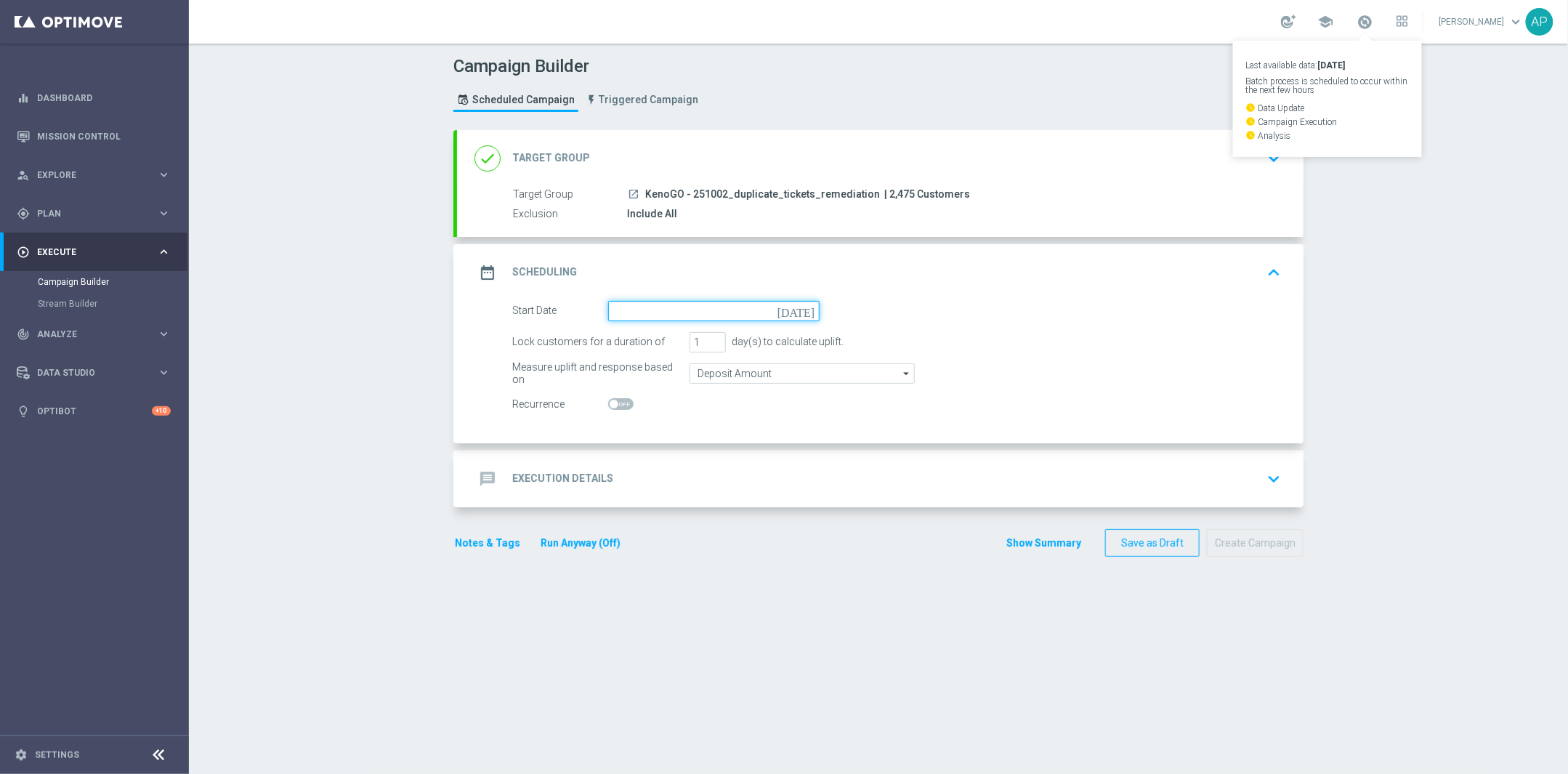
click at [715, 306] on input at bounding box center [714, 311] width 211 height 20
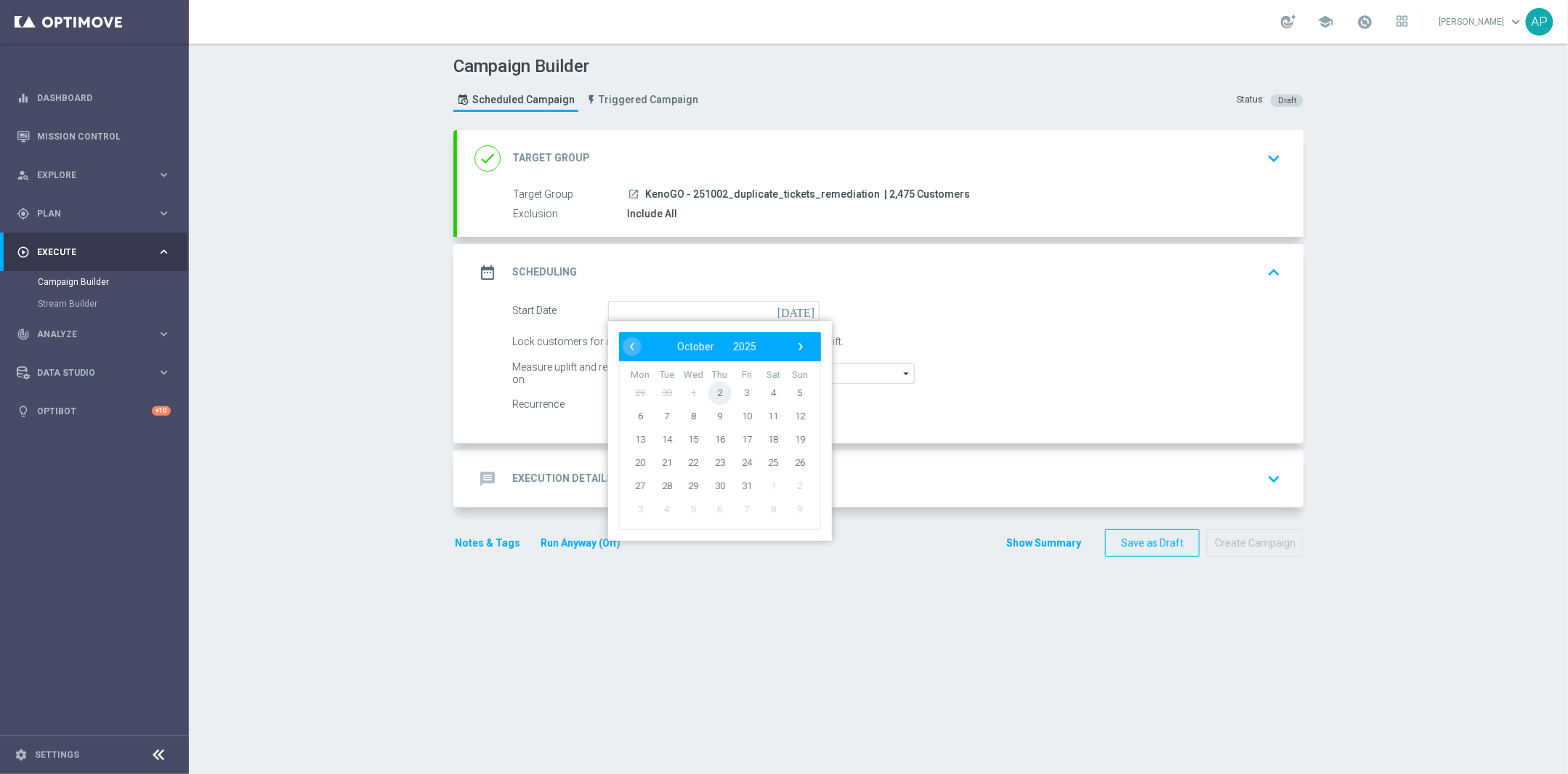
drag, startPoint x: 699, startPoint y: 395, endPoint x: 707, endPoint y: 392, distance: 8.5
click at [709, 392] on span "2" at bounding box center [720, 392] width 23 height 23
type input "02 Oct 2025"
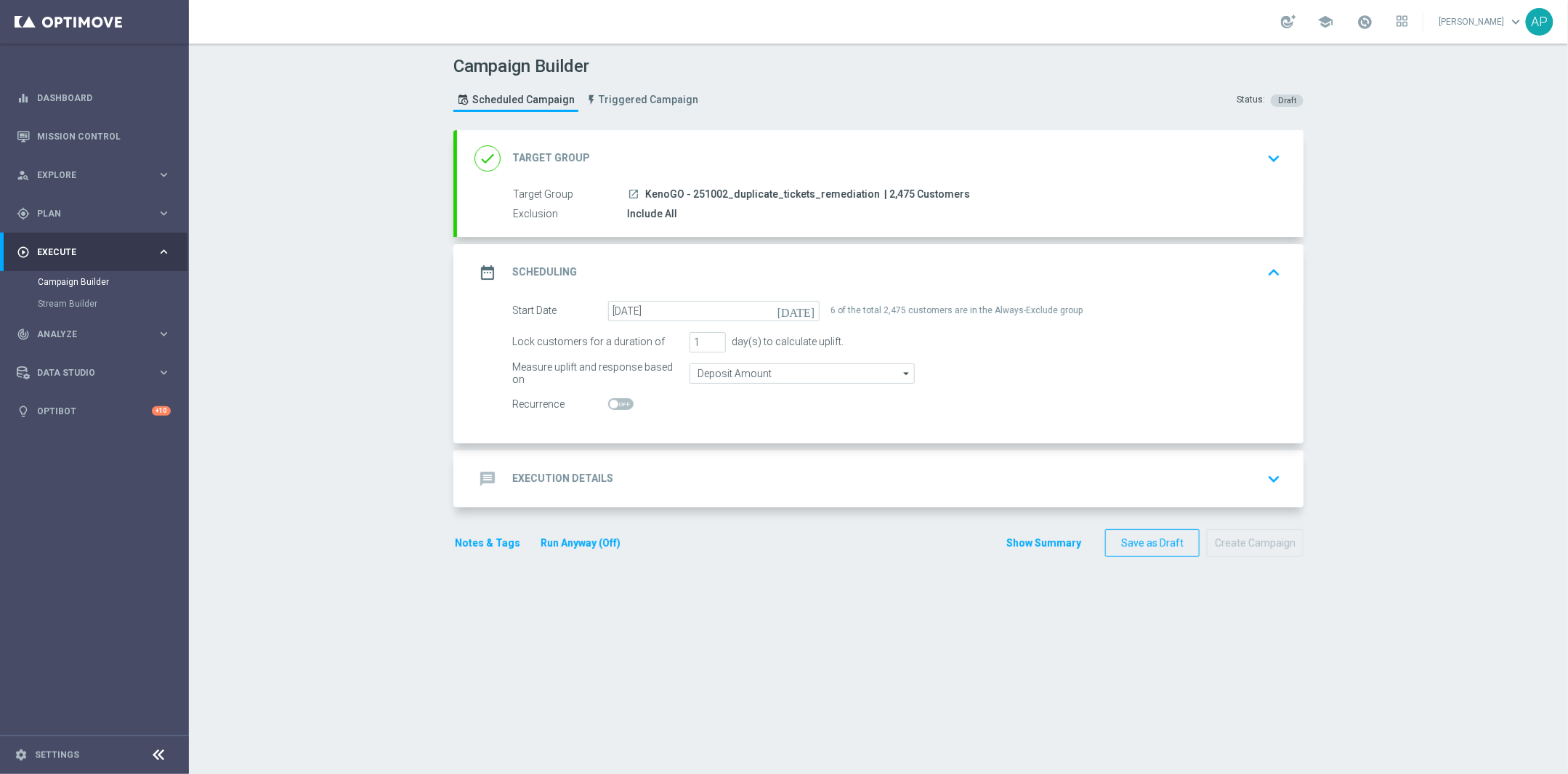
click at [580, 465] on div "message Execution Details" at bounding box center [544, 478] width 139 height 26
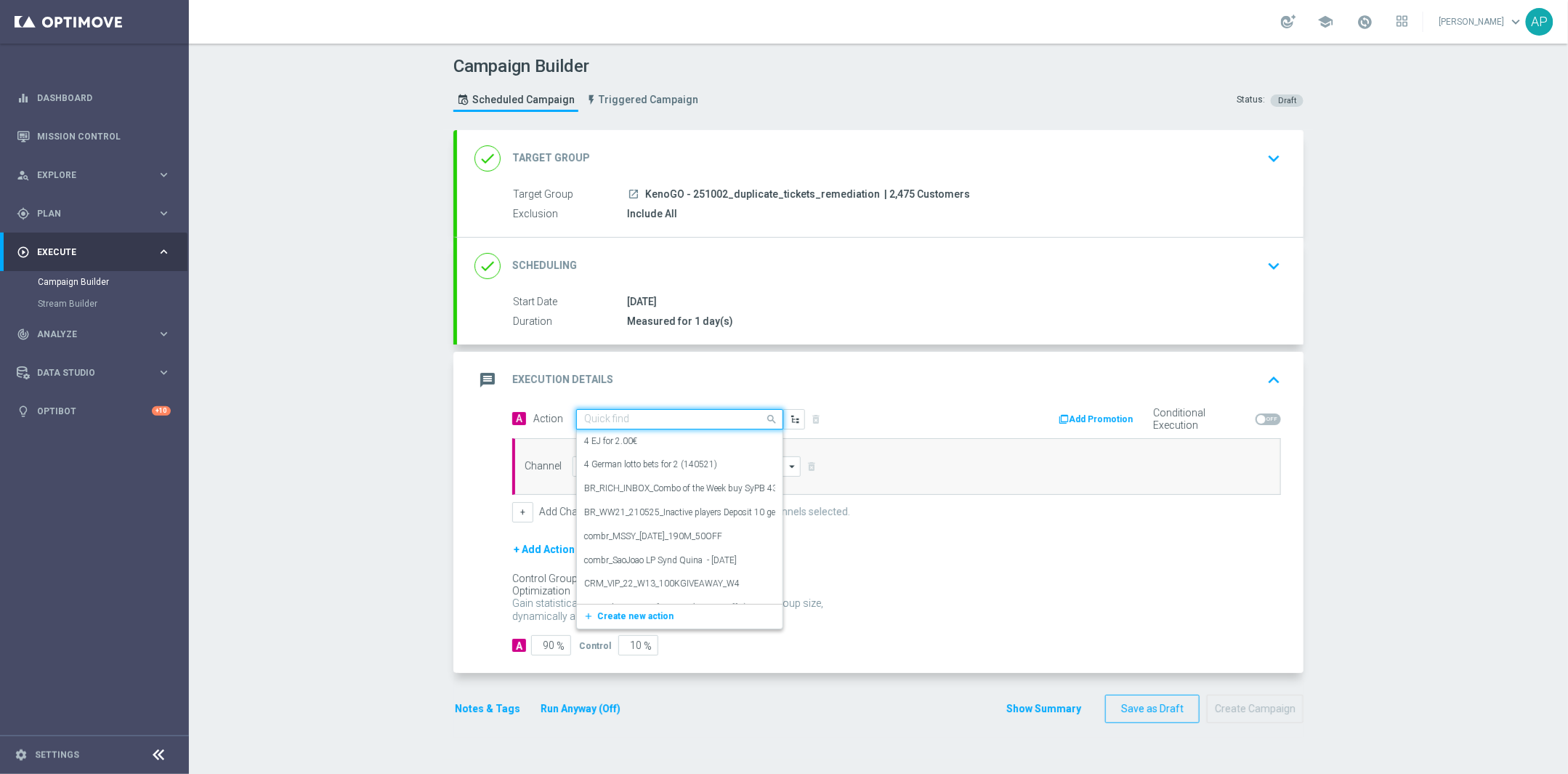
click at [653, 421] on input "text" at bounding box center [665, 419] width 162 height 13
type input "remed"
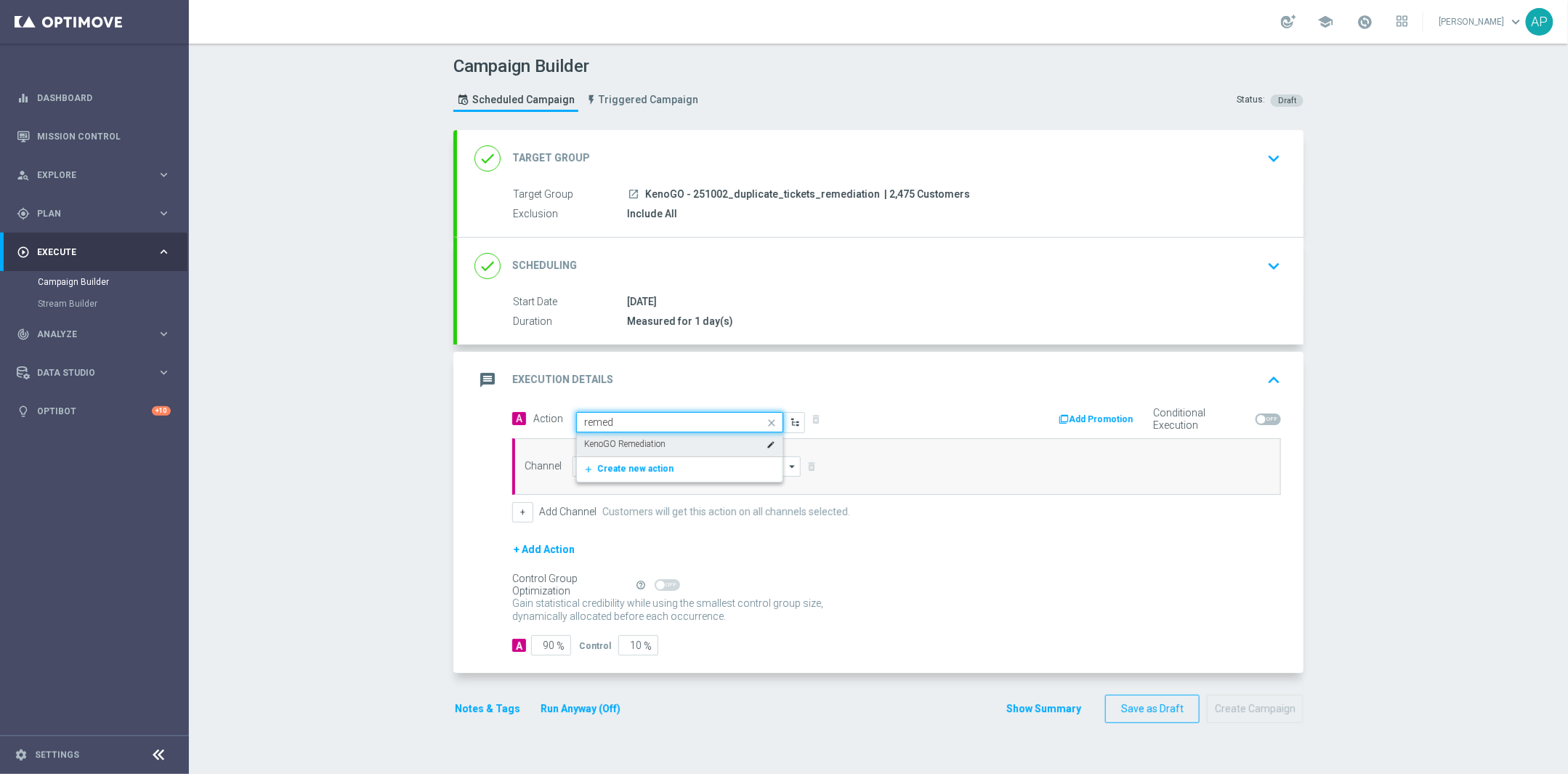
click at [726, 449] on div "KenoGO Remediation edit" at bounding box center [680, 444] width 191 height 24
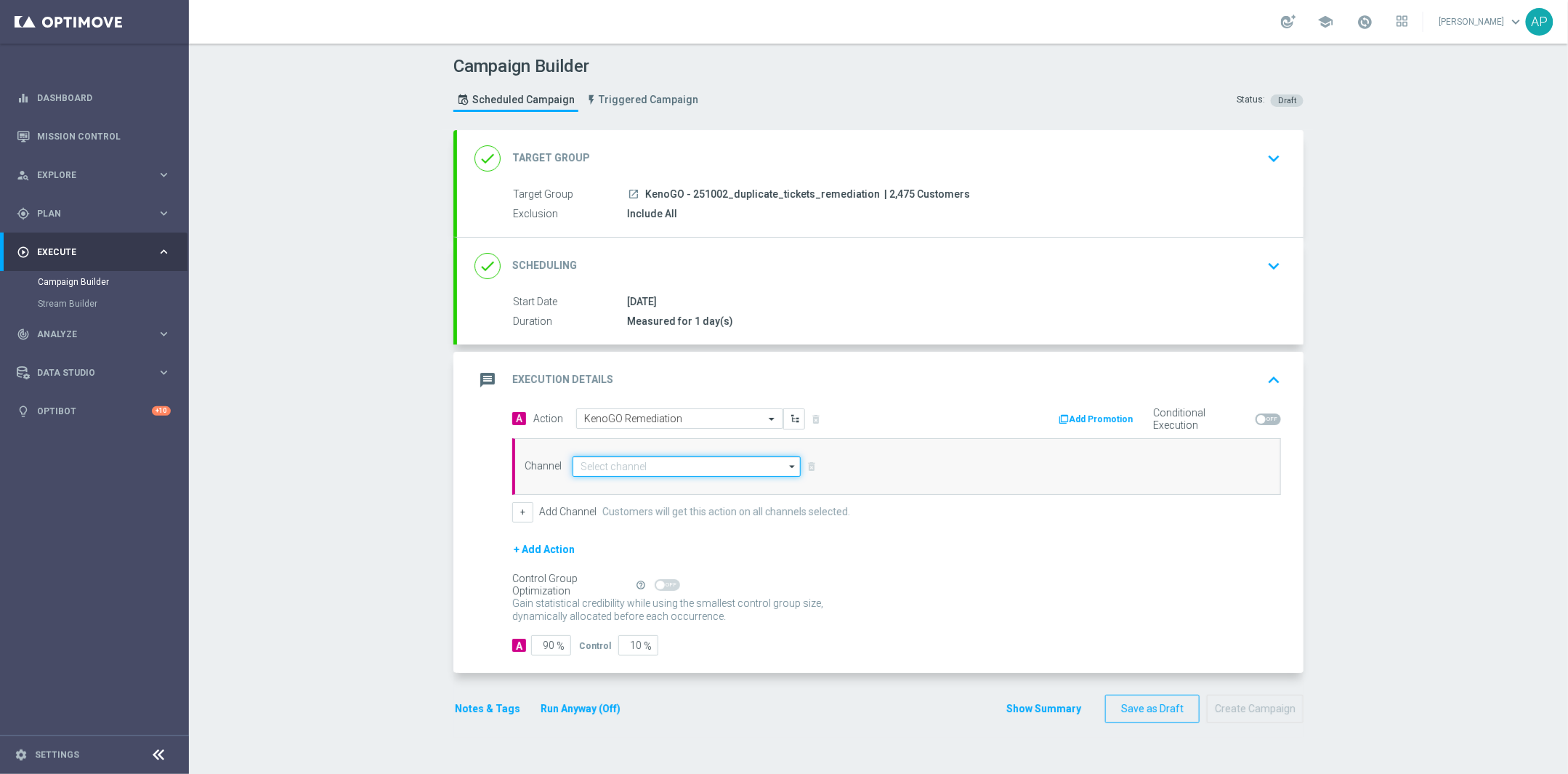
click at [695, 462] on input at bounding box center [686, 466] width 228 height 20
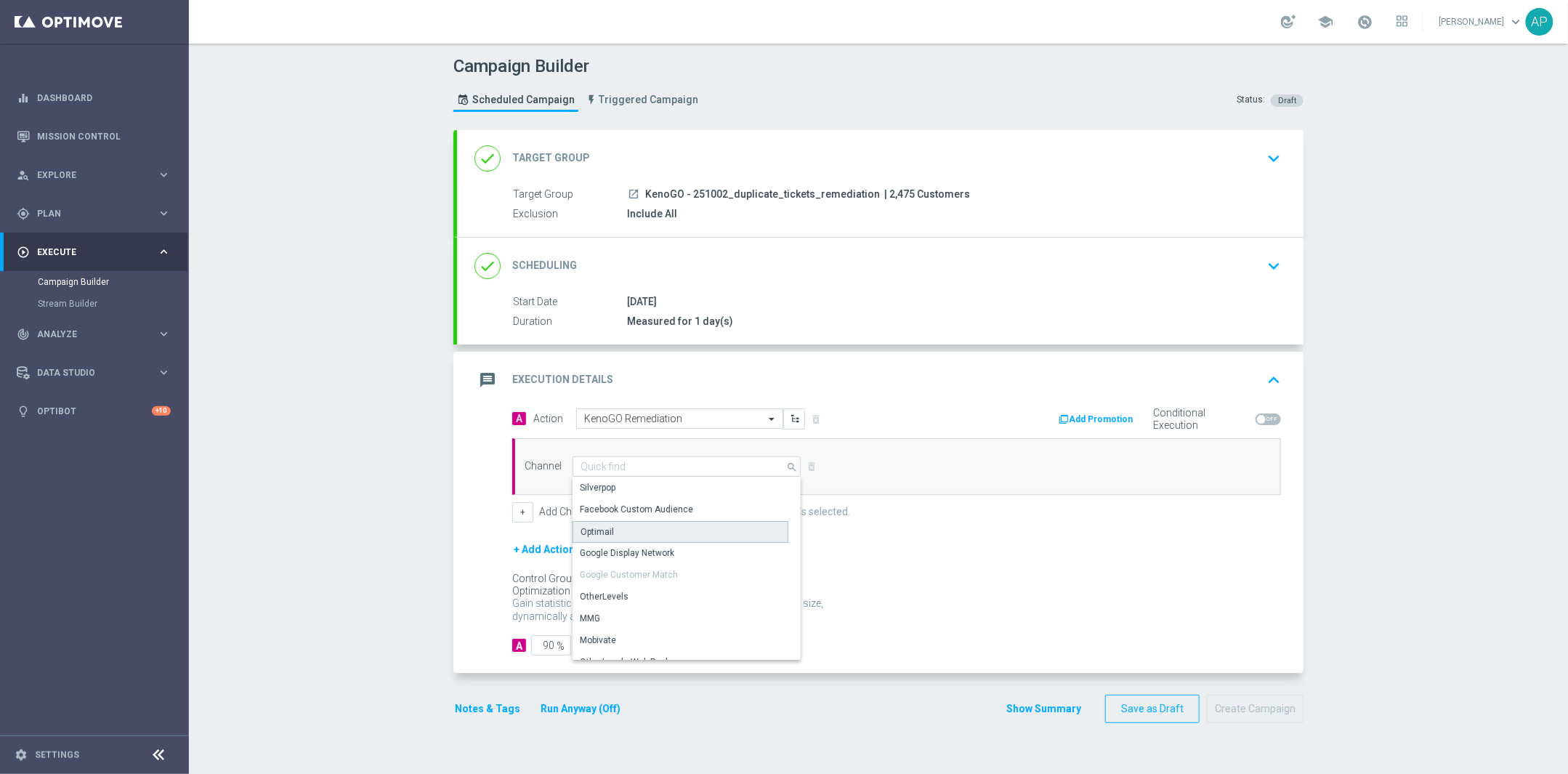
click at [698, 538] on div "Optimail" at bounding box center [681, 532] width 216 height 22
type input "Optimail"
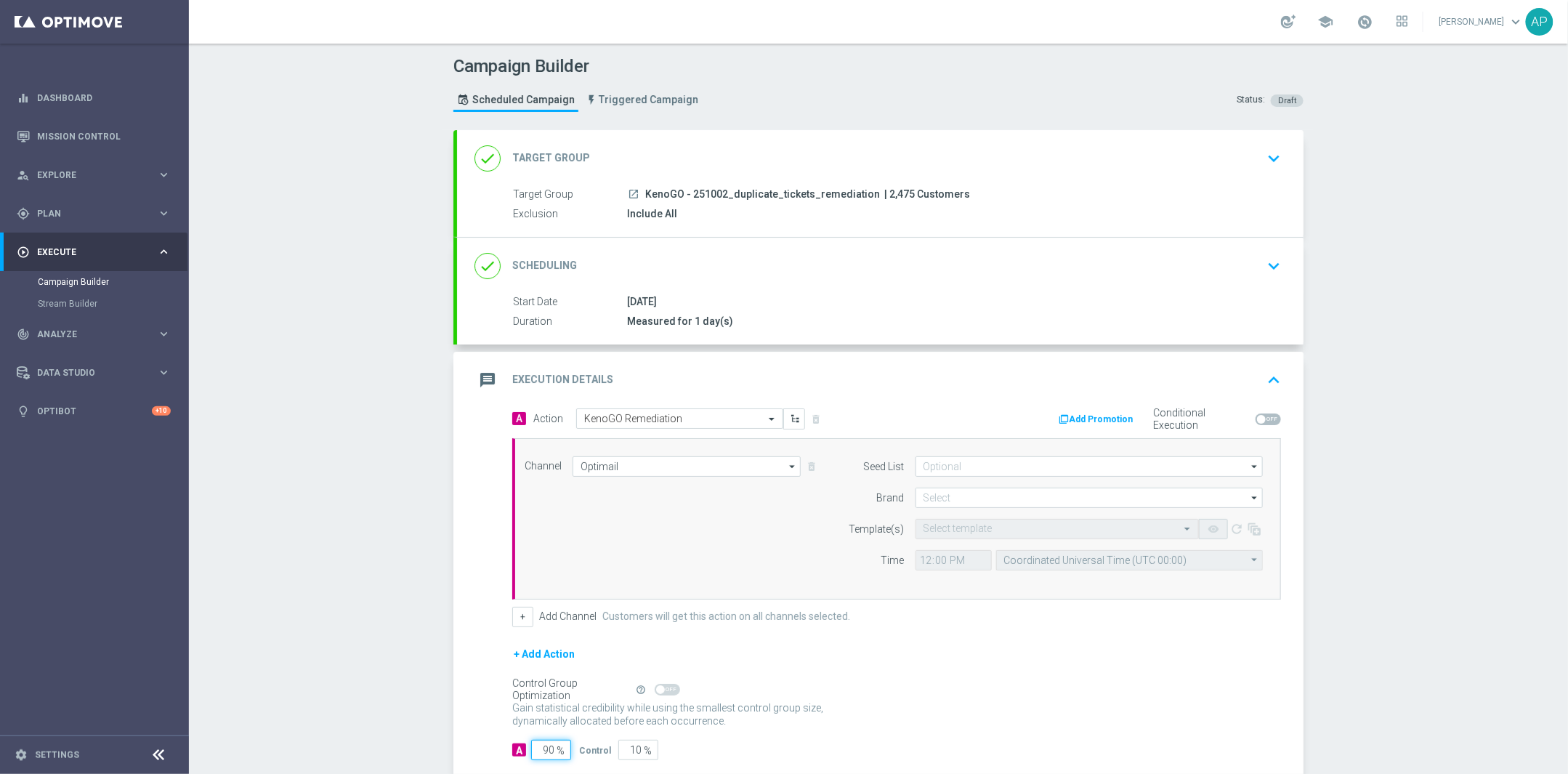
drag, startPoint x: 534, startPoint y: 753, endPoint x: 559, endPoint y: 752, distance: 25.0
click at [559, 752] on input "90" at bounding box center [550, 749] width 40 height 20
type input "1"
type input "99"
type input "10"
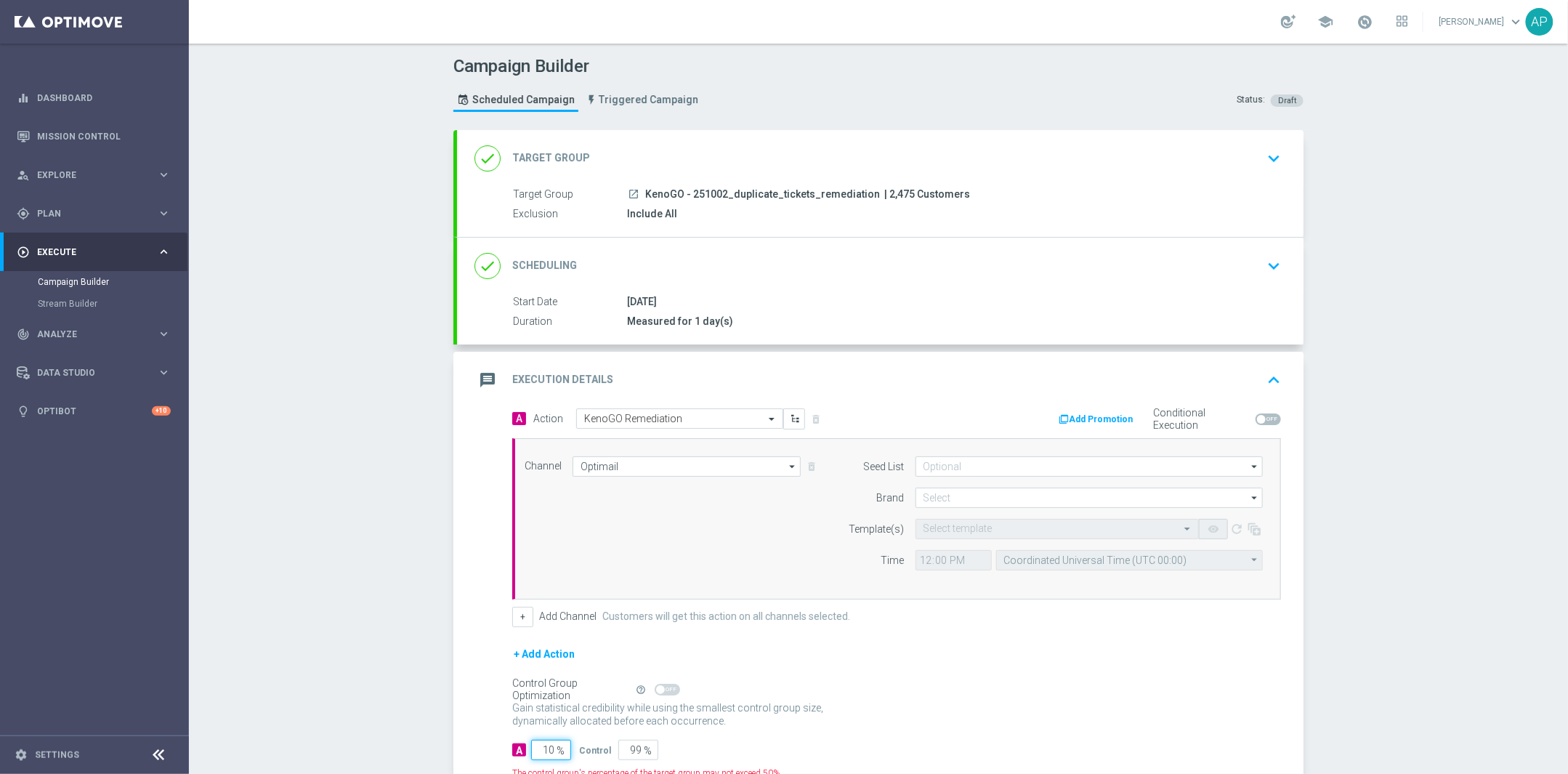
type input "90"
type input "100"
type input "0"
type input "100"
click at [767, 535] on div "Channel Optimail Optimail arrow_drop_down Drag here to set row groups Drag here…" at bounding box center [893, 518] width 760 height 124
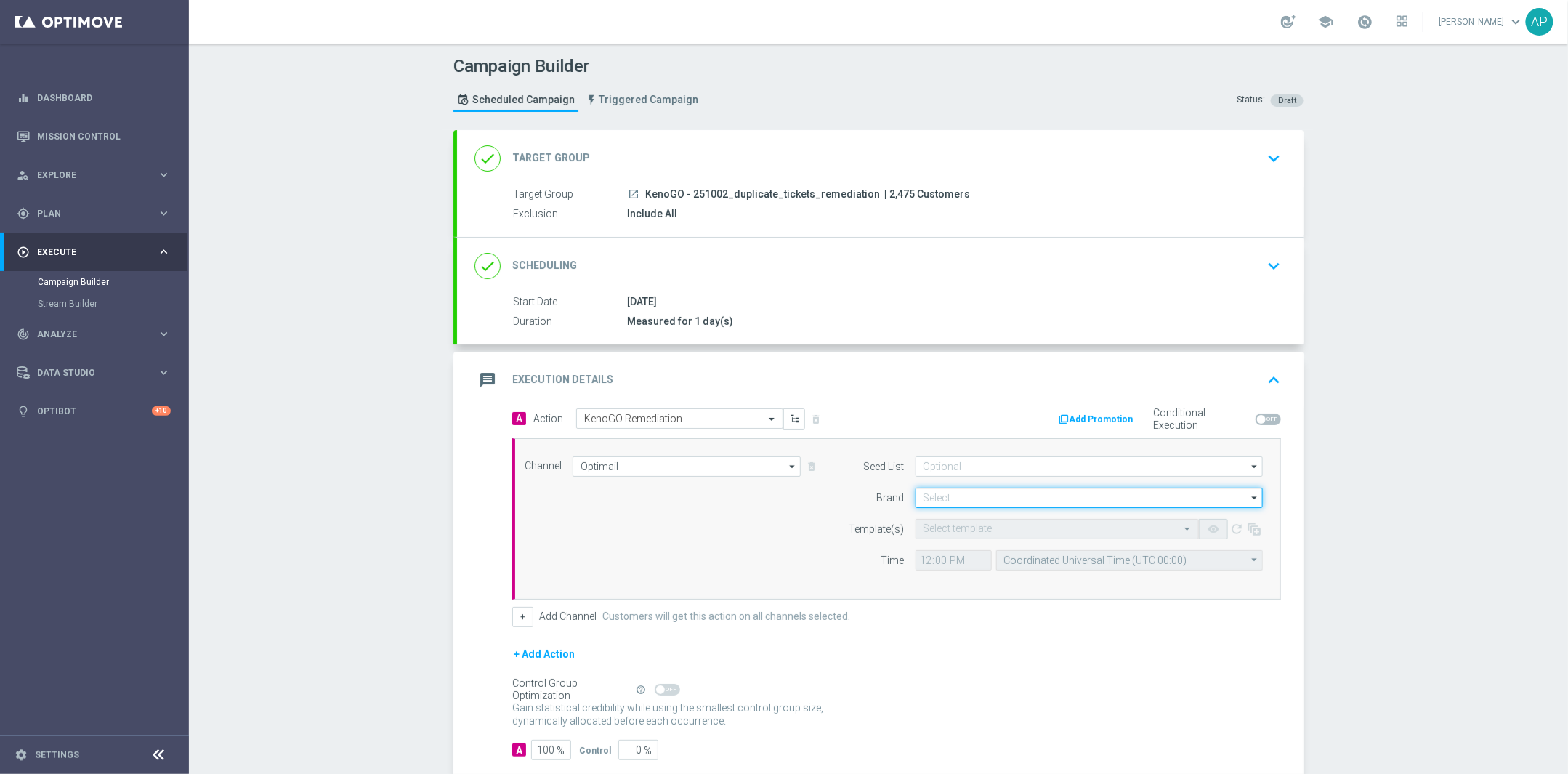
click at [944, 490] on input at bounding box center [1089, 497] width 348 height 20
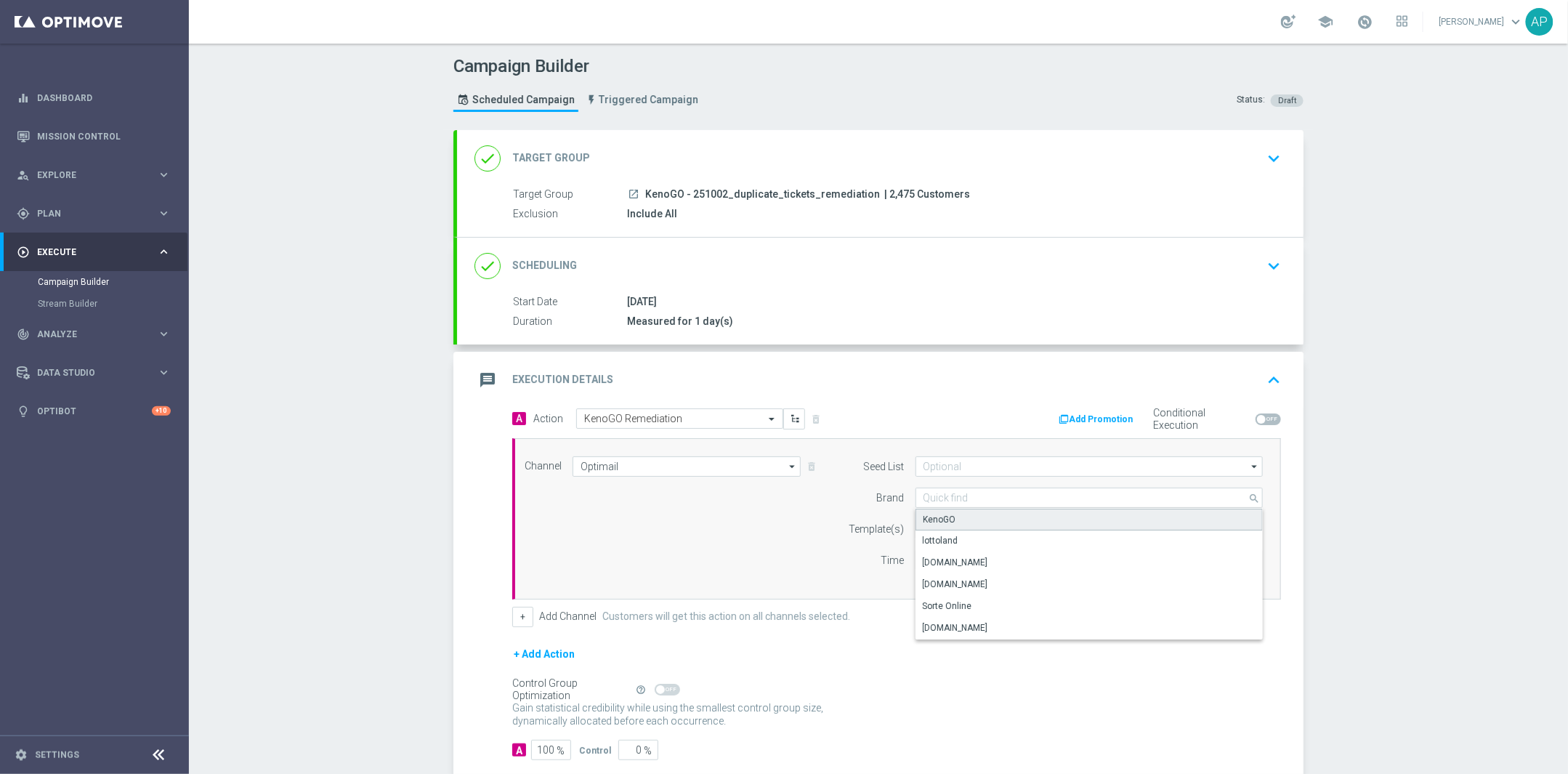
click at [944, 511] on div "KenoGO" at bounding box center [1089, 519] width 349 height 22
type input "KenoGO"
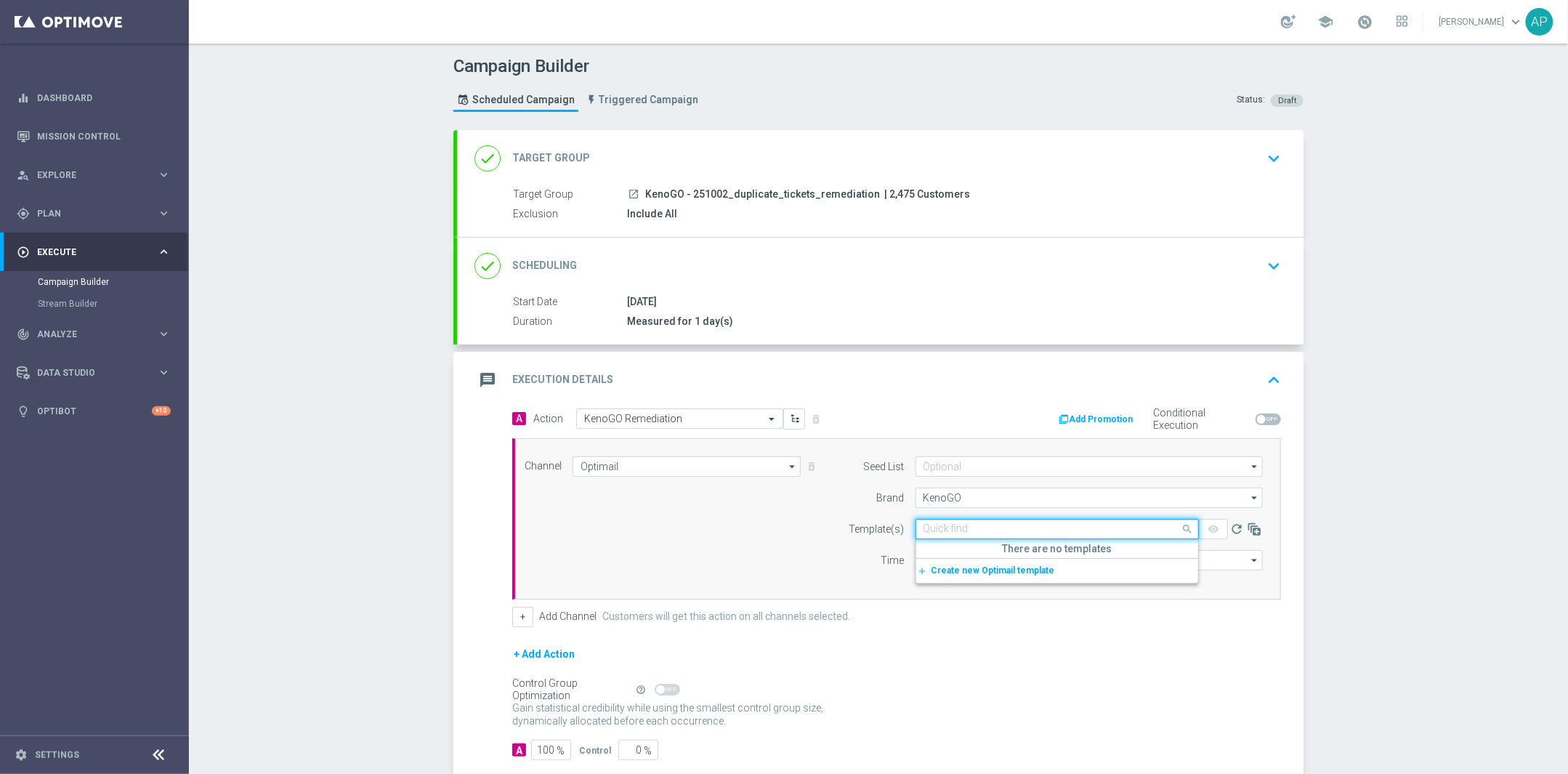
click at [952, 527] on input "text" at bounding box center [1043, 529] width 238 height 13
click at [995, 553] on label "251002_KenoGO_TicketRemediation" at bounding box center [994, 550] width 140 height 13
type input "251002"
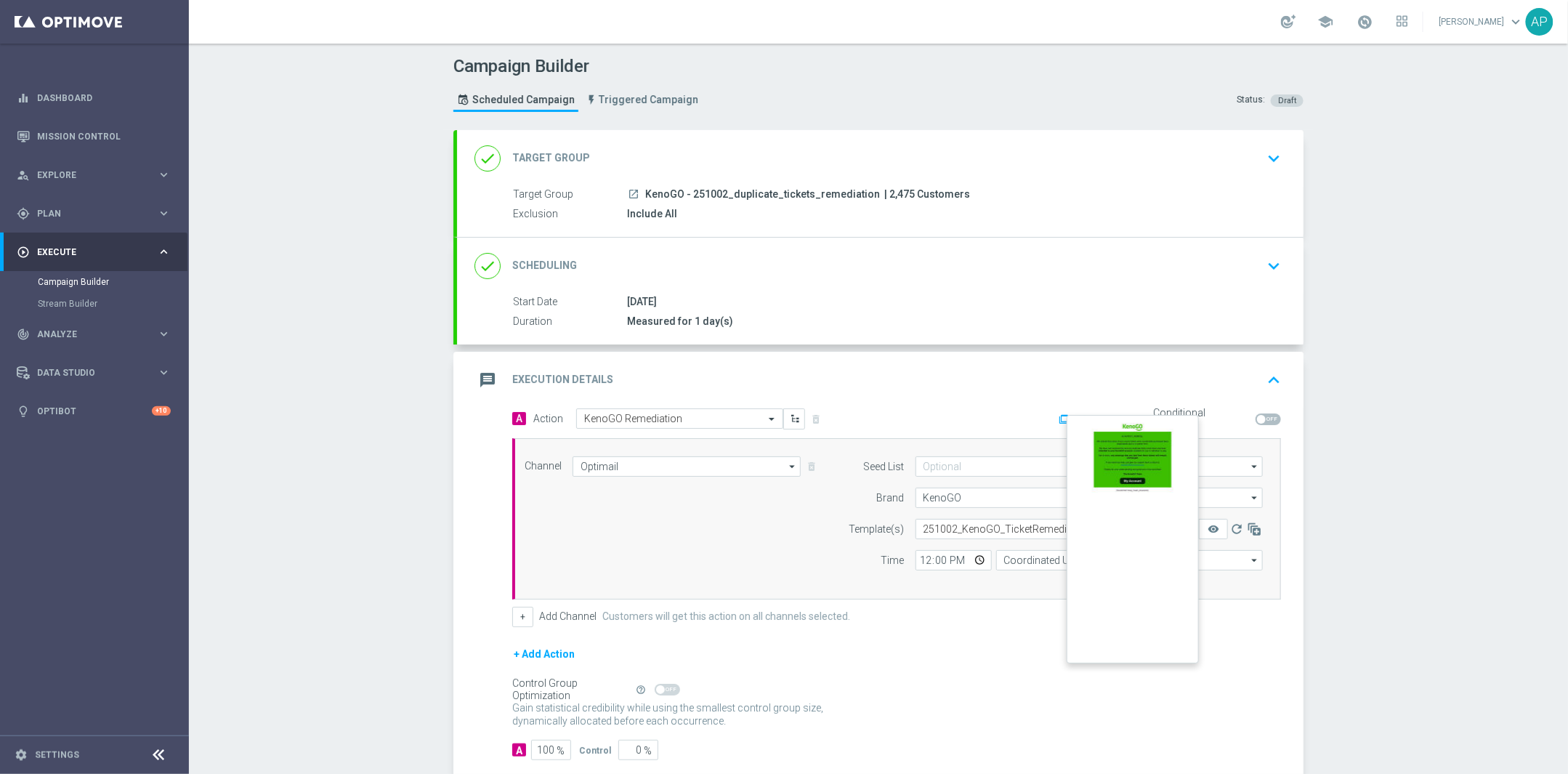
click at [1213, 529] on button "remove_red_eye" at bounding box center [1214, 528] width 29 height 20
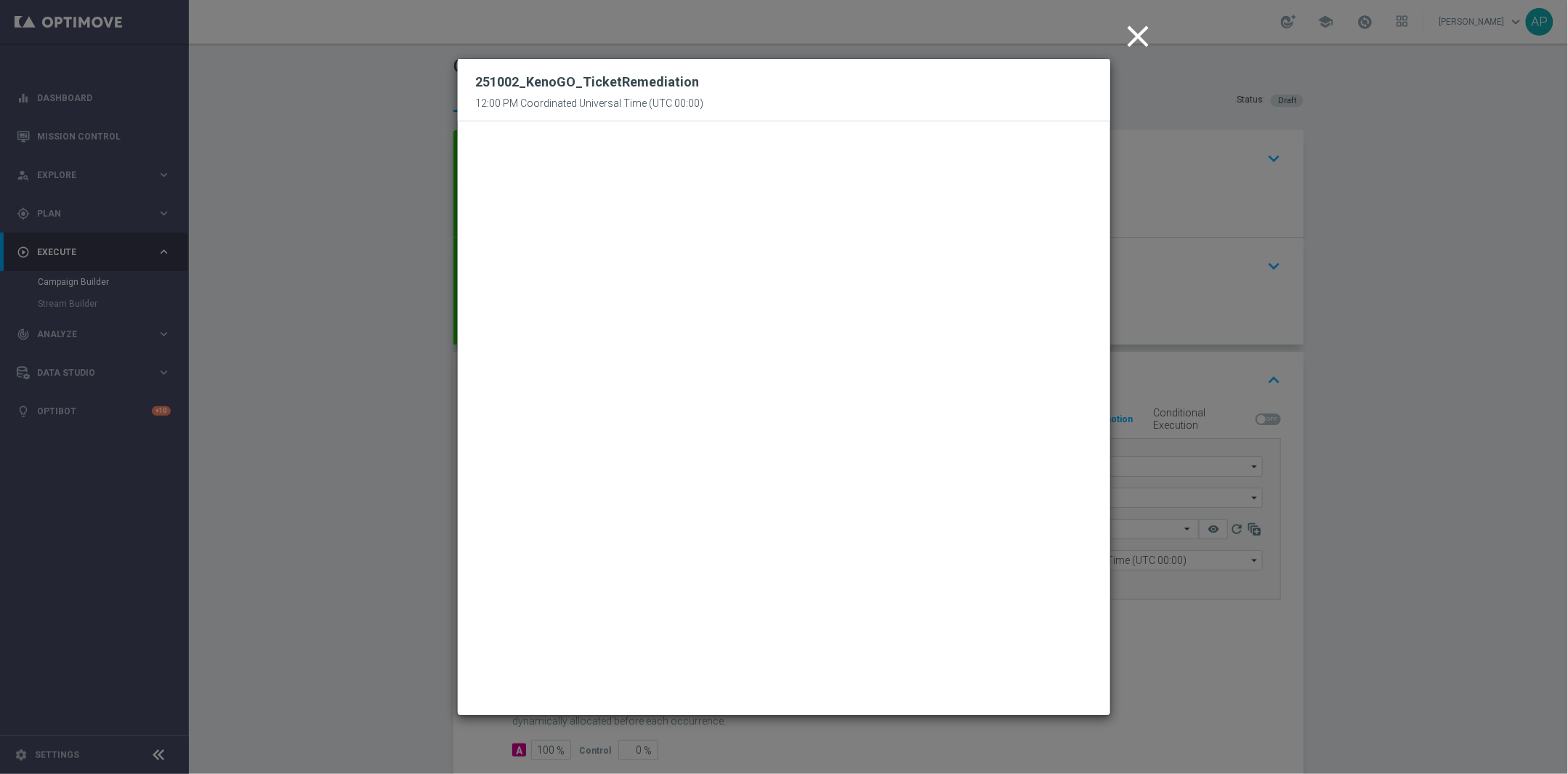
click at [1134, 27] on icon "close" at bounding box center [1138, 37] width 37 height 37
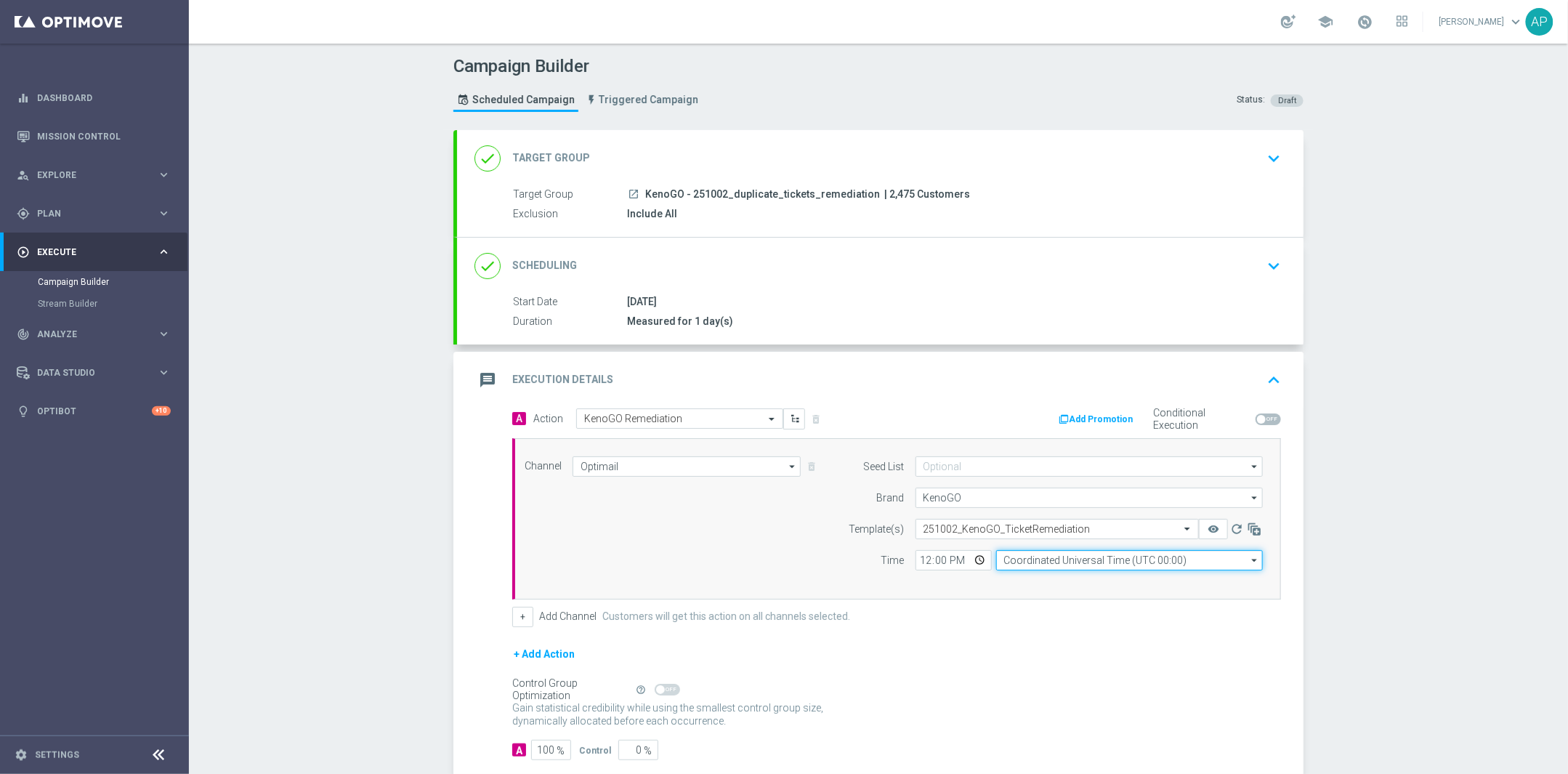
click at [1030, 559] on input "Coordinated Universal Time (UTC 00:00)" at bounding box center [1130, 560] width 266 height 20
click at [1036, 586] on div "Eastern Australia Time (Sydney) (UTC +10:00)" at bounding box center [1123, 582] width 238 height 14
type input "Eastern Australia Time (Sydney) (UTC +10:00)"
click at [919, 565] on input "12:00" at bounding box center [953, 560] width 76 height 20
type input "14:35"
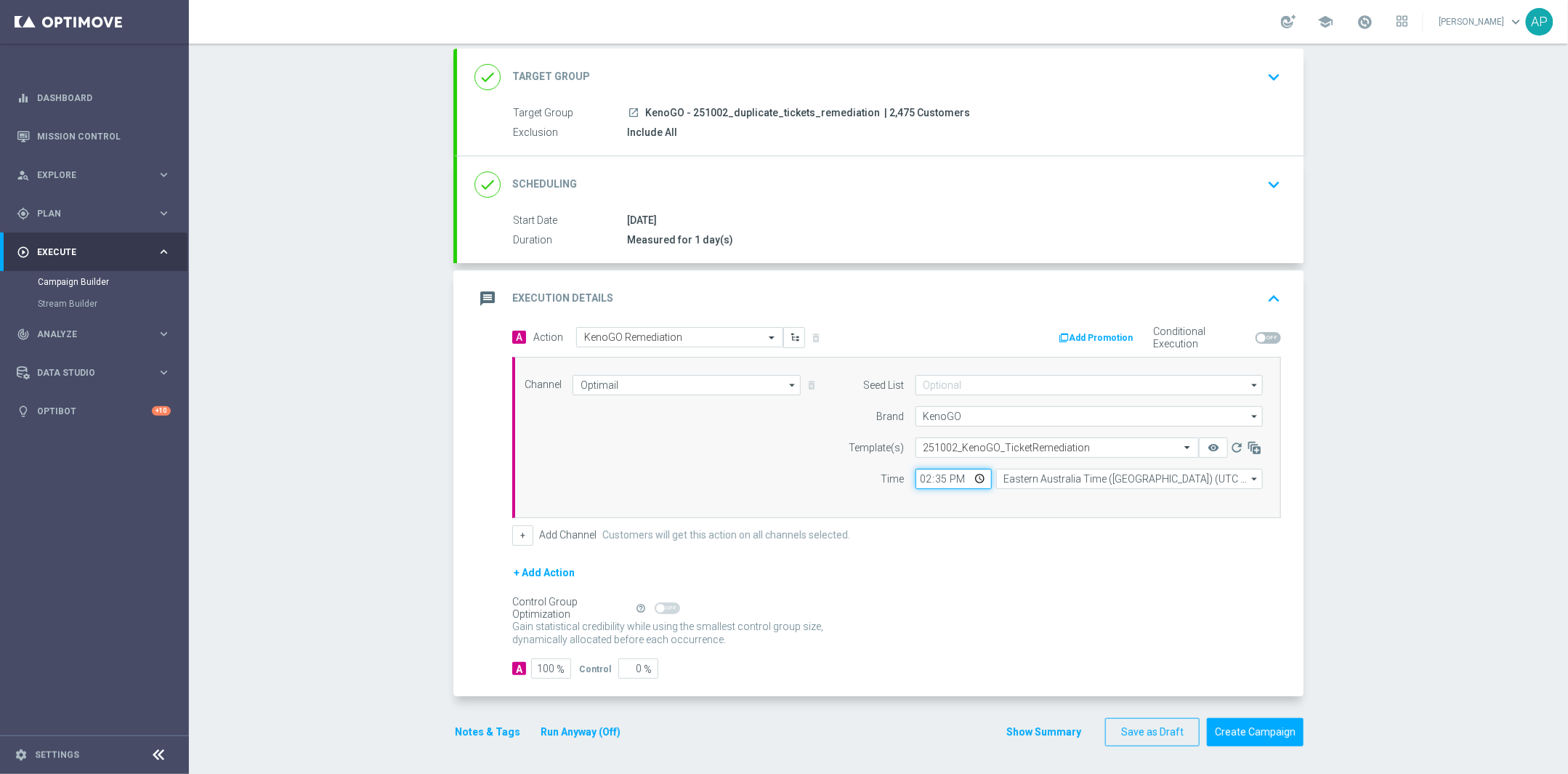
scroll to position [87, 0]
click at [1041, 563] on div "+ Add Action" at bounding box center [897, 581] width 769 height 37
click at [594, 724] on button "Run Anyway (Off)" at bounding box center [580, 730] width 83 height 18
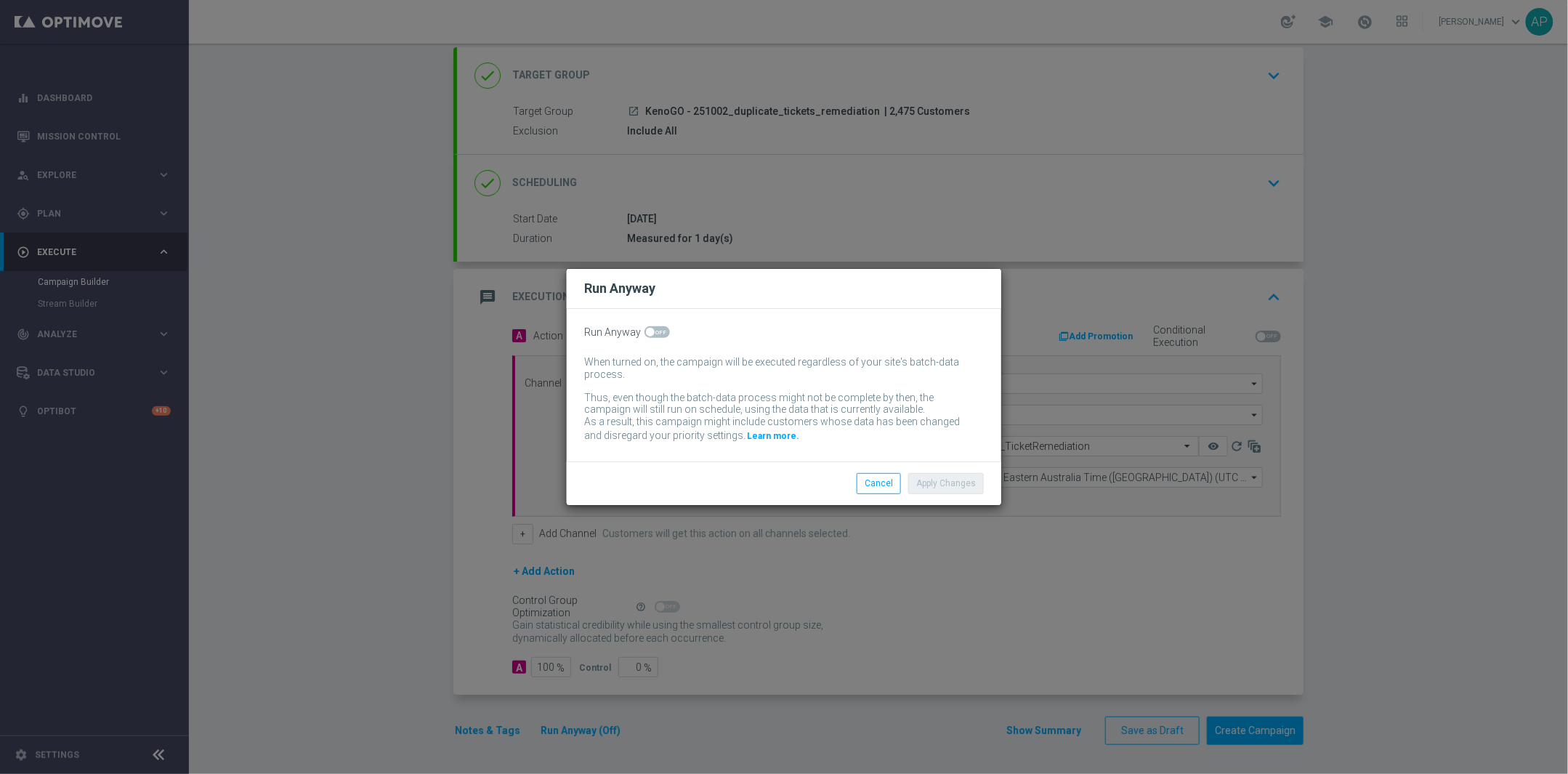
click at [659, 336] on span at bounding box center [658, 332] width 25 height 12
click at [659, 336] on input "checkbox" at bounding box center [658, 332] width 25 height 12
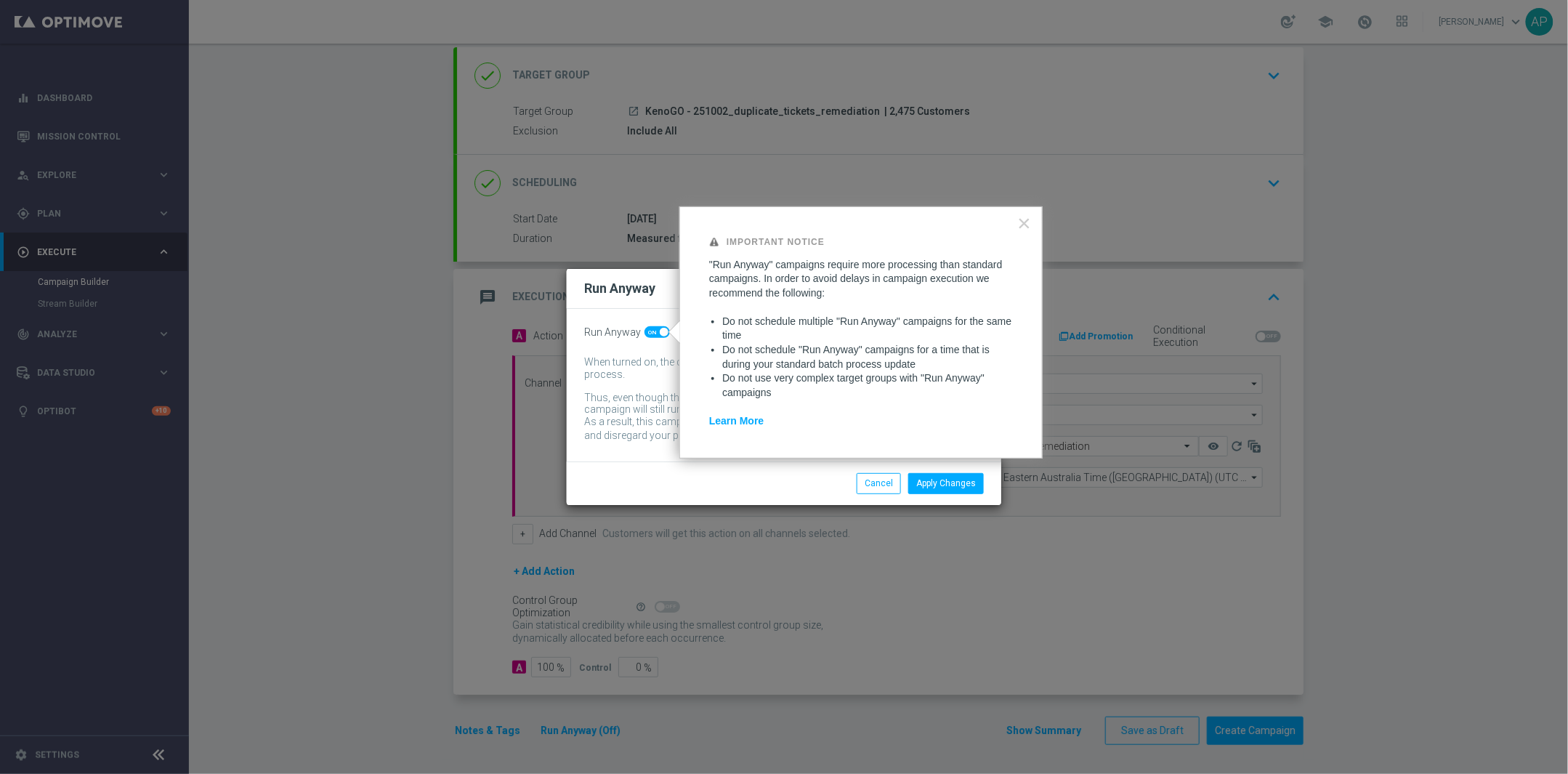
click at [749, 475] on div "Apply Changes Cancel" at bounding box center [854, 483] width 281 height 20
click at [1018, 224] on button "×" at bounding box center [1024, 223] width 14 height 23
click at [665, 334] on span at bounding box center [663, 331] width 9 height 9
click at [665, 334] on input "checkbox" at bounding box center [658, 332] width 25 height 12
checkbox input "false"
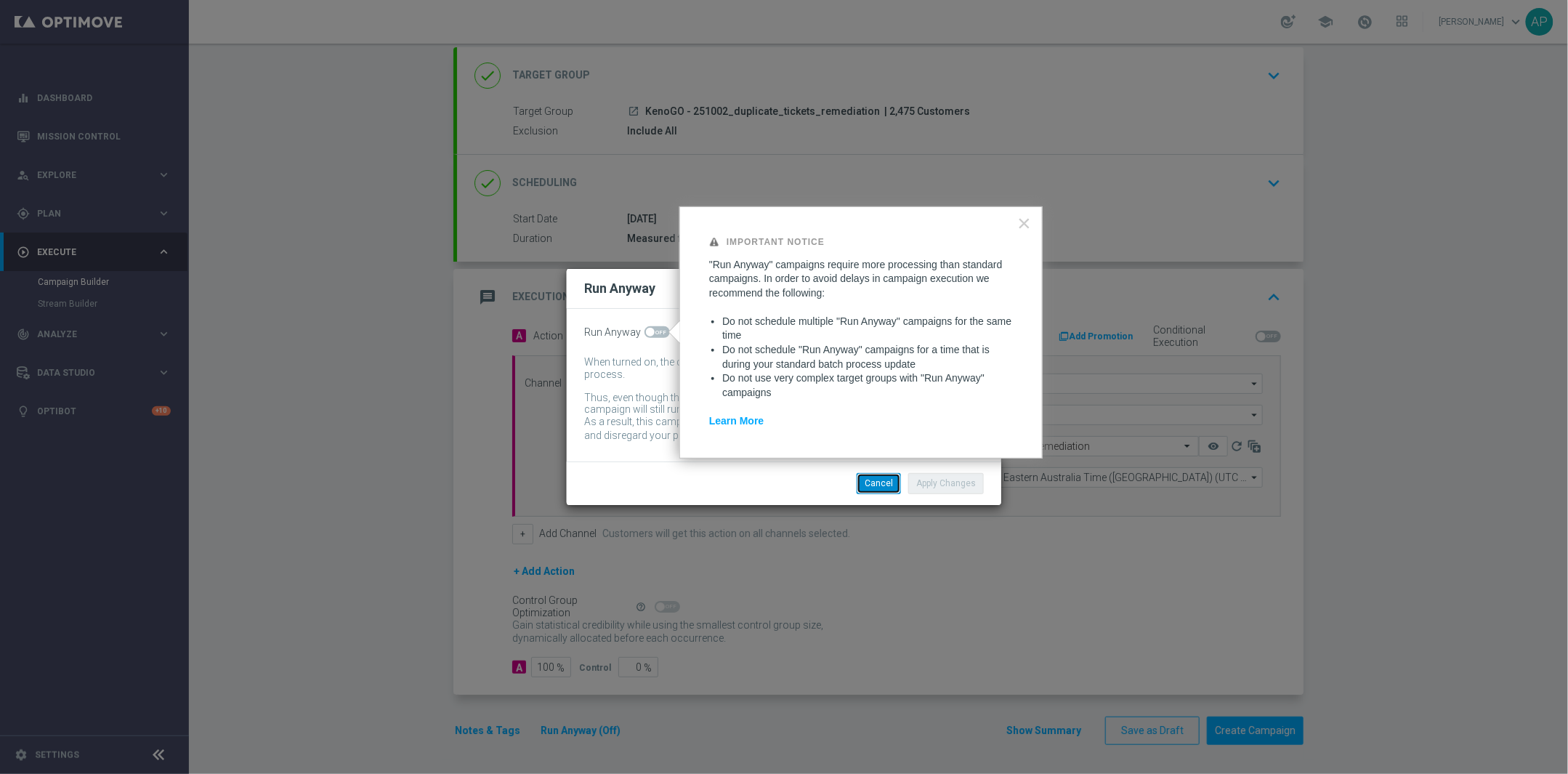
click at [868, 481] on button "Cancel" at bounding box center [879, 483] width 44 height 20
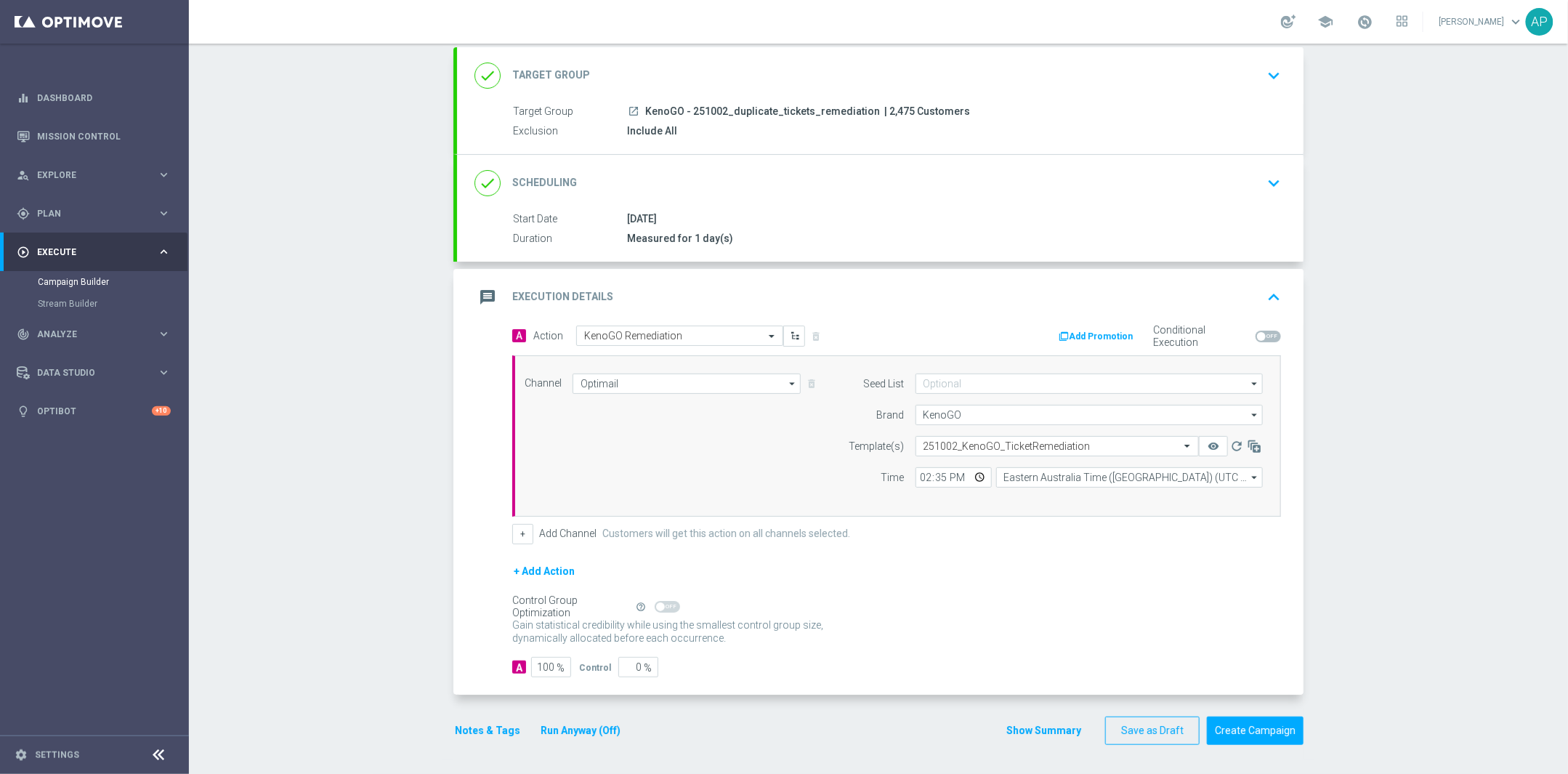
click at [884, 706] on form "done Target Group keyboard_arrow_down Target Group launch KenoGO - 251002_dupli…" at bounding box center [879, 396] width 851 height 698
click at [1030, 724] on button "Show Summary" at bounding box center [1044, 730] width 76 height 16
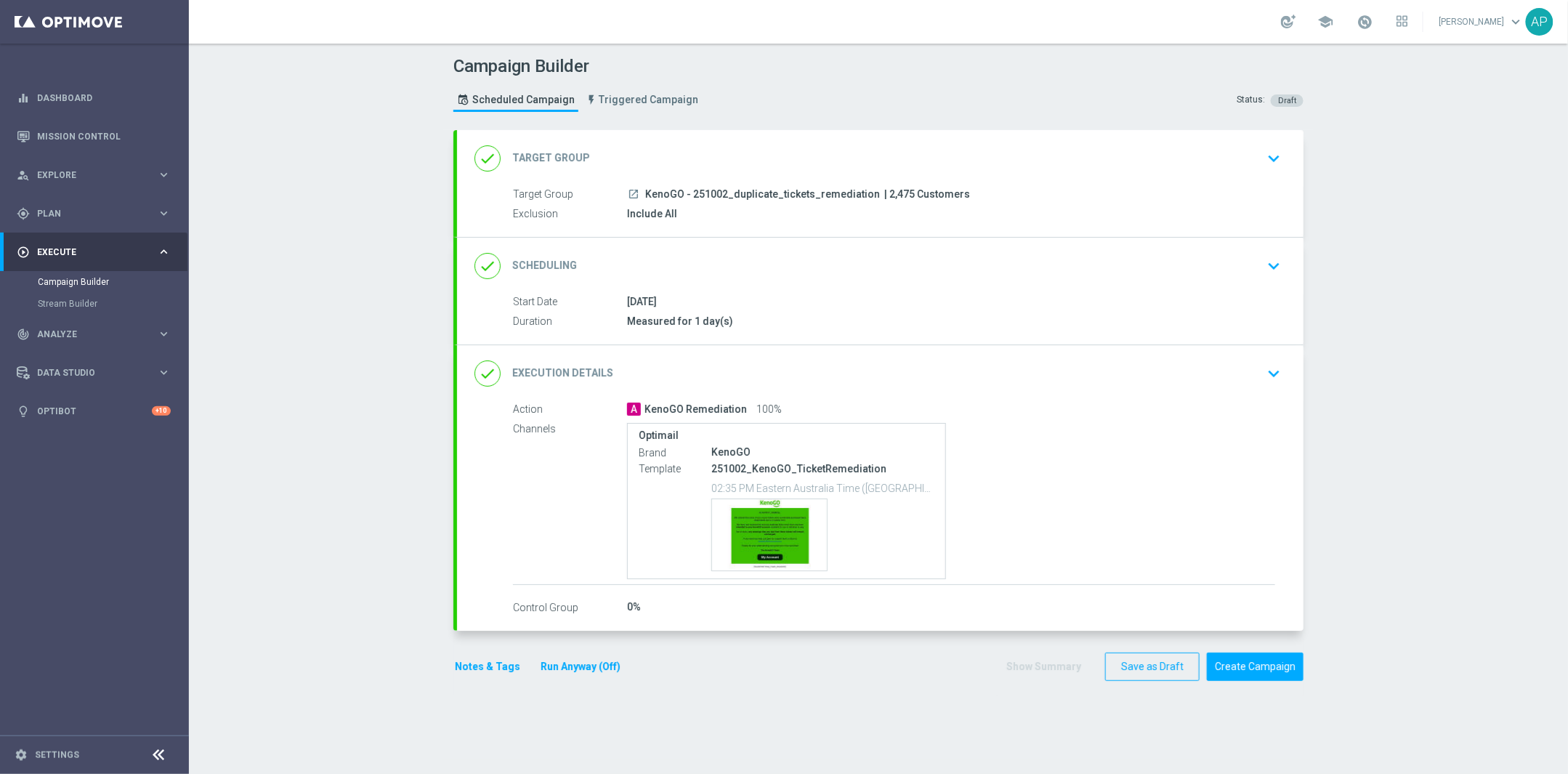
scroll to position [0, 0]
click at [371, 488] on div "Campaign Builder Scheduled Campaign Triggered Campaign Status: Draft done Targe…" at bounding box center [879, 408] width 1380 height 730
click at [903, 363] on div "done Execution Details keyboard_arrow_down" at bounding box center [880, 373] width 812 height 28
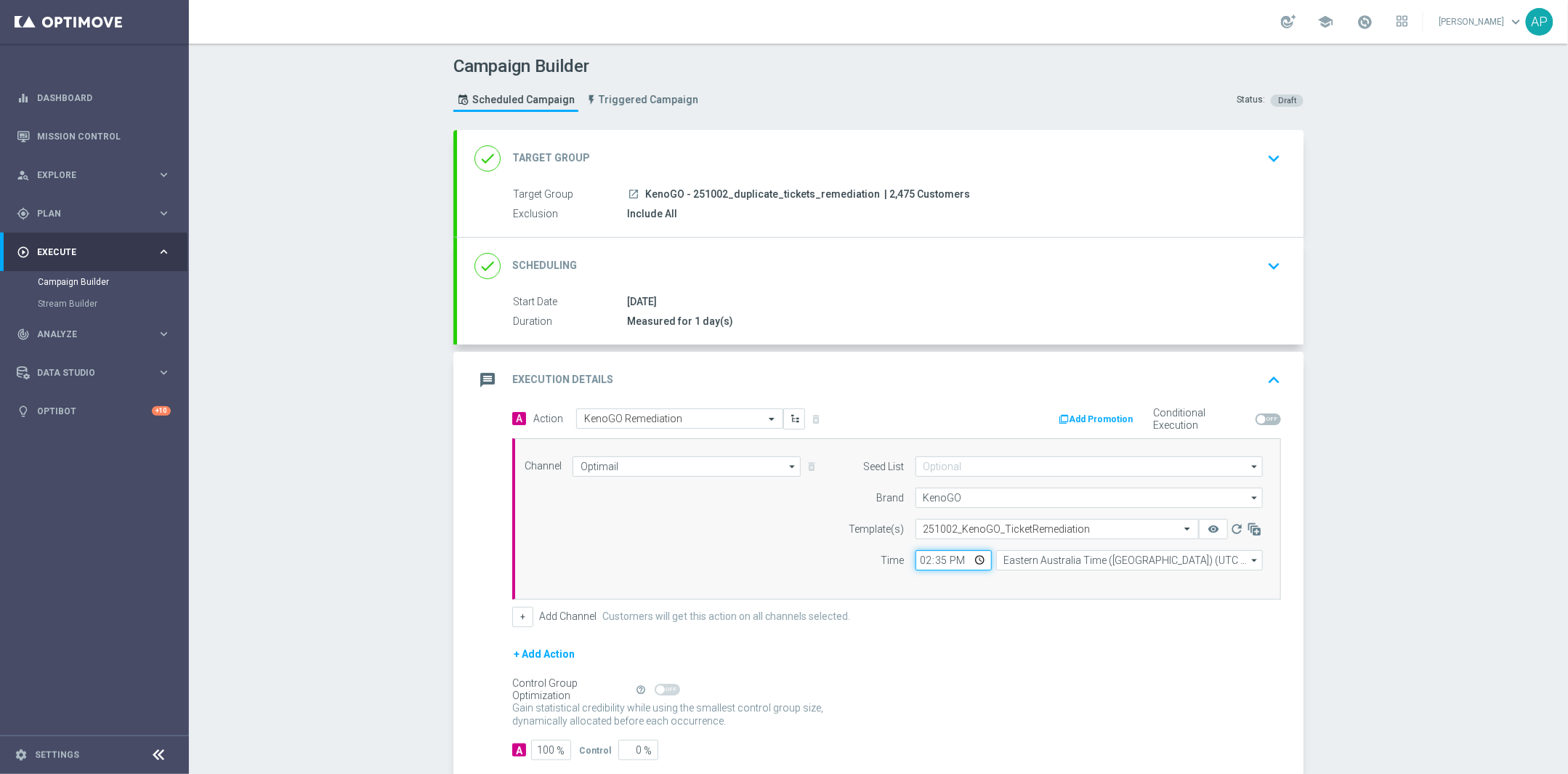
click at [938, 563] on input "14:35" at bounding box center [953, 560] width 76 height 20
type input "14:40"
click at [799, 555] on div "Channel Optimail Optimail arrow_drop_down Drag here to set row groups Drag here…" at bounding box center [893, 518] width 760 height 124
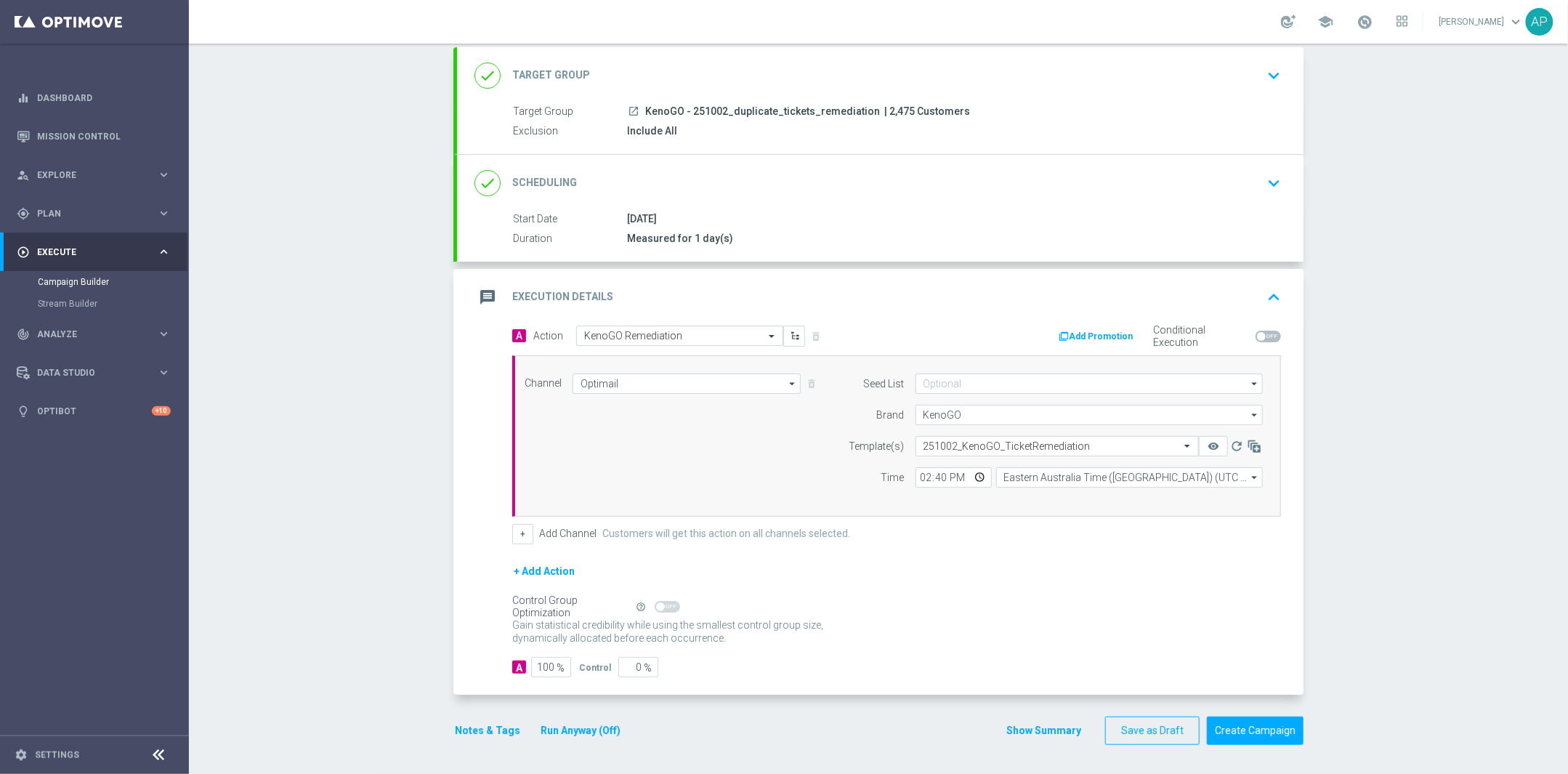
scroll to position [87, 0]
click at [1059, 727] on button "Show Summary" at bounding box center [1044, 730] width 76 height 16
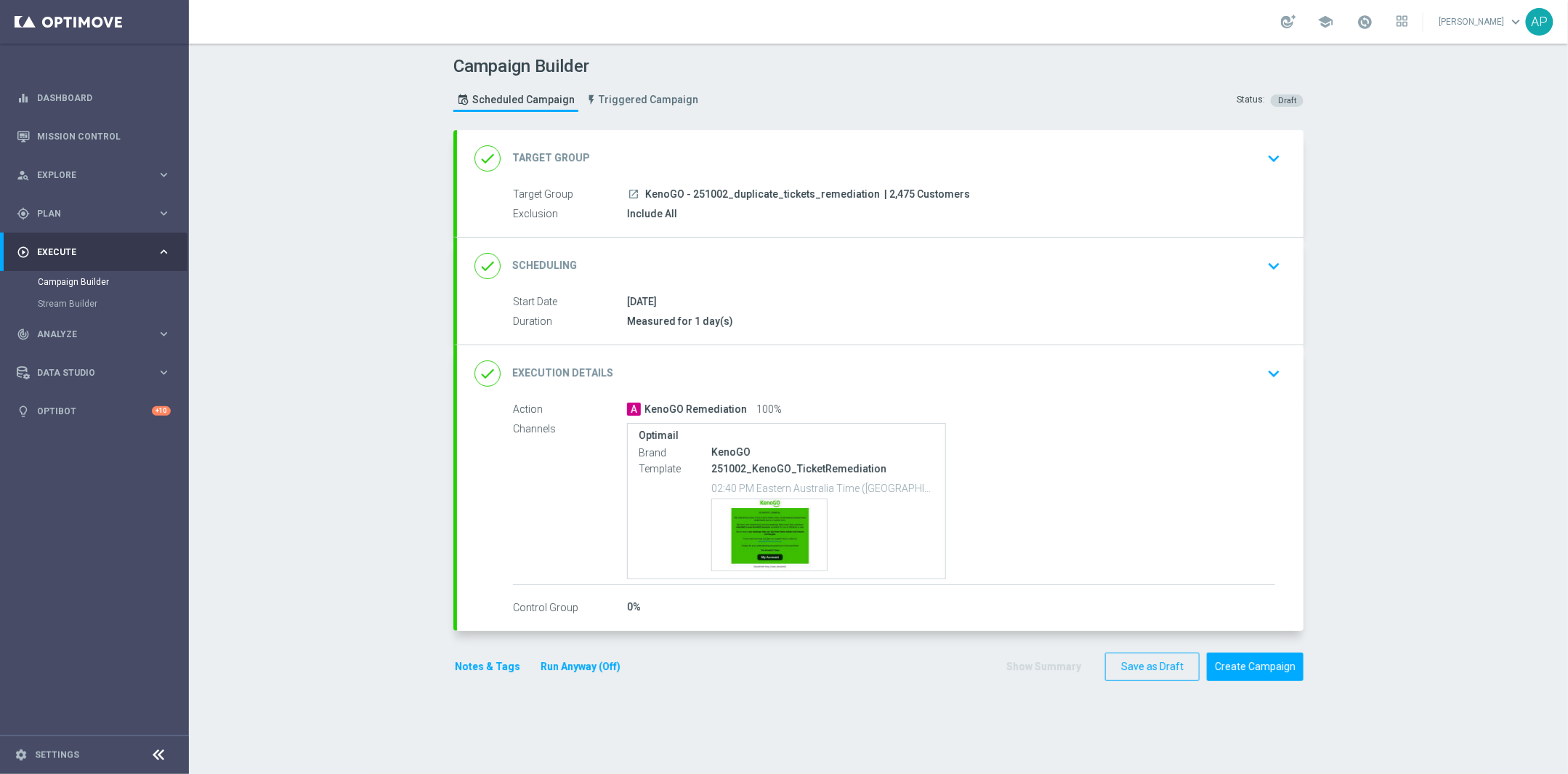
scroll to position [0, 0]
click at [1266, 668] on button "Create Campaign" at bounding box center [1255, 665] width 97 height 28
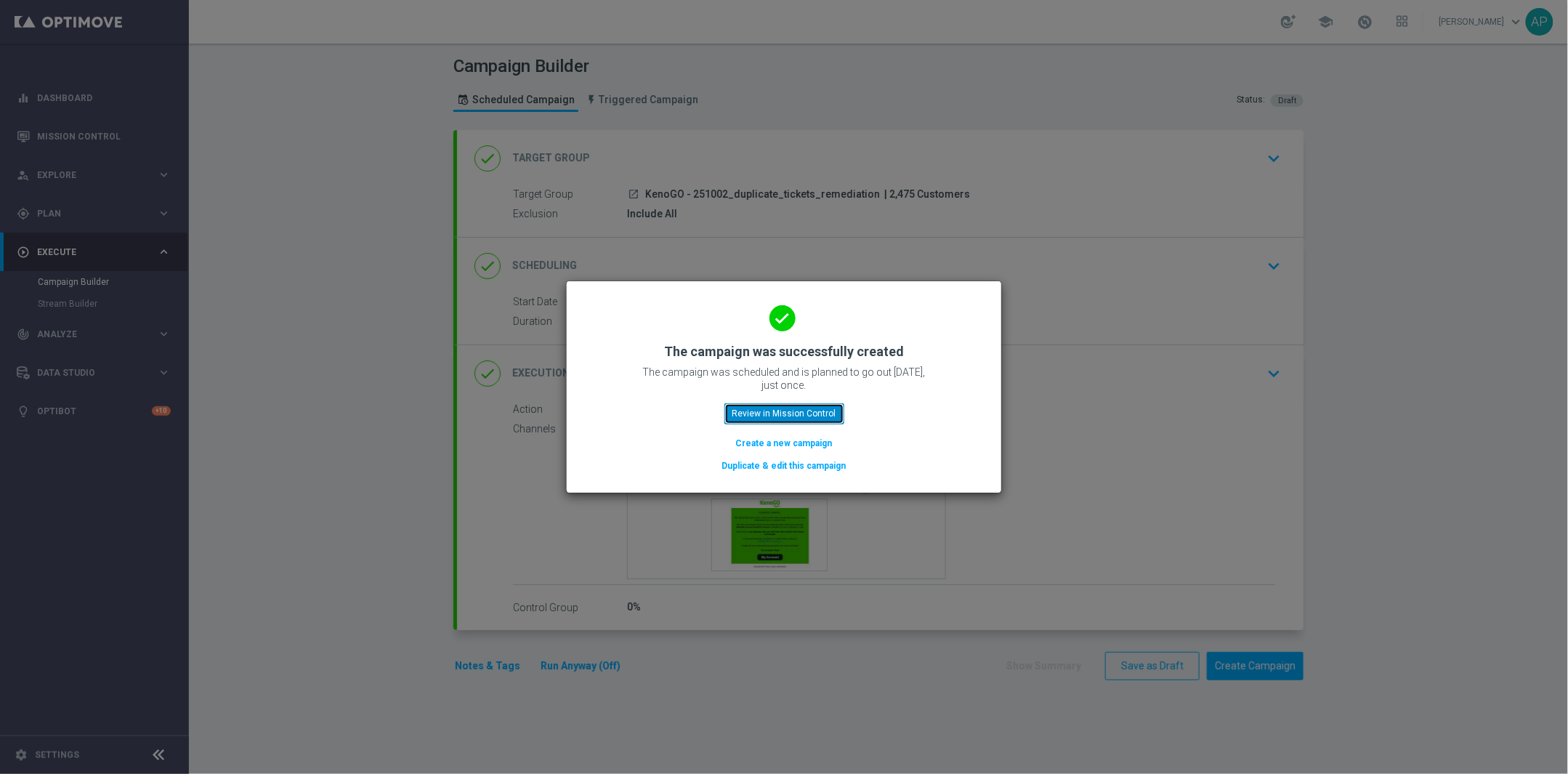
click at [756, 410] on button "Review in Mission Control" at bounding box center [784, 413] width 120 height 20
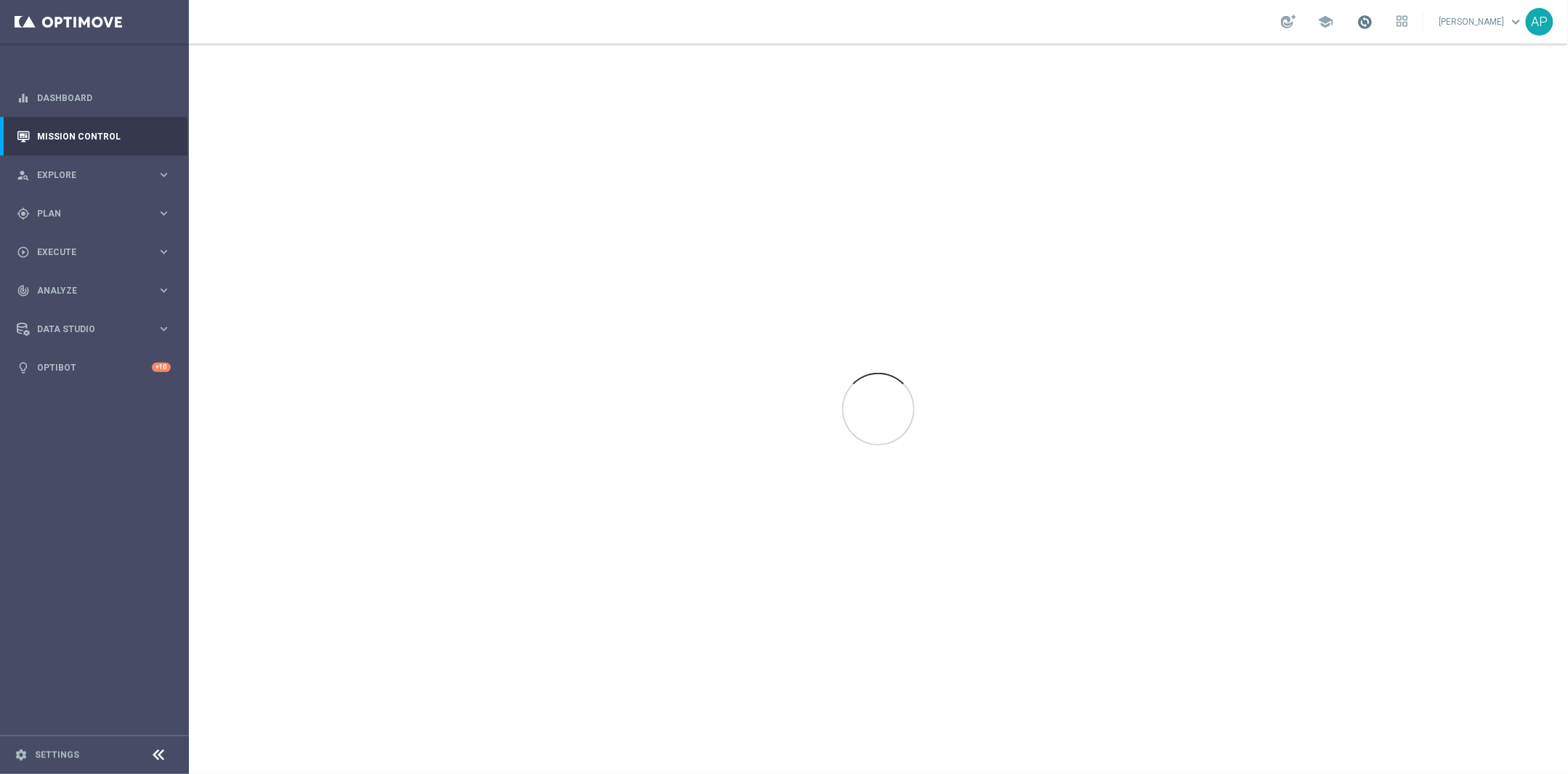
click at [1364, 20] on span at bounding box center [1365, 21] width 16 height 16
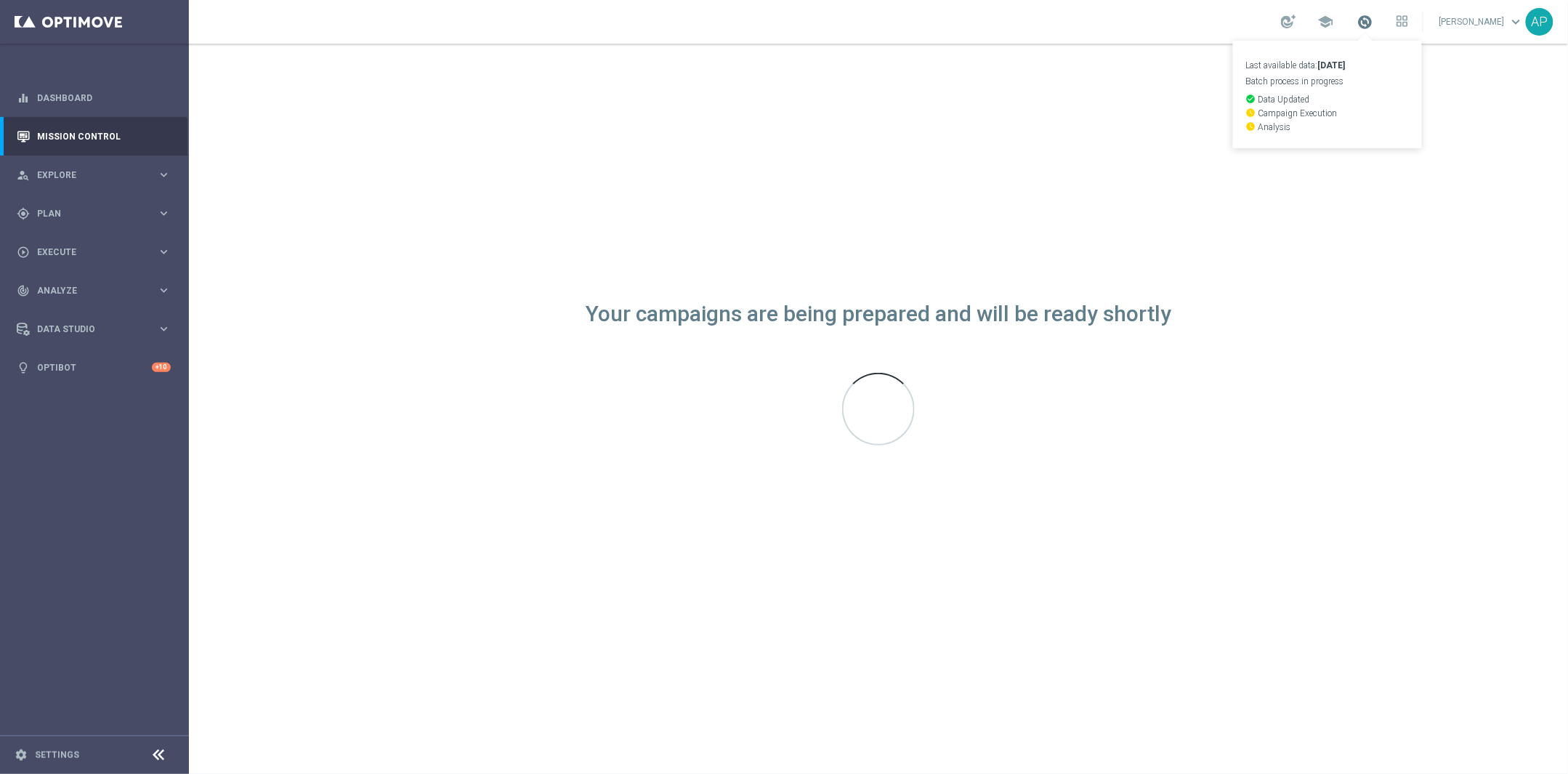
click at [1367, 20] on span at bounding box center [1365, 21] width 16 height 16
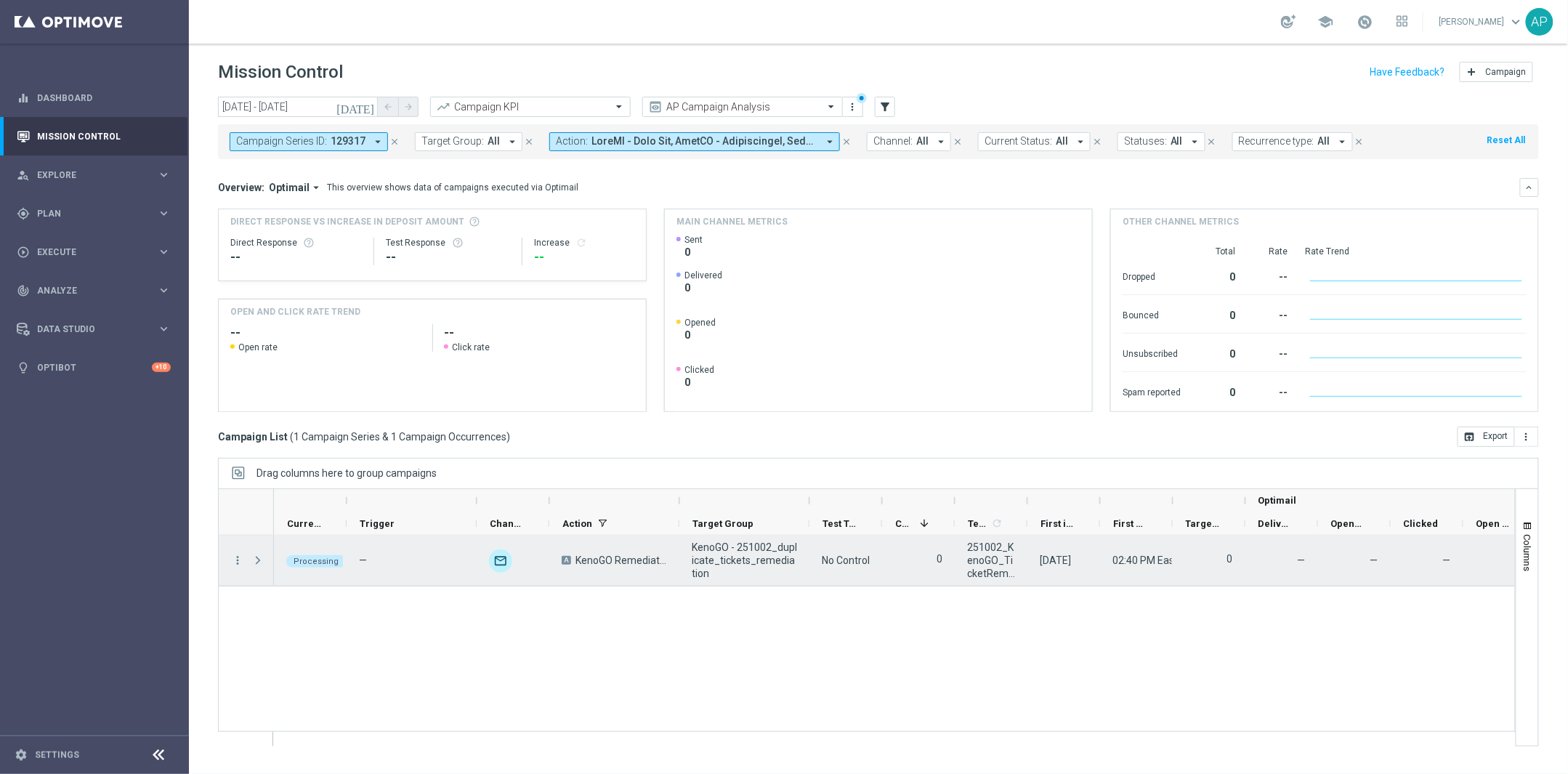
click at [259, 560] on span "Press SPACE to select this row." at bounding box center [258, 560] width 14 height 12
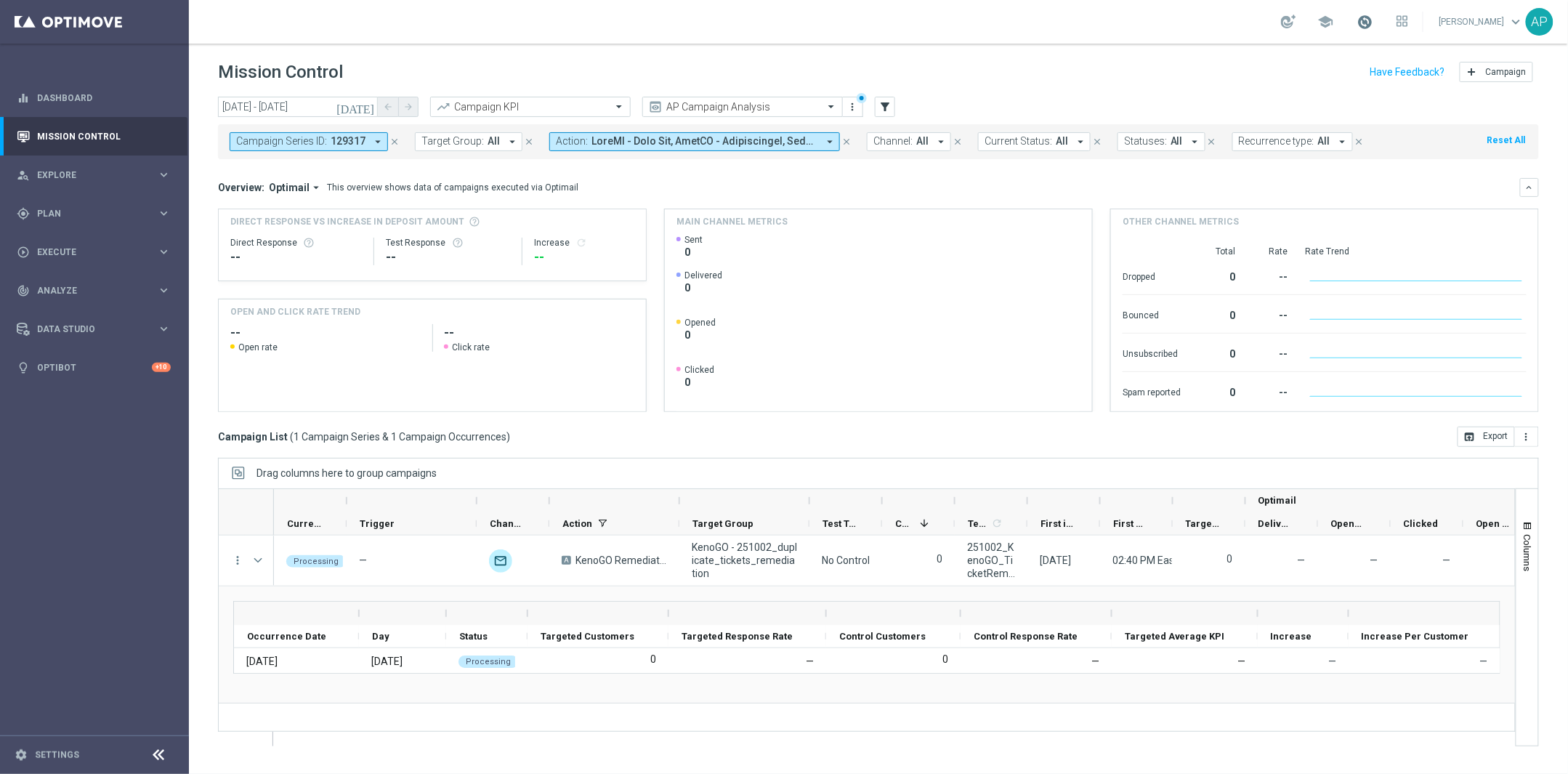
click at [1374, 19] on span at bounding box center [1365, 21] width 16 height 16
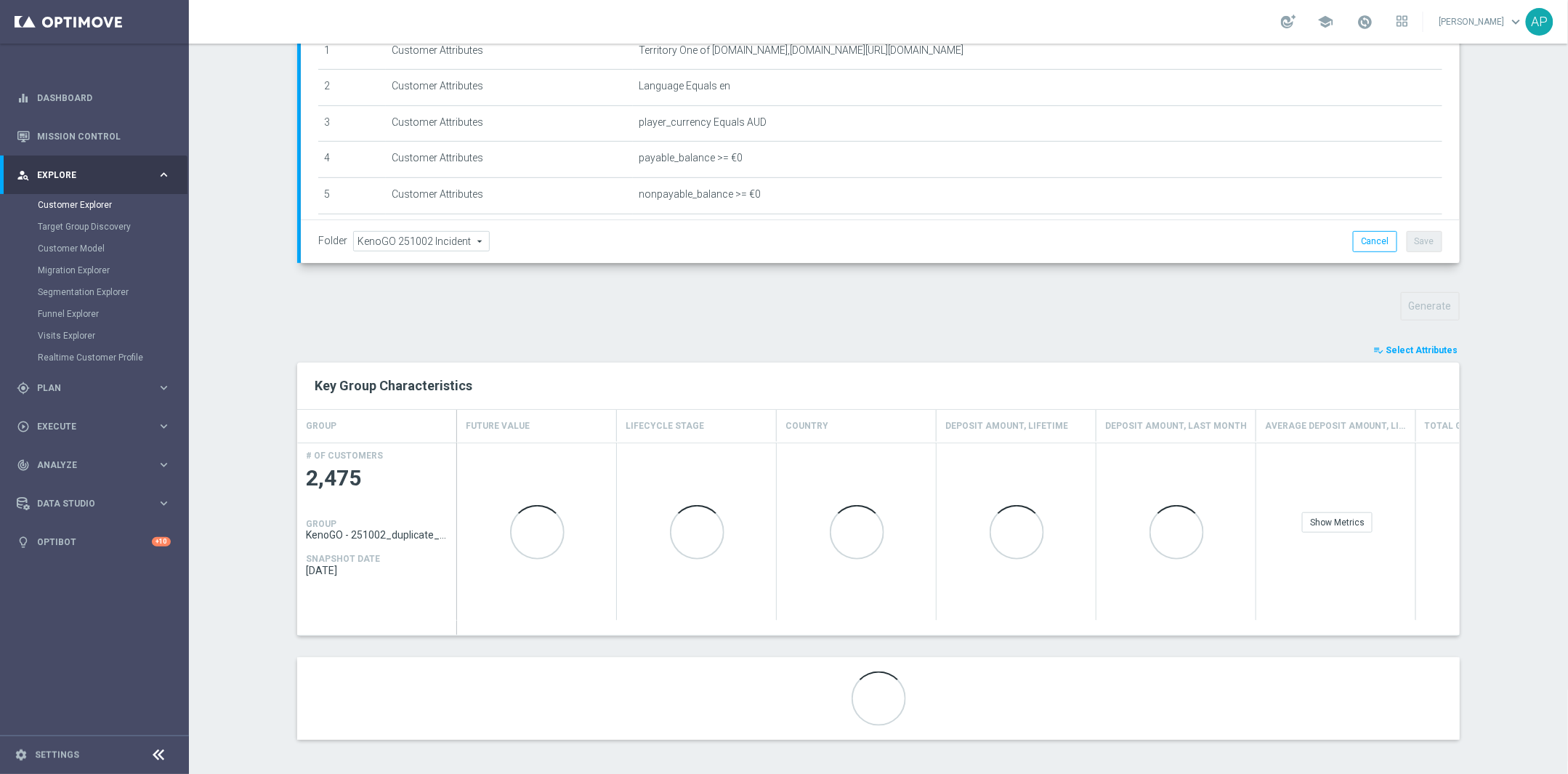
scroll to position [282, 0]
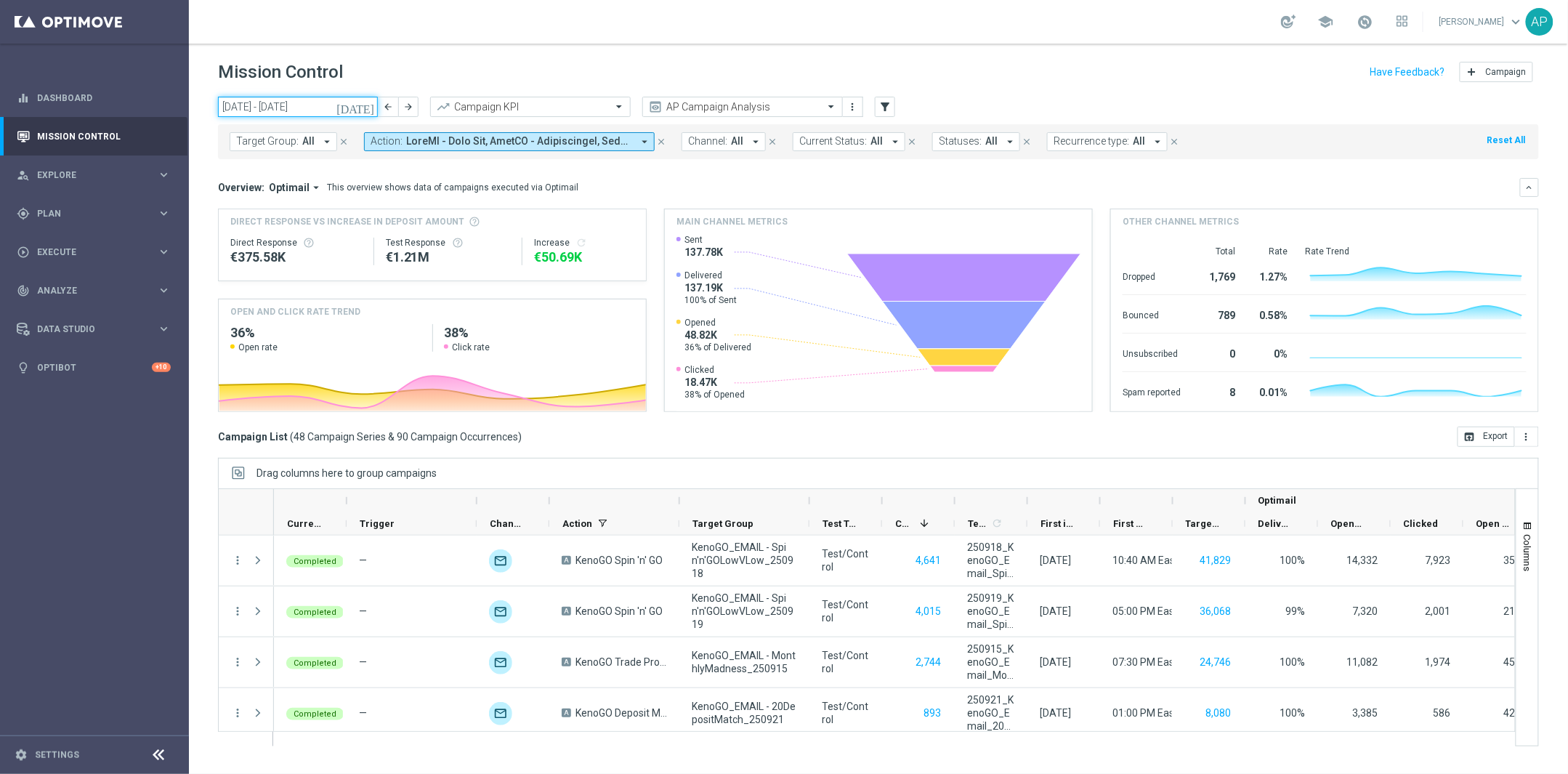
click at [304, 106] on input "15 Sep 2025 - 21 Sep 2025" at bounding box center [298, 106] width 160 height 20
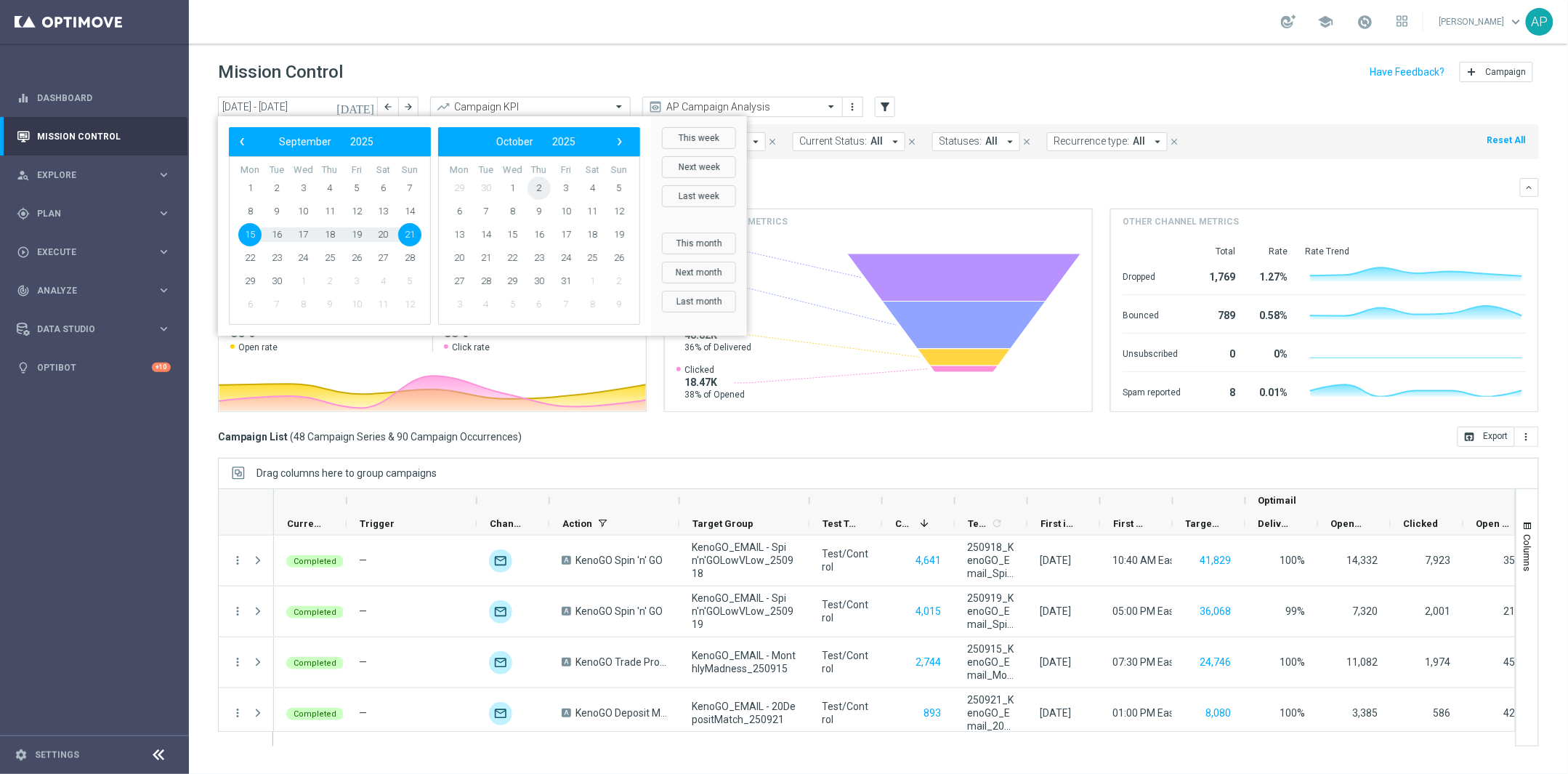
click at [538, 180] on span "2" at bounding box center [539, 188] width 23 height 23
click at [331, 186] on span "2" at bounding box center [330, 188] width 23 height 23
type input "[DATE] - [DATE]"
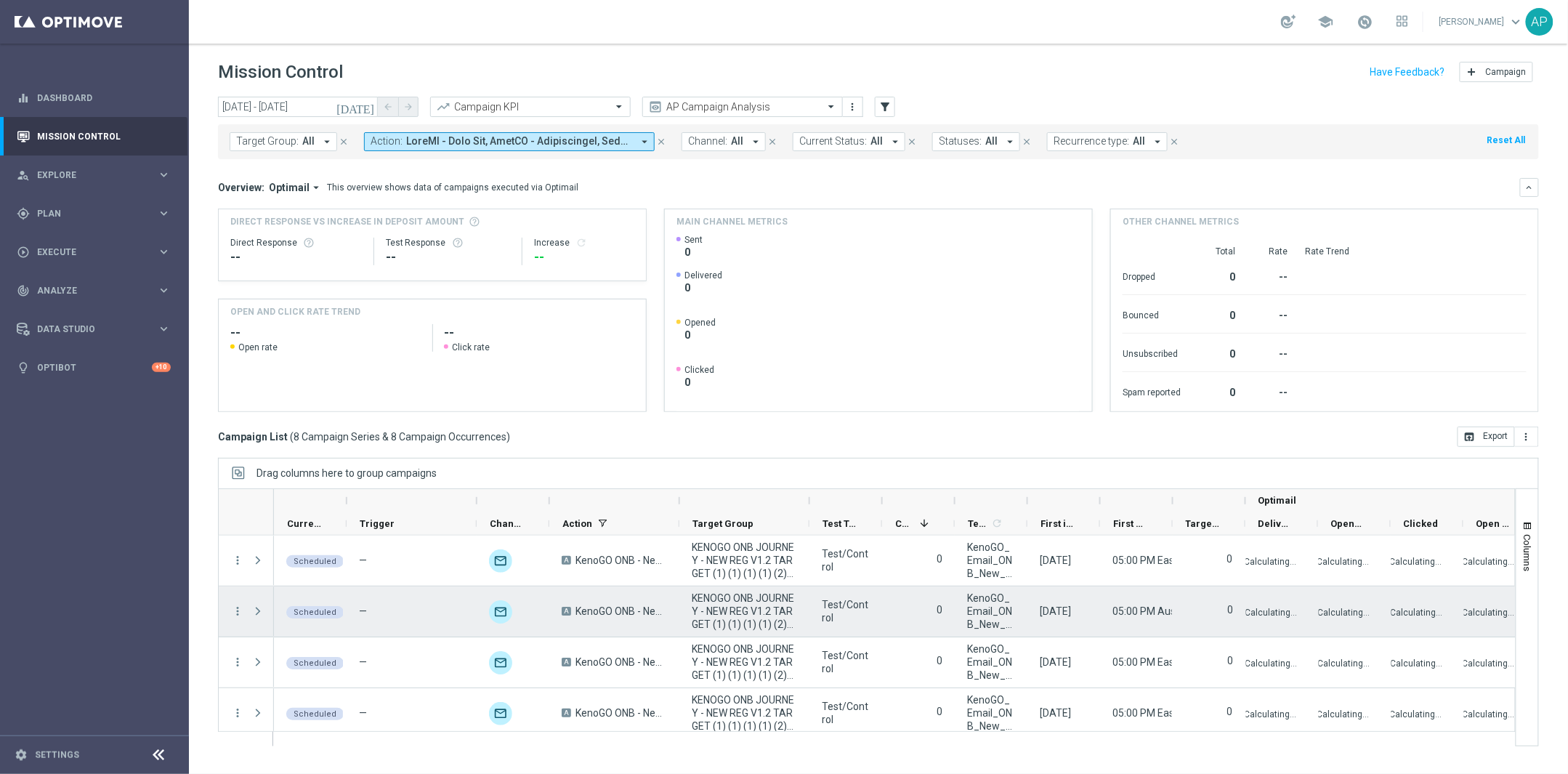
scroll to position [212, 0]
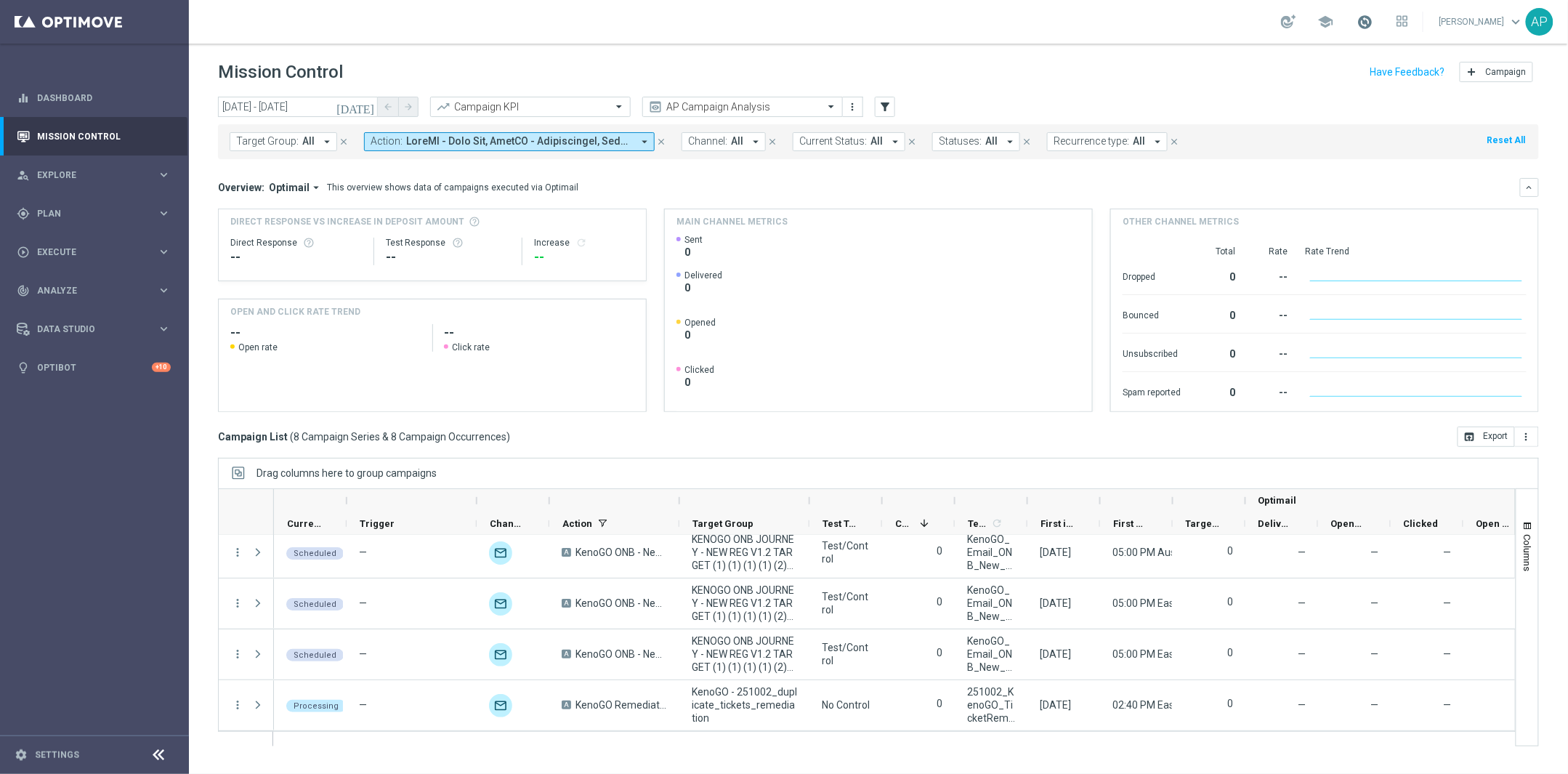
click at [1368, 26] on span at bounding box center [1365, 21] width 16 height 16
click at [1409, 22] on icon at bounding box center [1403, 21] width 12 height 12
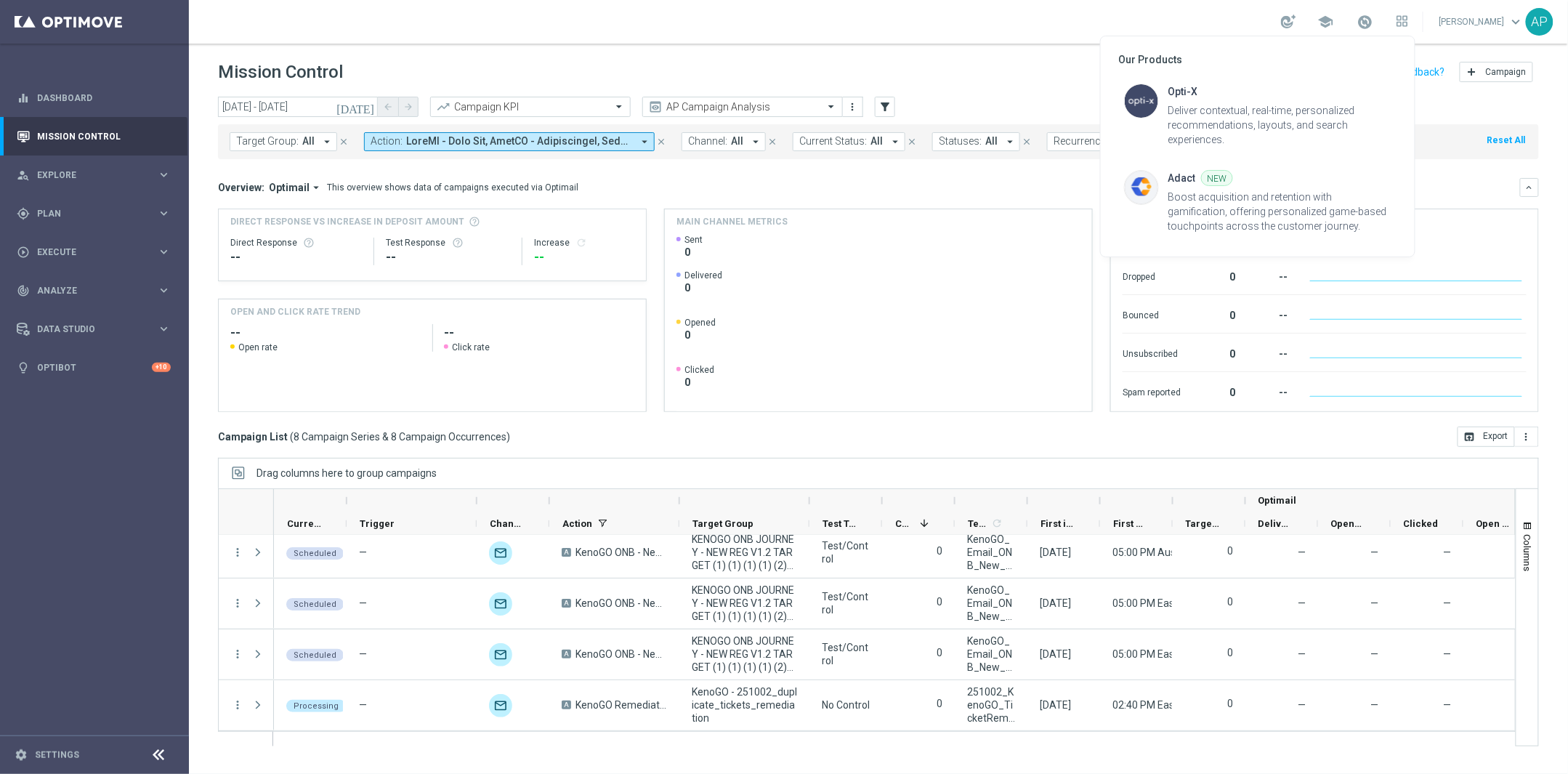
click at [1374, 19] on div at bounding box center [784, 387] width 1568 height 774
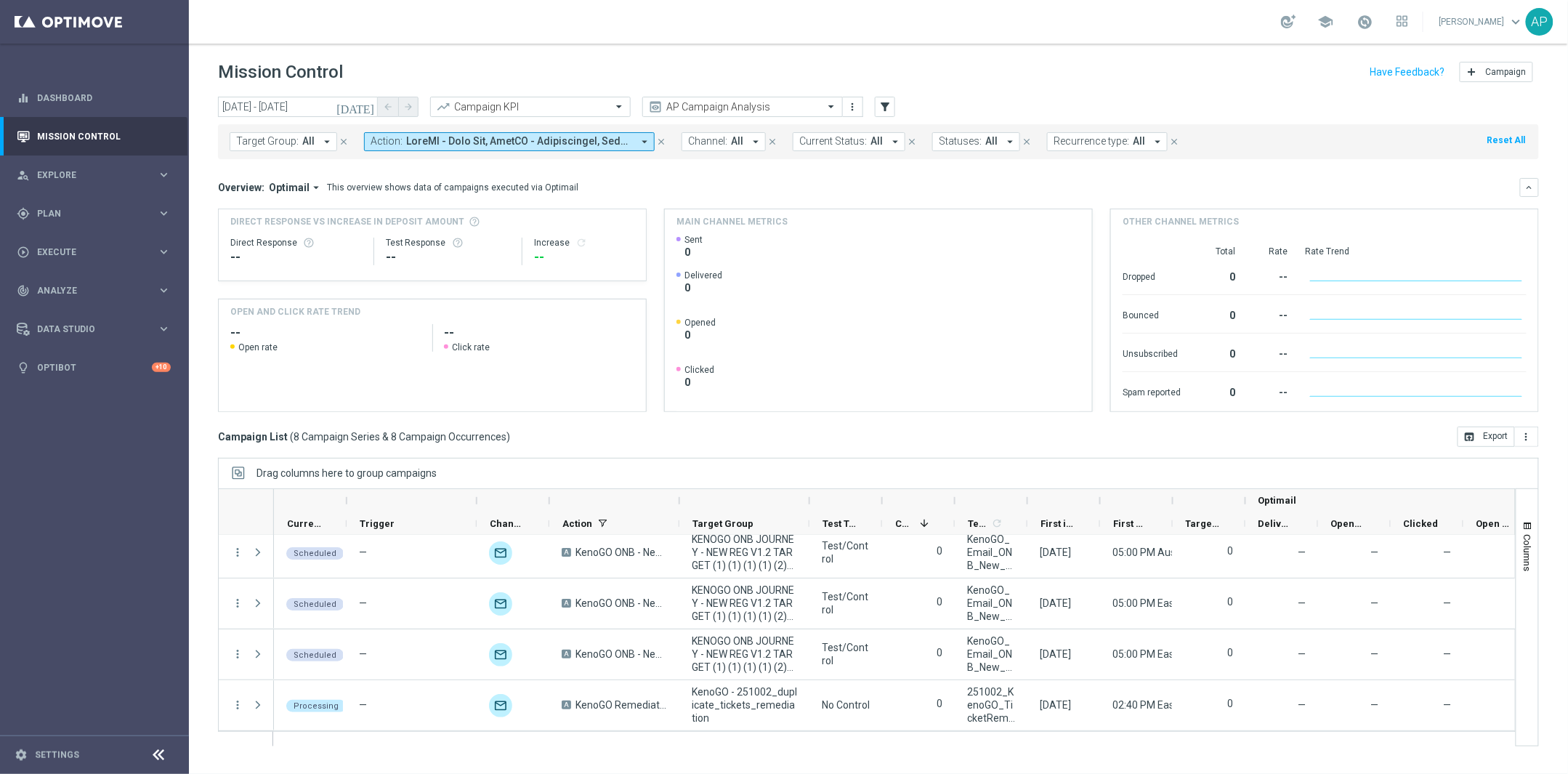
click at [1374, 19] on span at bounding box center [1365, 21] width 16 height 16
click at [1374, 22] on span at bounding box center [1365, 21] width 16 height 16
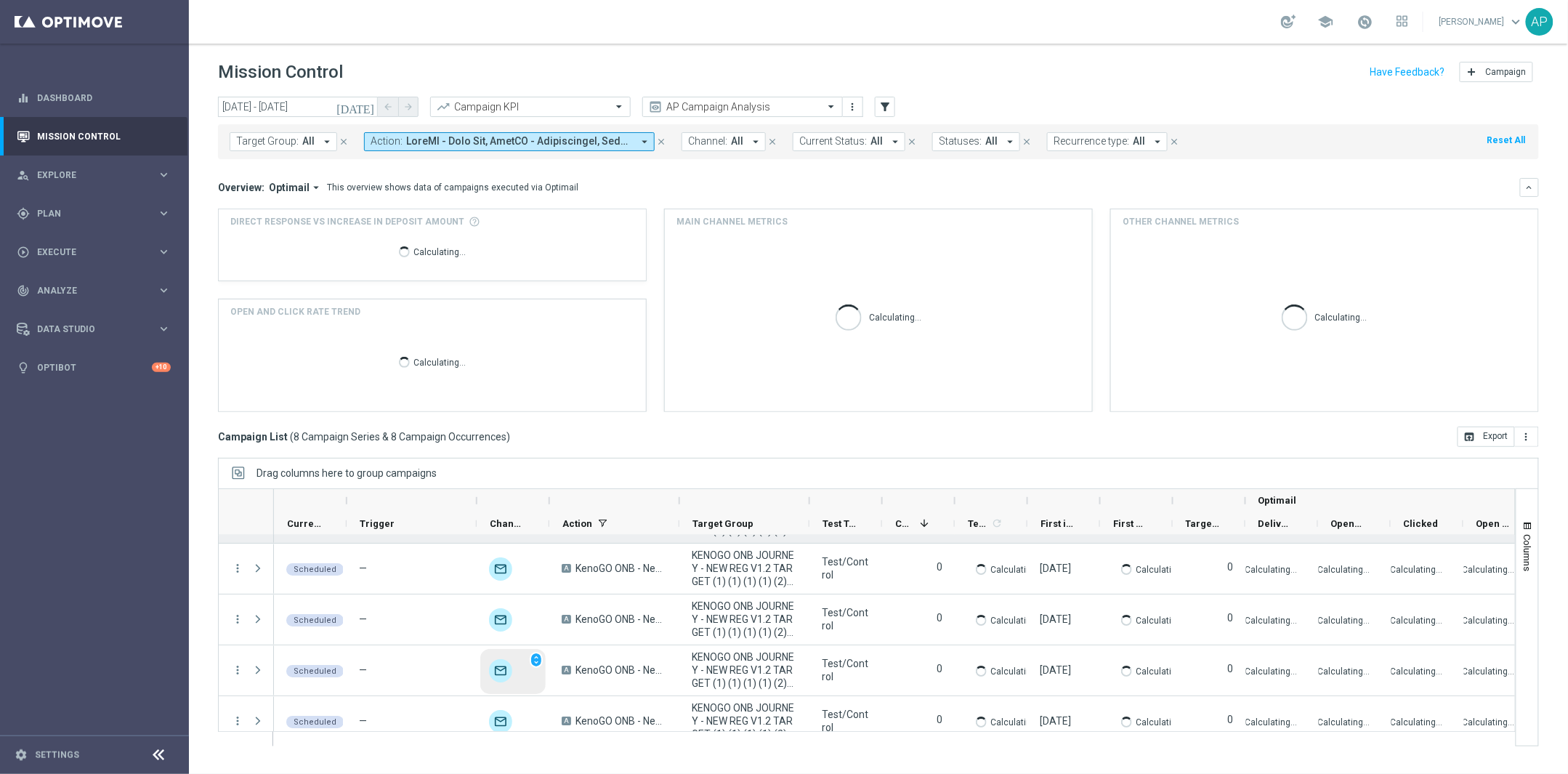
scroll to position [212, 0]
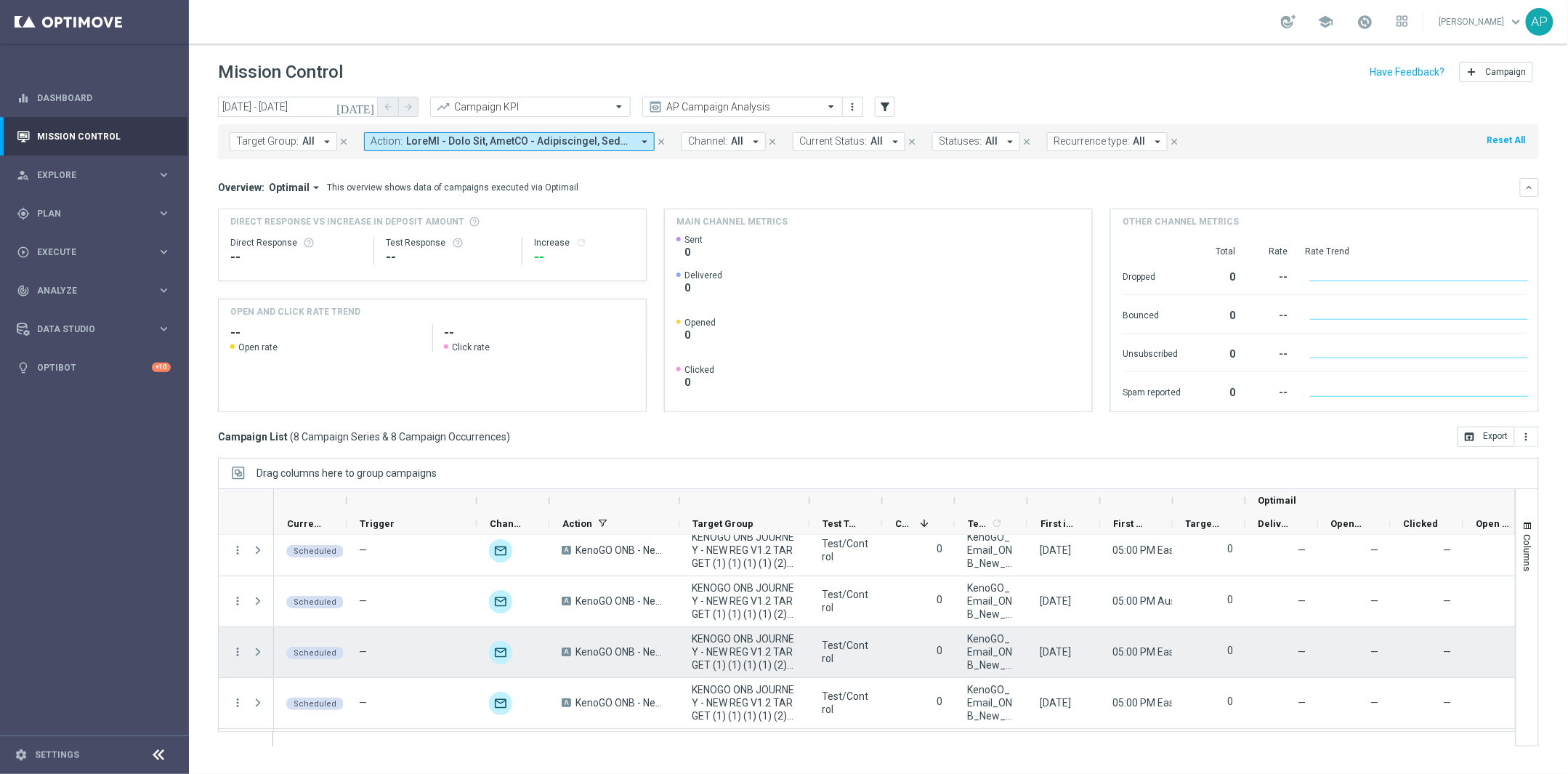
scroll to position [212, 0]
